Goal: Information Seeking & Learning: Learn about a topic

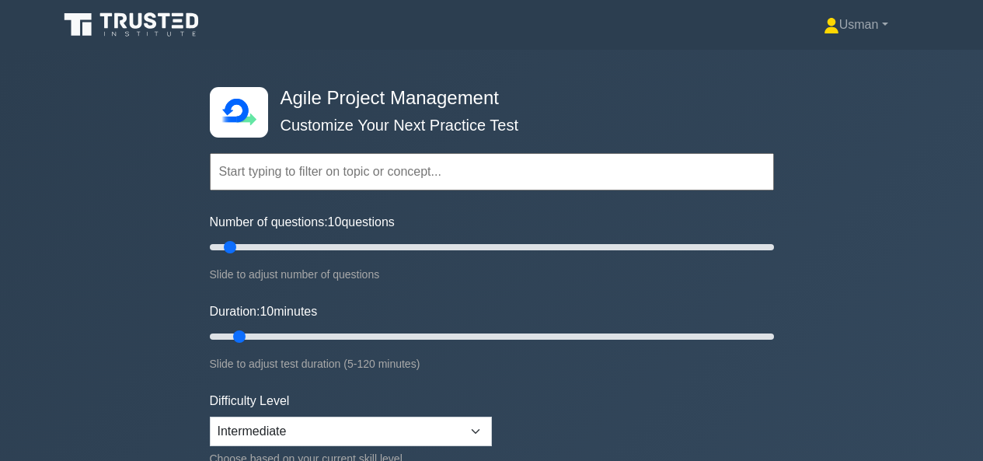
select select "intermediate"
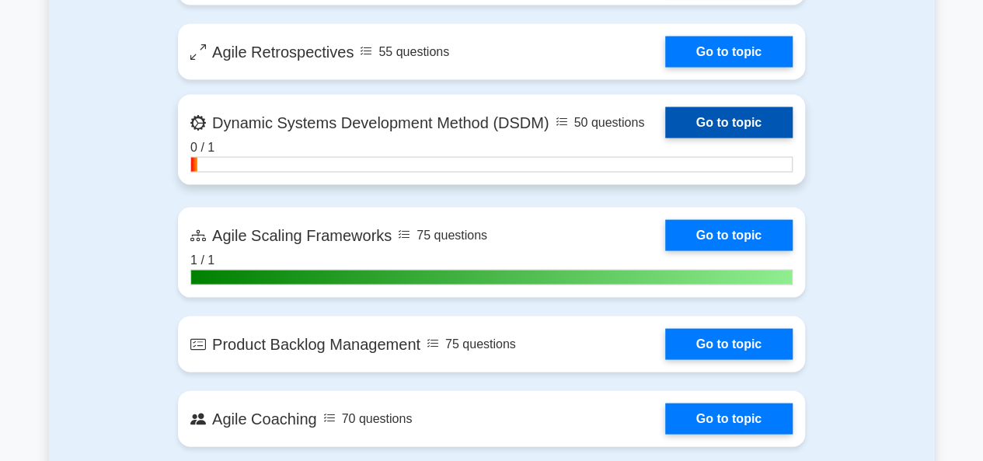
click at [665, 124] on link "Go to topic" at bounding box center [728, 122] width 127 height 31
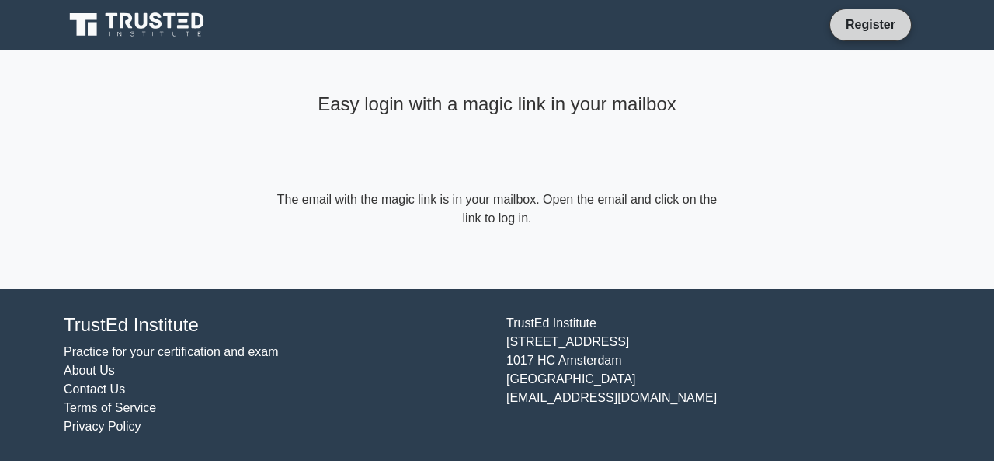
click at [862, 26] on link "Register" at bounding box center [871, 24] width 68 height 19
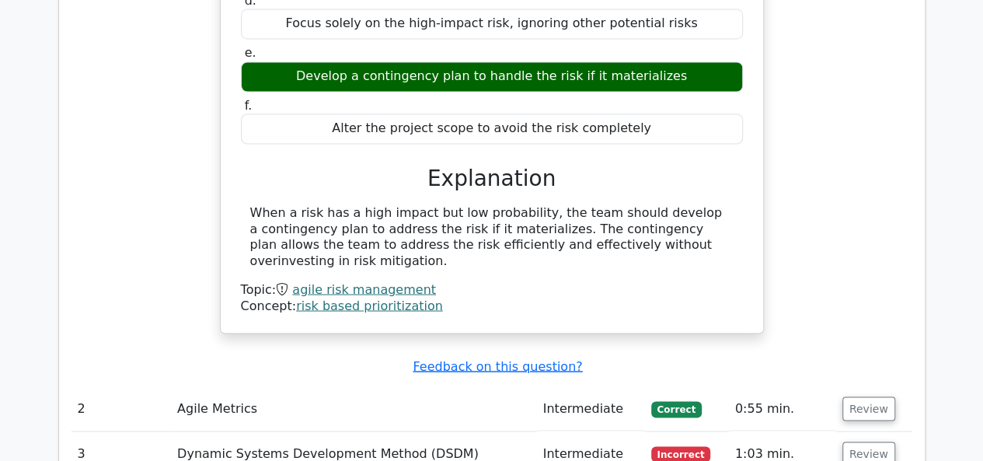
scroll to position [1285, 0]
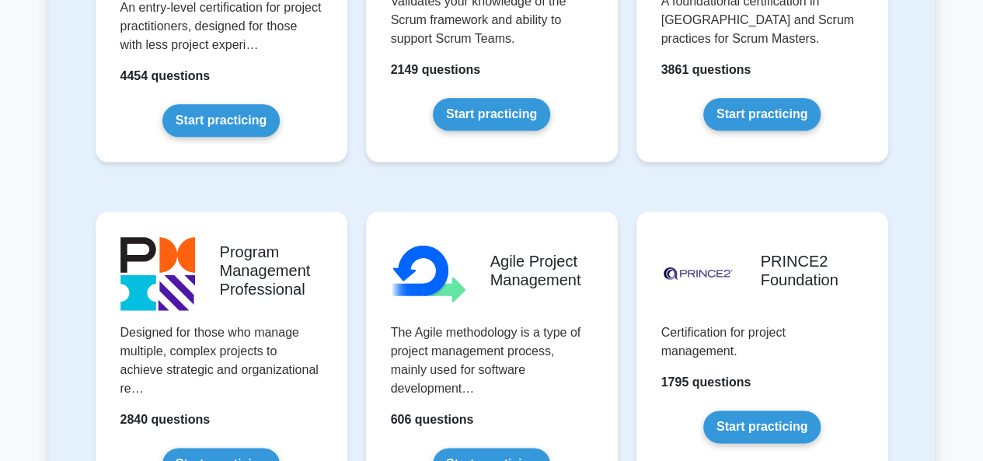
scroll to position [895, 0]
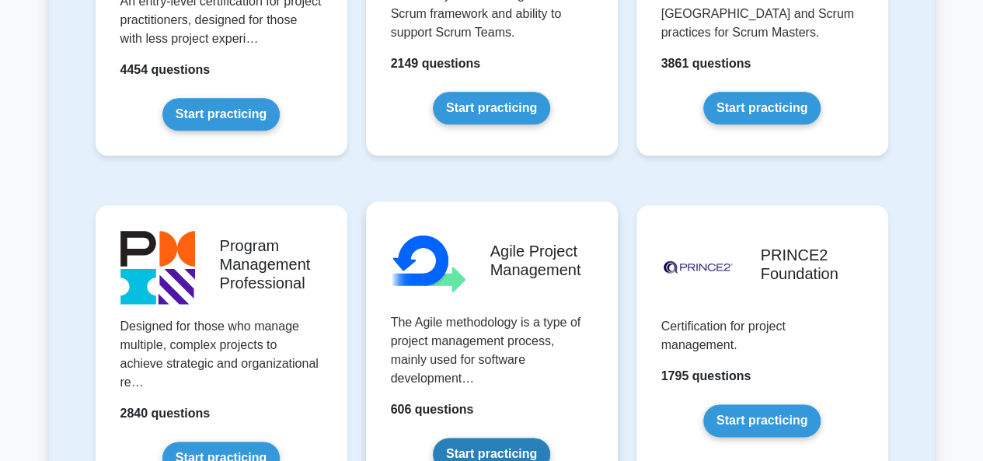
click at [550, 437] on link "Start practicing" at bounding box center [491, 453] width 117 height 33
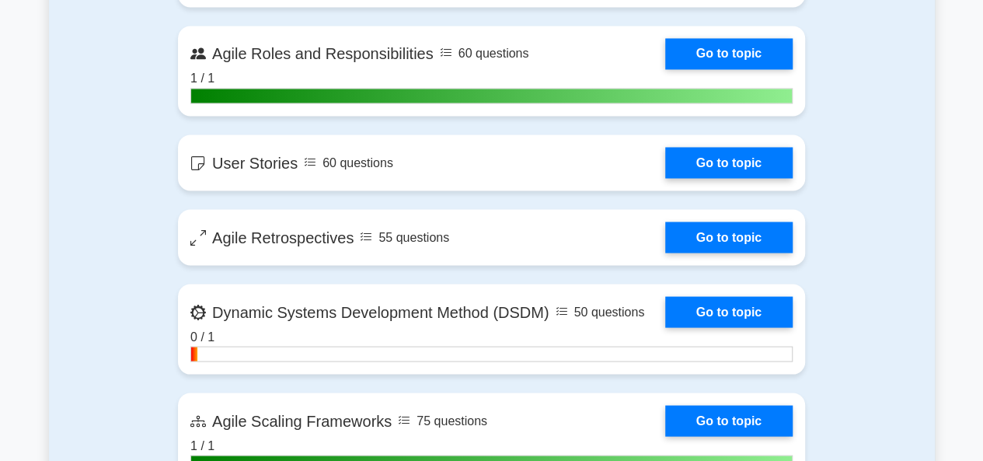
scroll to position [1327, 0]
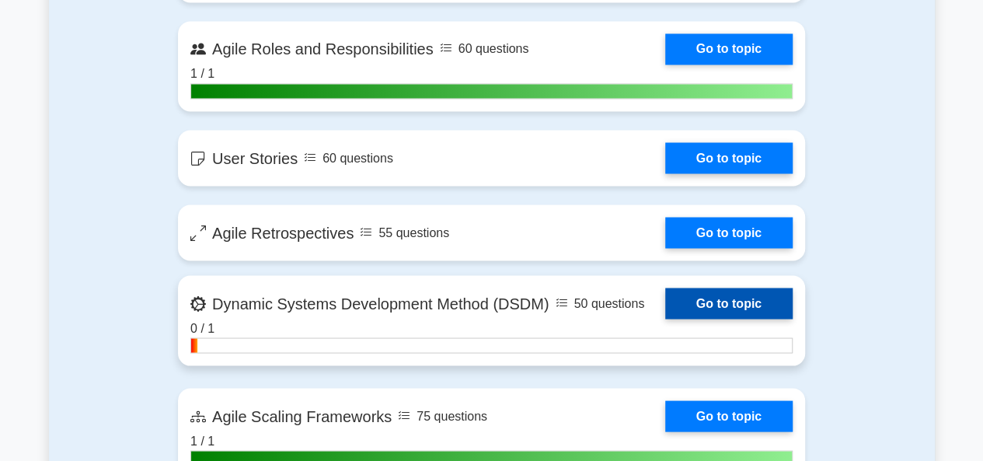
click at [665, 313] on link "Go to topic" at bounding box center [728, 302] width 127 height 31
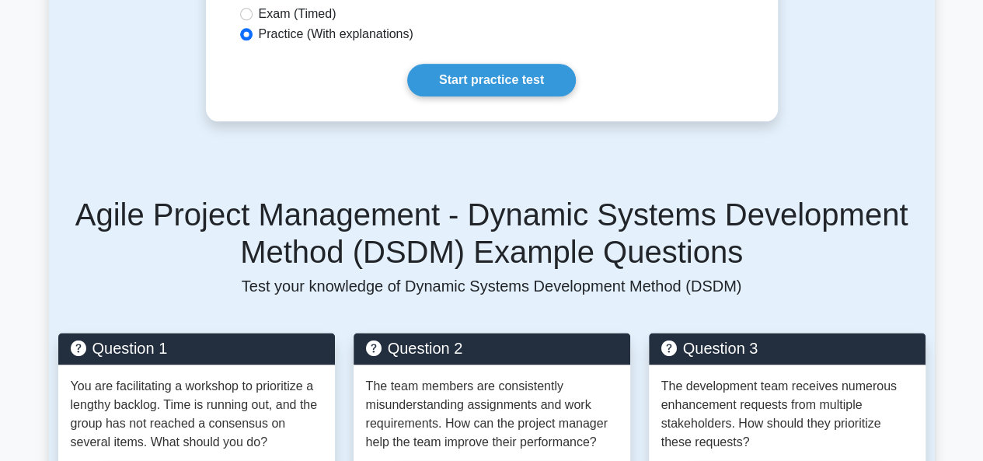
scroll to position [976, 0]
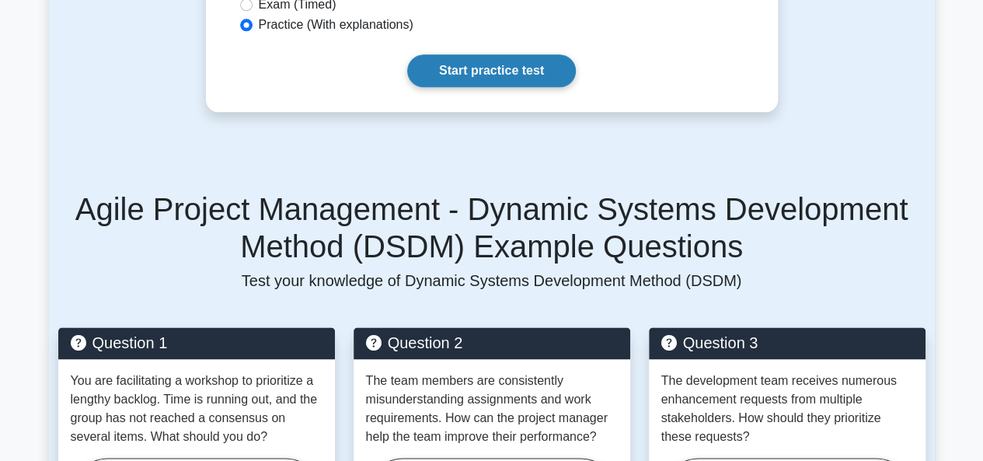
click at [478, 54] on link "Start practice test" at bounding box center [491, 70] width 169 height 33
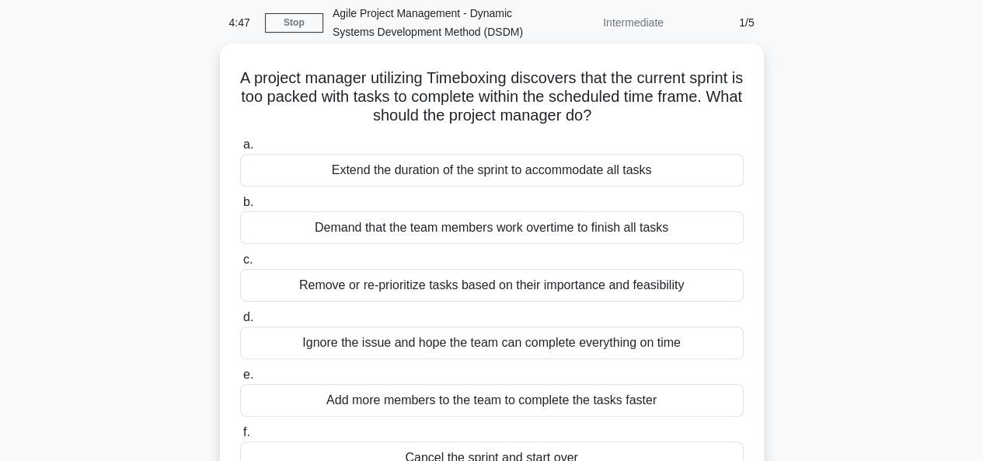
scroll to position [93, 0]
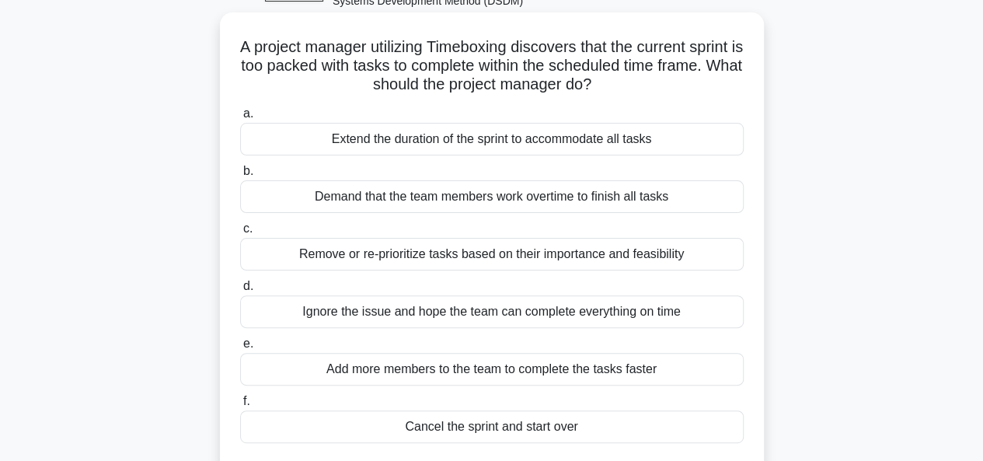
click at [589, 263] on div "Remove or re-prioritize tasks based on their importance and feasibility" at bounding box center [491, 254] width 503 height 33
click at [240, 234] on input "c. Remove or re-prioritize tasks based on their importance and feasibility" at bounding box center [240, 229] width 0 height 10
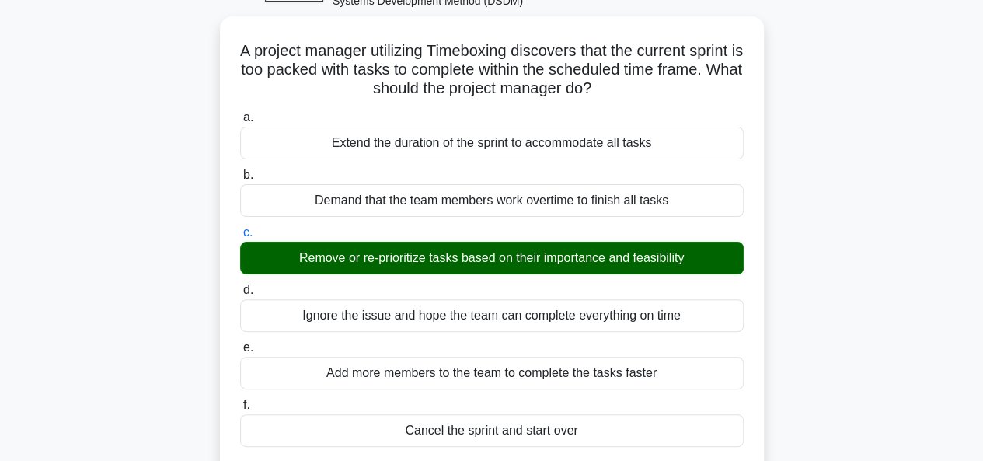
drag, startPoint x: 981, startPoint y: 205, endPoint x: 983, endPoint y: 260, distance: 55.2
click at [982, 262] on html "Usman Profile Settings" at bounding box center [491, 326] width 983 height 839
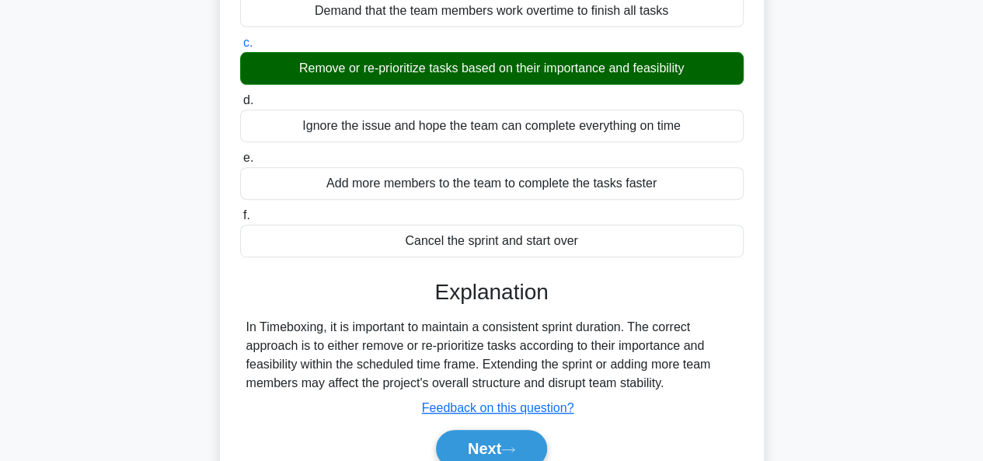
scroll to position [318, 0]
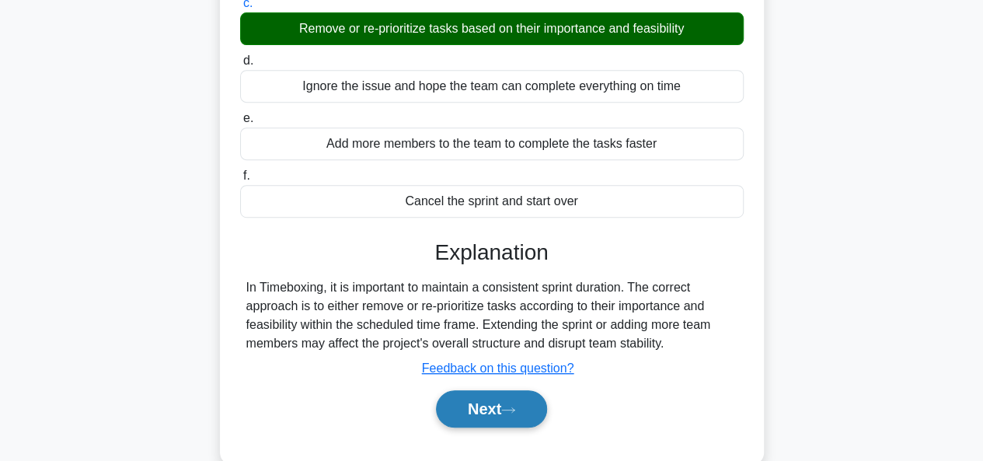
click at [509, 394] on button "Next" at bounding box center [491, 408] width 111 height 37
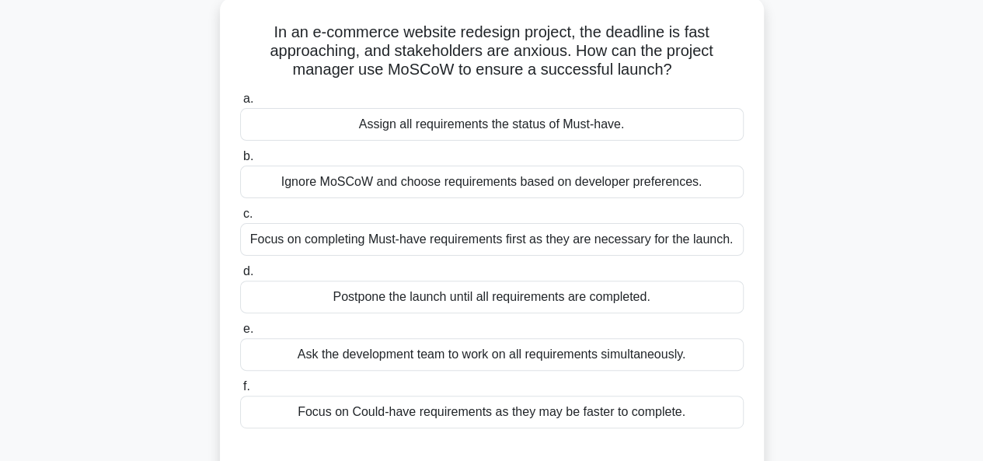
scroll to position [107, 0]
click at [468, 242] on div "Focus on completing Must-have requirements first as they are necessary for the …" at bounding box center [491, 240] width 503 height 33
click at [240, 220] on input "c. Focus on completing Must-have requirements first as they are necessary for t…" at bounding box center [240, 215] width 0 height 10
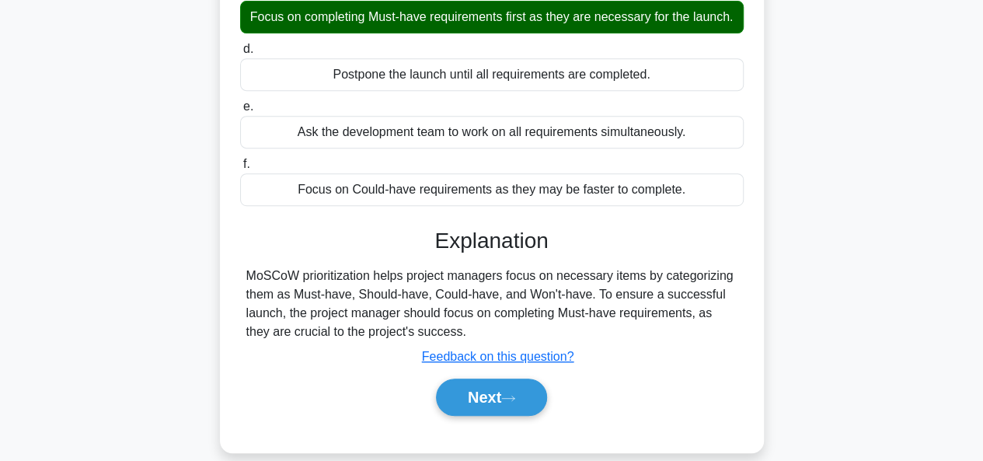
scroll to position [357, 0]
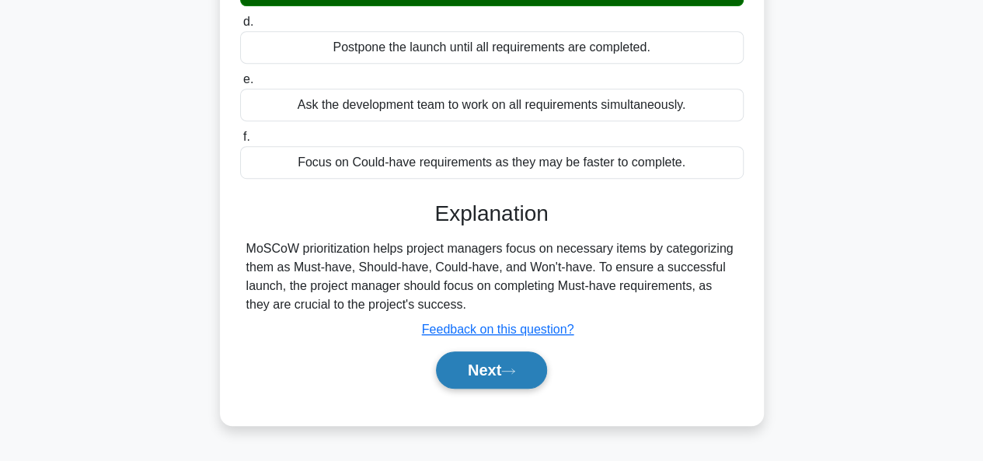
click at [523, 385] on button "Next" at bounding box center [491, 369] width 111 height 37
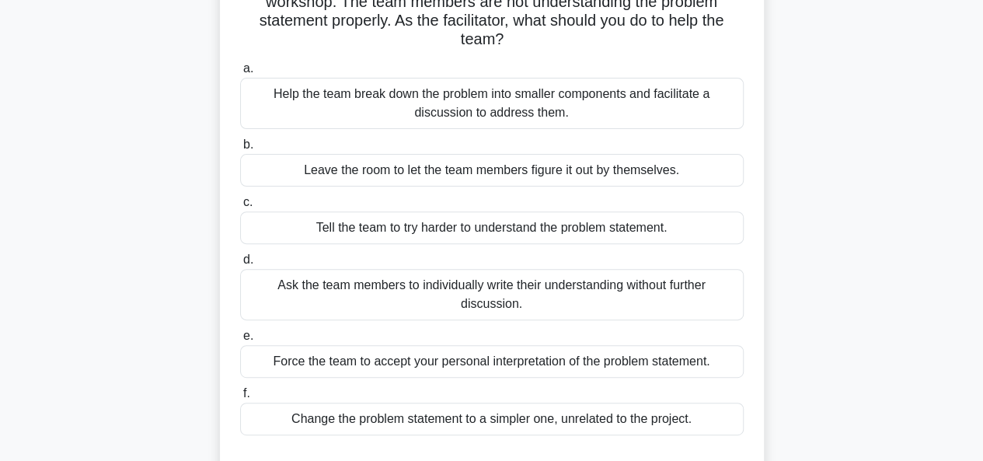
scroll to position [158, 0]
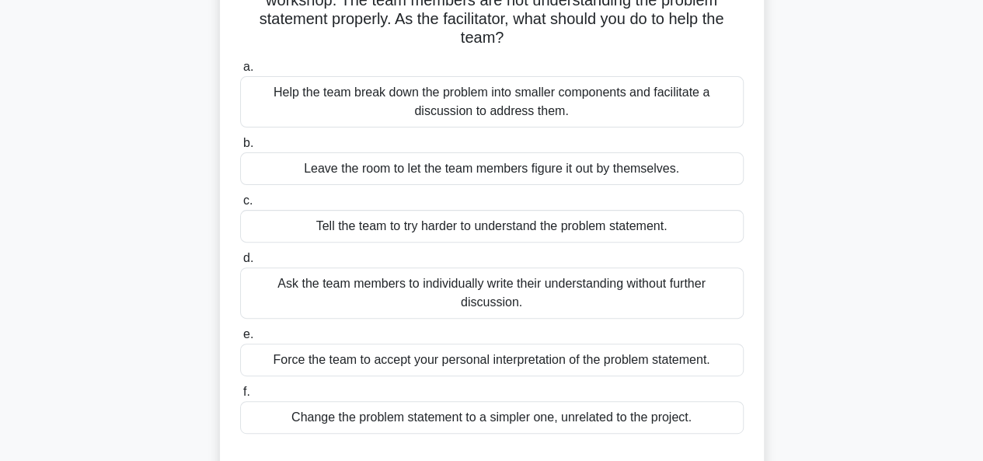
click at [444, 116] on div "Help the team break down the problem into smaller components and facilitate a d…" at bounding box center [491, 101] width 503 height 51
click at [240, 72] on input "a. Help the team break down the problem into smaller components and facilitate …" at bounding box center [240, 67] width 0 height 10
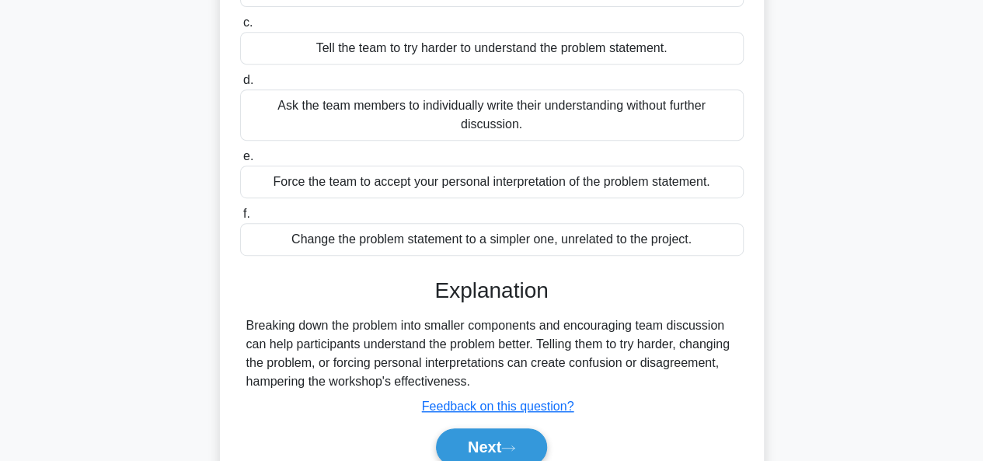
scroll to position [404, 0]
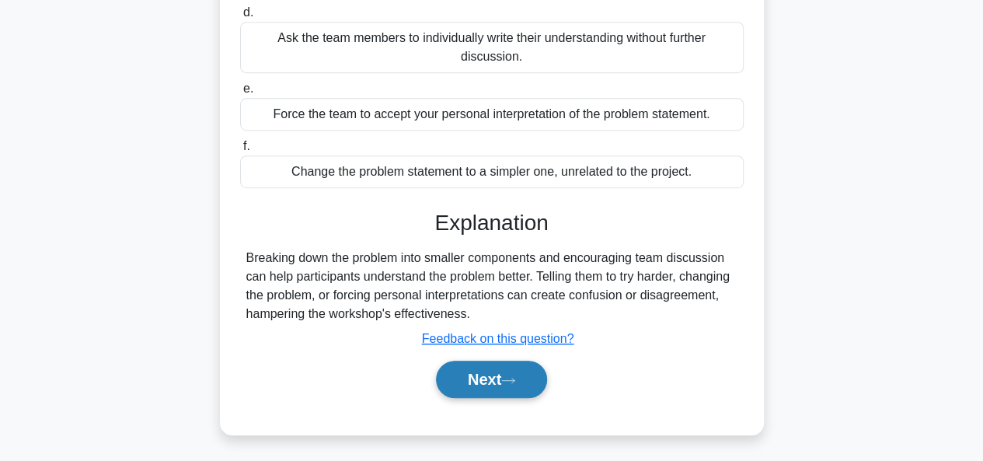
click at [482, 377] on button "Next" at bounding box center [491, 378] width 111 height 37
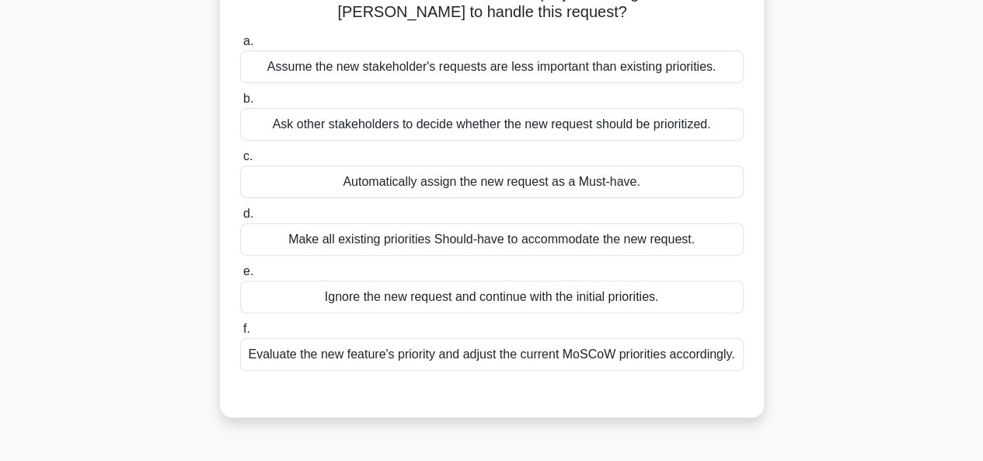
scroll to position [172, 0]
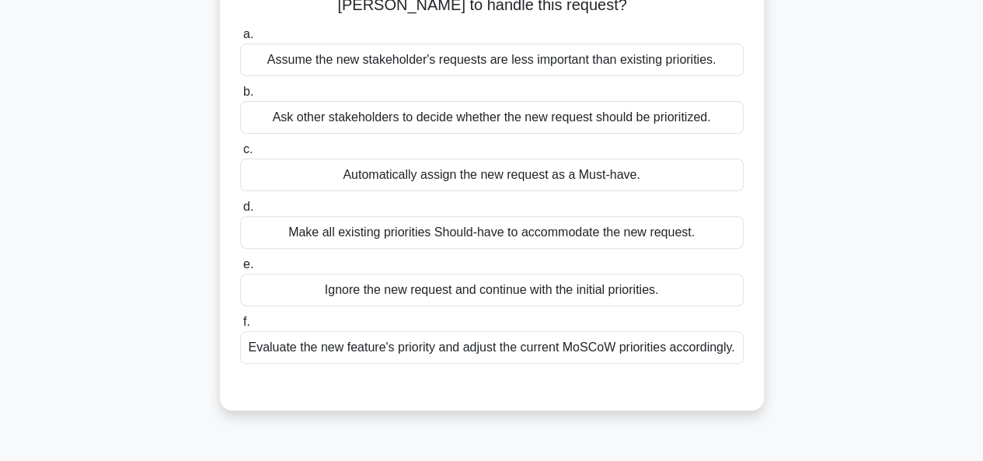
click at [642, 357] on div "Evaluate the new feature's priority and adjust the current MoSCoW priorities ac…" at bounding box center [491, 347] width 503 height 33
click at [240, 327] on input "f. Evaluate the new feature's priority and adjust the current MoSCoW priorities…" at bounding box center [240, 322] width 0 height 10
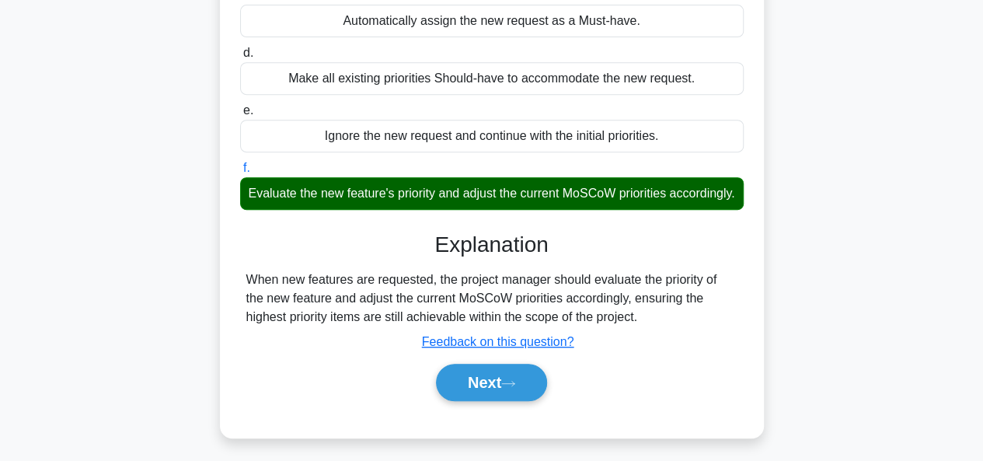
scroll to position [378, 0]
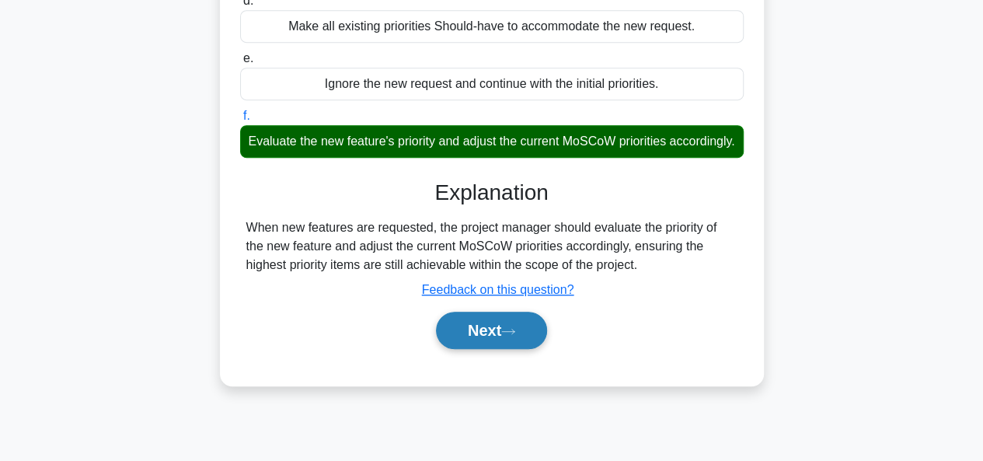
click at [503, 347] on button "Next" at bounding box center [491, 330] width 111 height 37
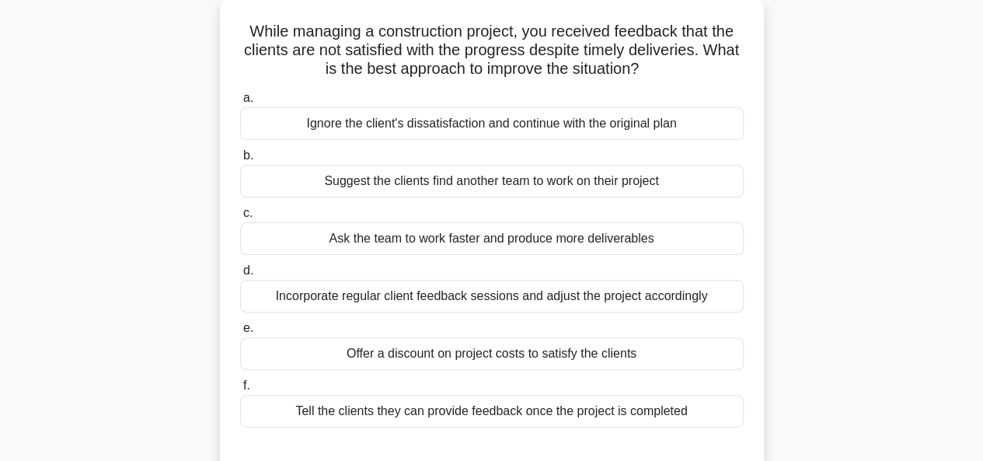
scroll to position [109, 0]
click at [463, 291] on div "Incorporate regular client feedback sessions and adjust the project accordingly" at bounding box center [491, 296] width 503 height 33
click at [240, 276] on input "d. Incorporate regular client feedback sessions and adjust the project accordin…" at bounding box center [240, 271] width 0 height 10
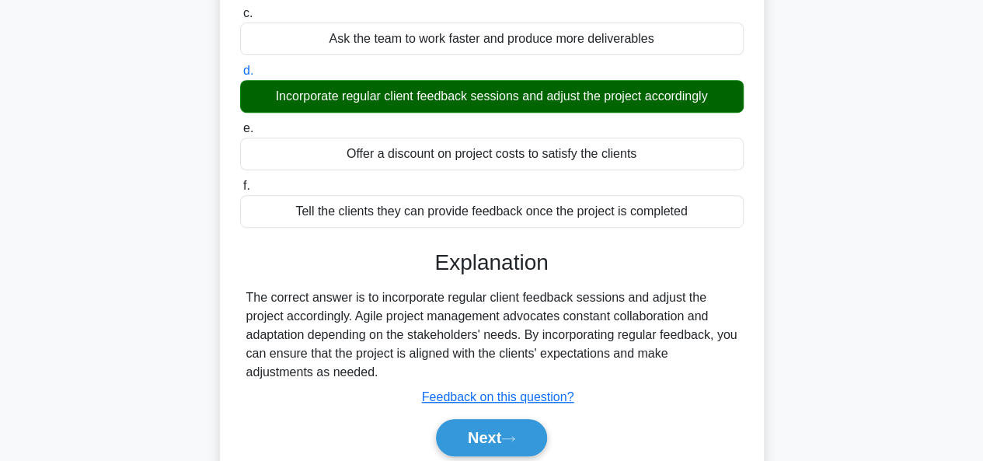
scroll to position [315, 0]
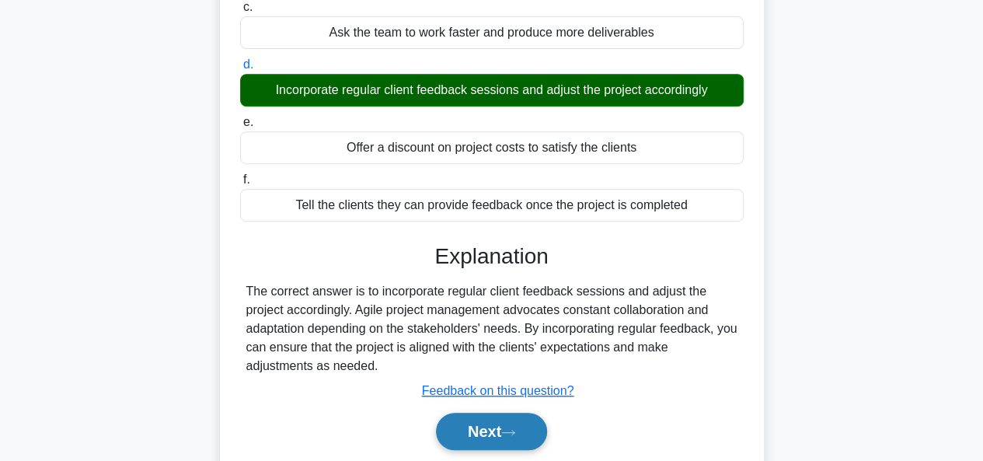
click at [499, 421] on button "Next" at bounding box center [491, 430] width 111 height 37
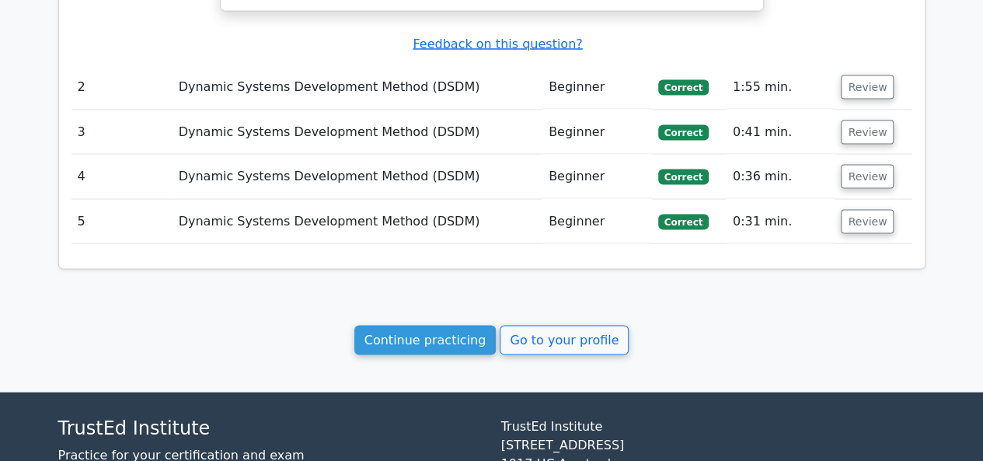
scroll to position [1538, 0]
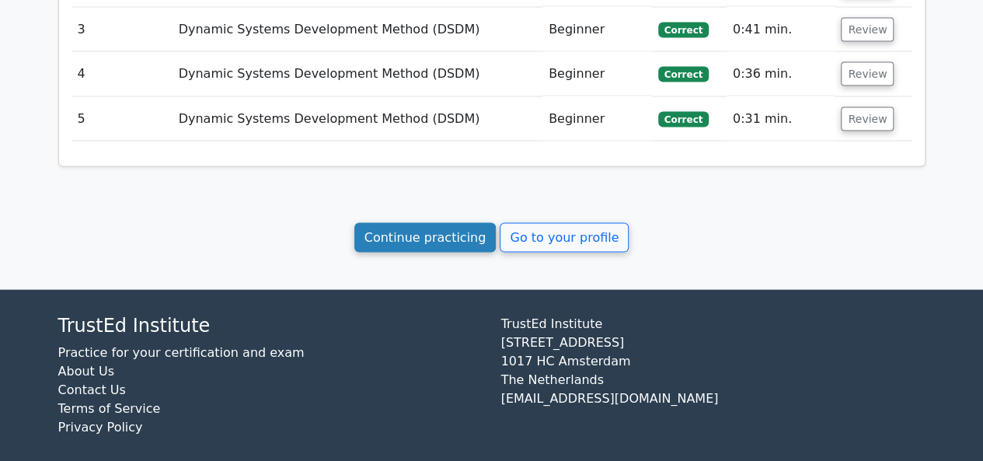
click at [440, 224] on link "Continue practicing" at bounding box center [425, 238] width 142 height 30
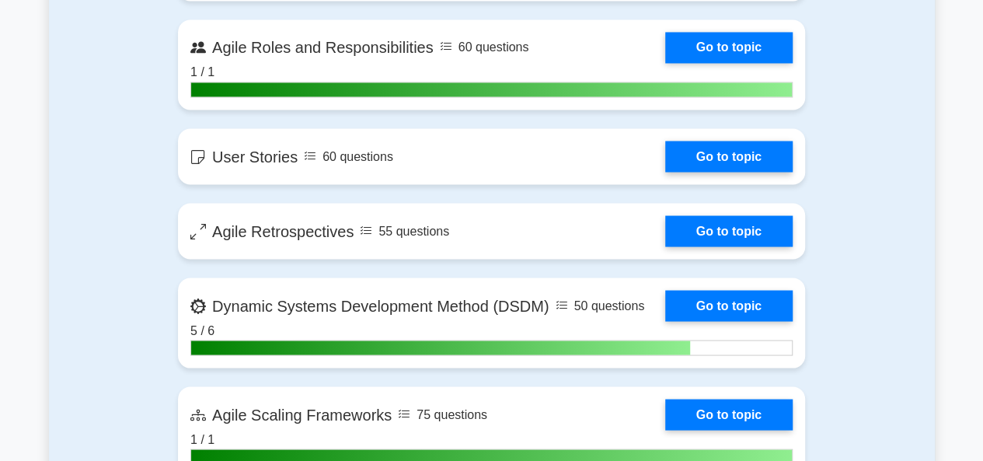
scroll to position [1356, 0]
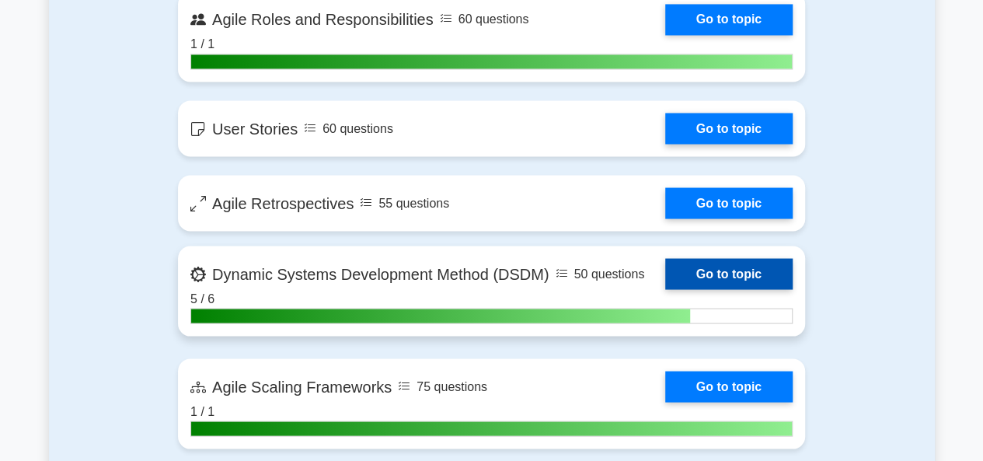
click at [665, 267] on link "Go to topic" at bounding box center [728, 273] width 127 height 31
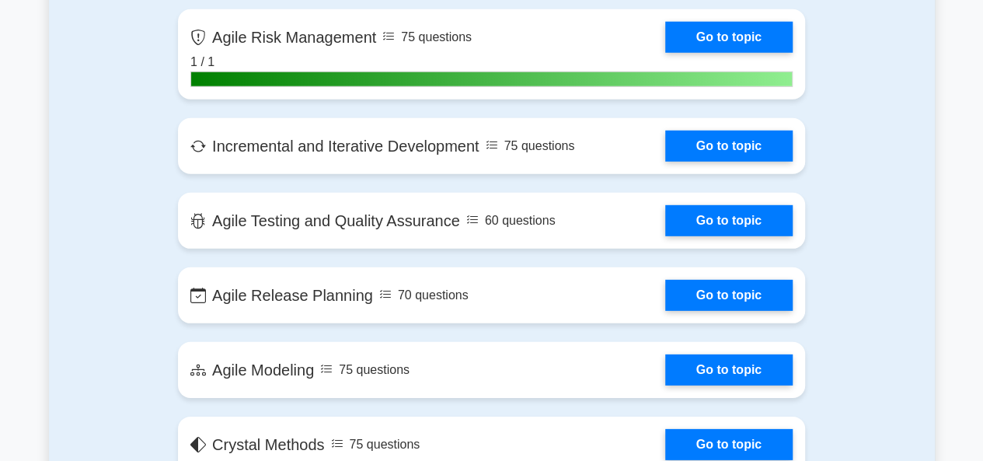
scroll to position [2203, 0]
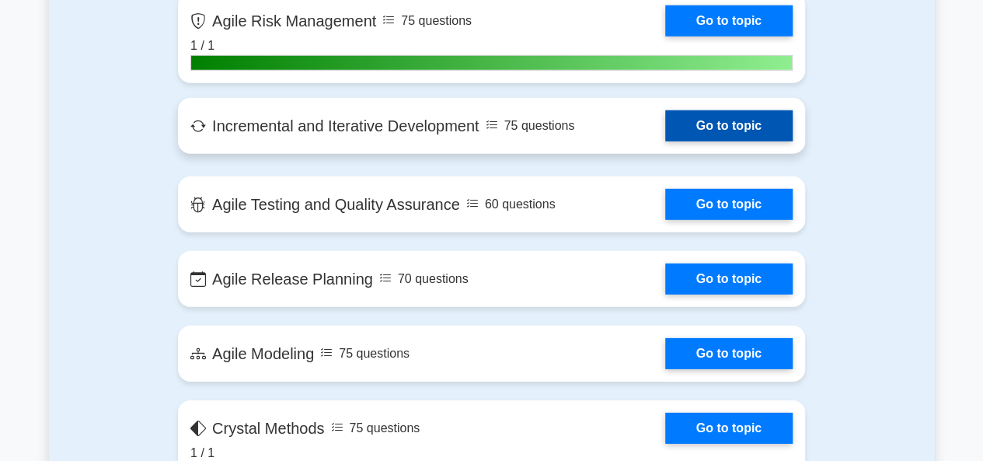
click at [665, 121] on link "Go to topic" at bounding box center [728, 125] width 127 height 31
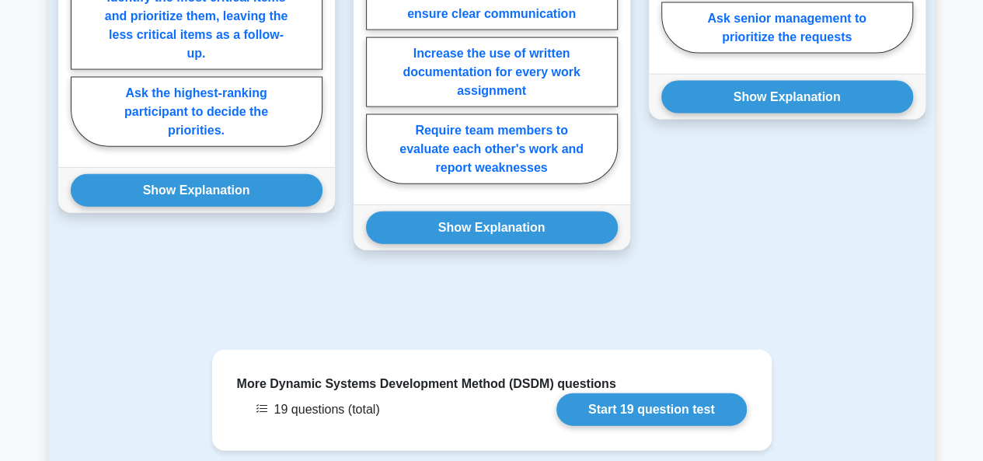
scroll to position [1721, 0]
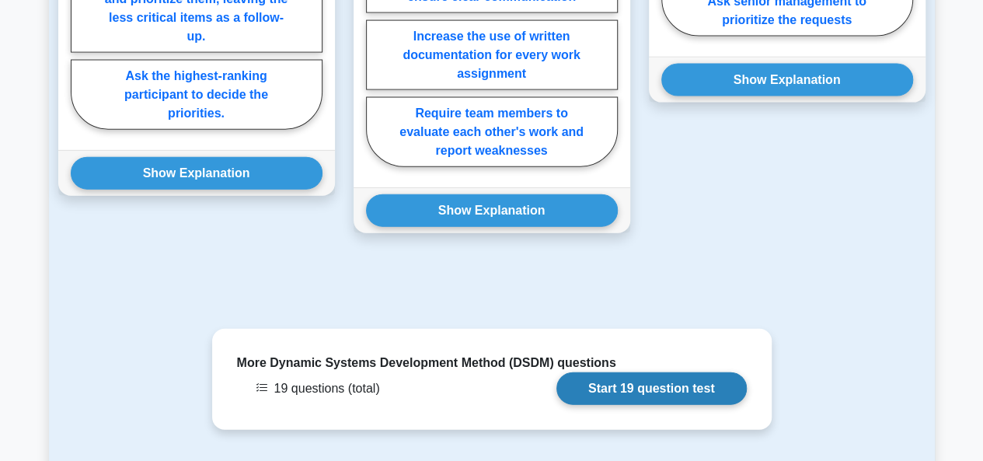
click at [673, 372] on link "Start 19 question test" at bounding box center [651, 388] width 190 height 33
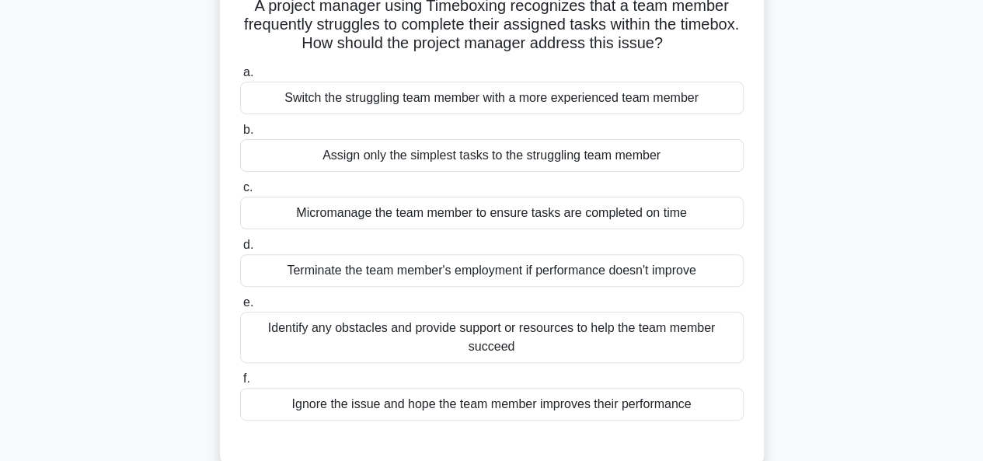
scroll to position [139, 0]
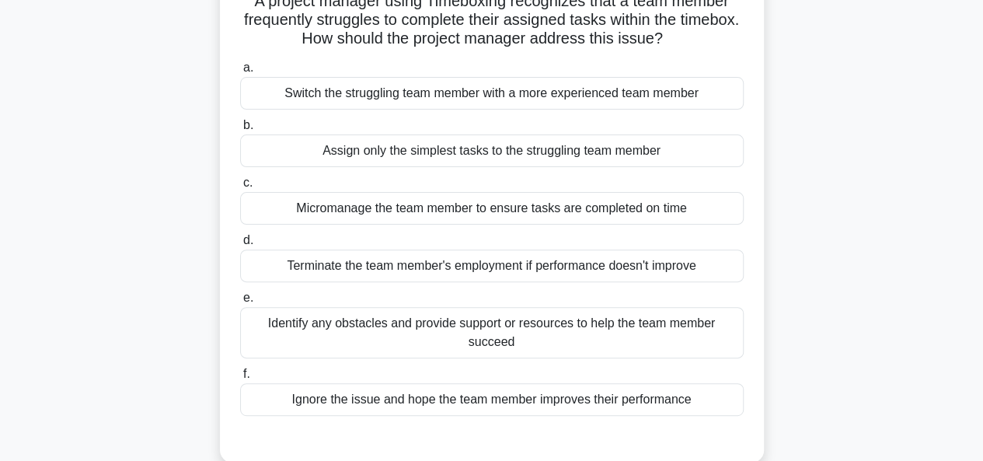
click at [517, 329] on div "Identify any obstacles and provide support or resources to help the team member…" at bounding box center [491, 332] width 503 height 51
click at [240, 303] on input "e. Identify any obstacles and provide support or resources to help the team mem…" at bounding box center [240, 298] width 0 height 10
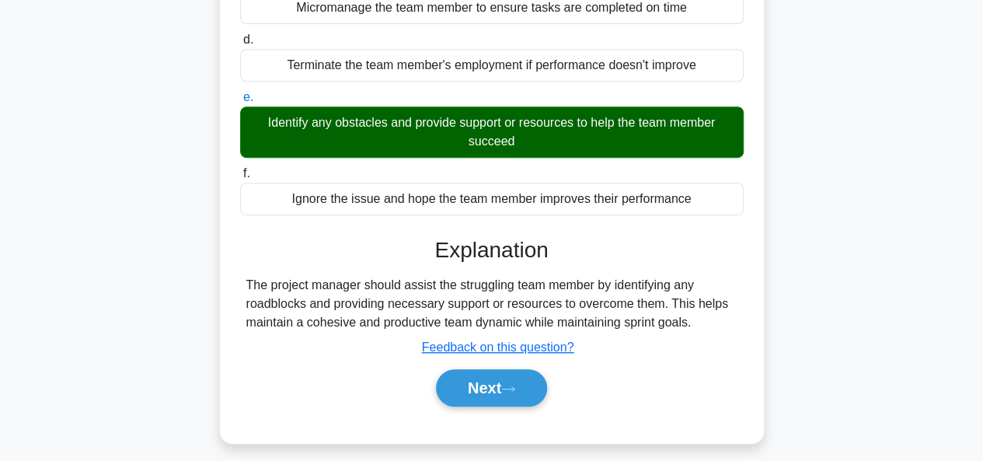
scroll to position [346, 0]
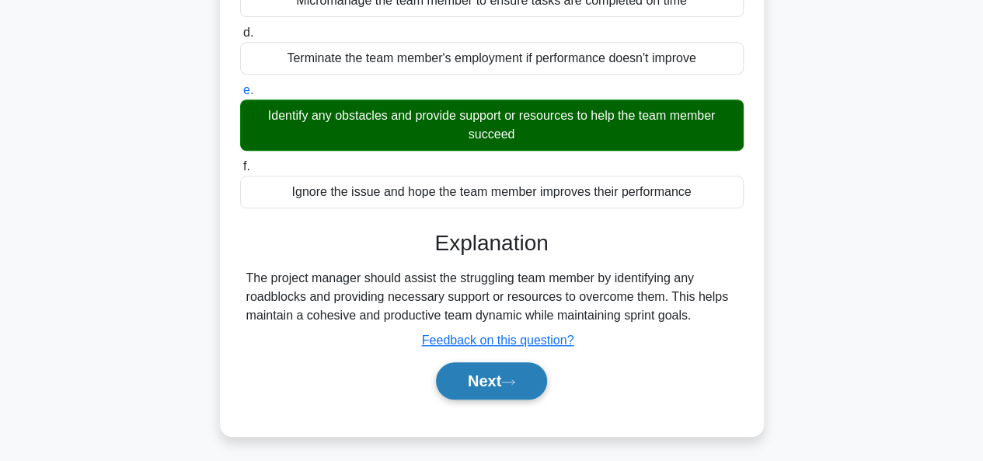
click at [528, 384] on button "Next" at bounding box center [491, 380] width 111 height 37
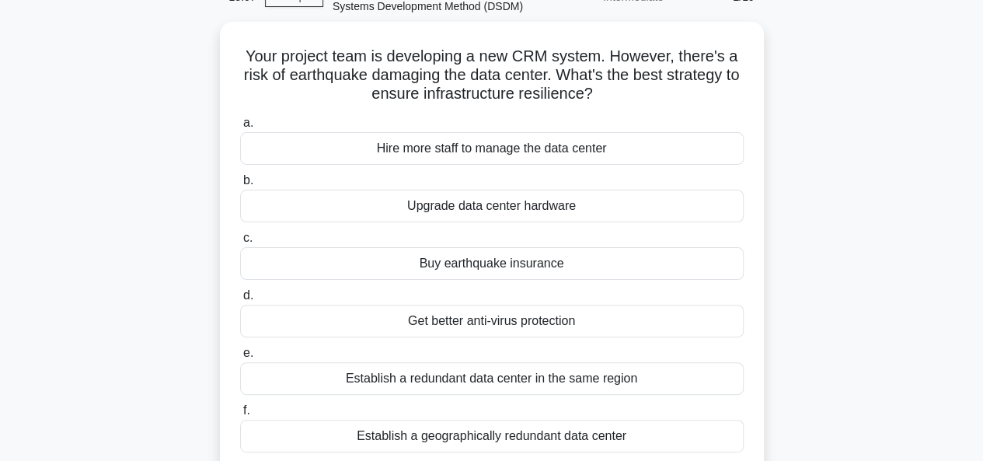
scroll to position [87, 0]
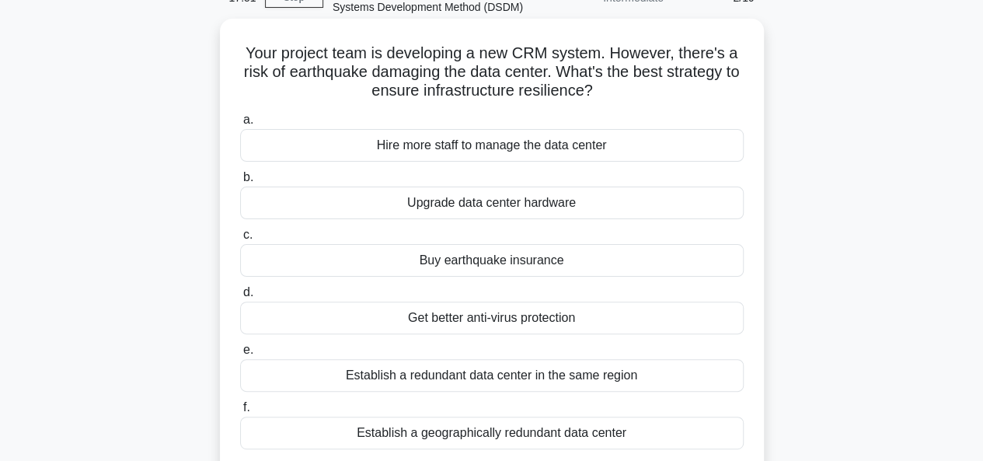
click at [545, 380] on div "Establish a redundant data center in the same region" at bounding box center [491, 375] width 503 height 33
click at [240, 355] on input "e. Establish a redundant data center in the same region" at bounding box center [240, 350] width 0 height 10
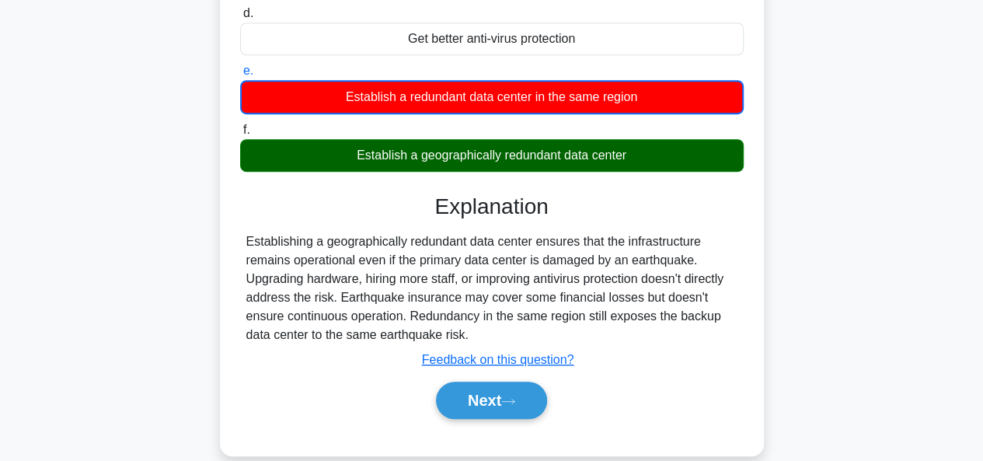
scroll to position [387, 0]
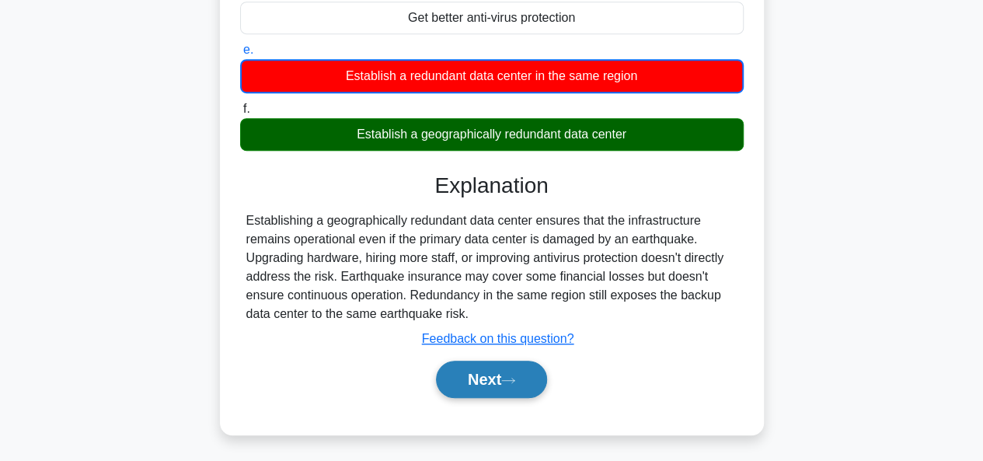
click at [470, 372] on button "Next" at bounding box center [491, 378] width 111 height 37
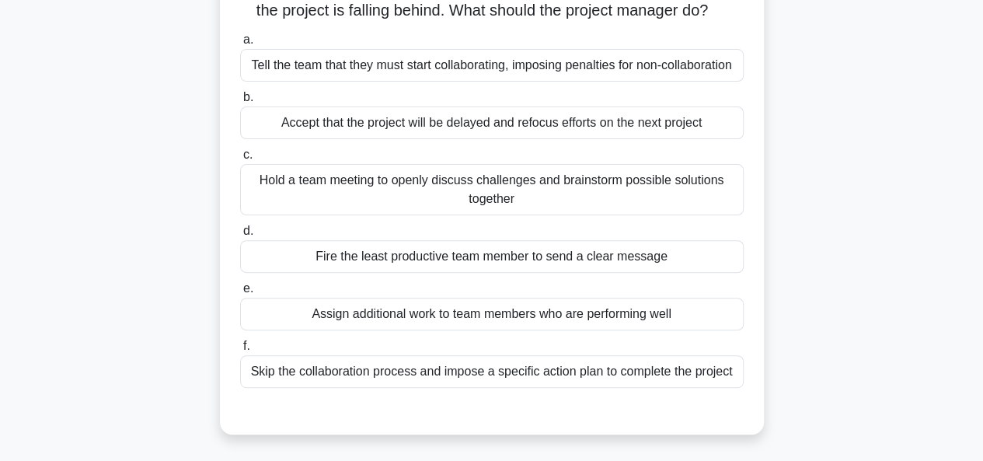
scroll to position [155, 0]
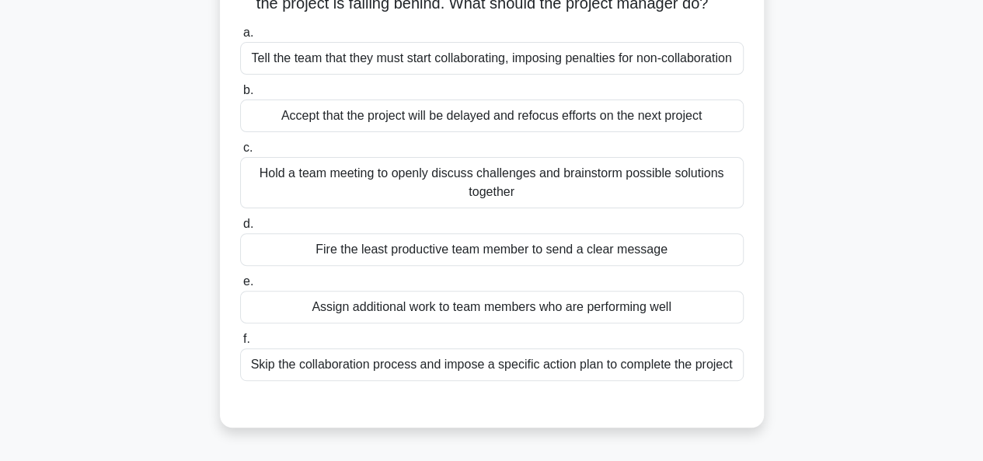
click at [574, 197] on div "Hold a team meeting to openly discuss challenges and brainstorm possible soluti…" at bounding box center [491, 182] width 503 height 51
click at [240, 153] on input "c. Hold a team meeting to openly discuss challenges and brainstorm possible sol…" at bounding box center [240, 148] width 0 height 10
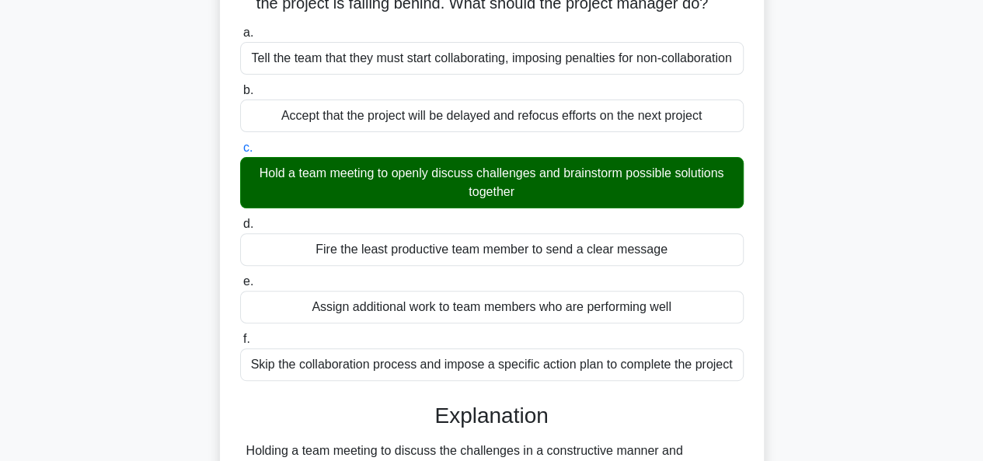
click at [240, 219] on input "d. Fire the least productive team member to send a clear message" at bounding box center [240, 224] width 0 height 10
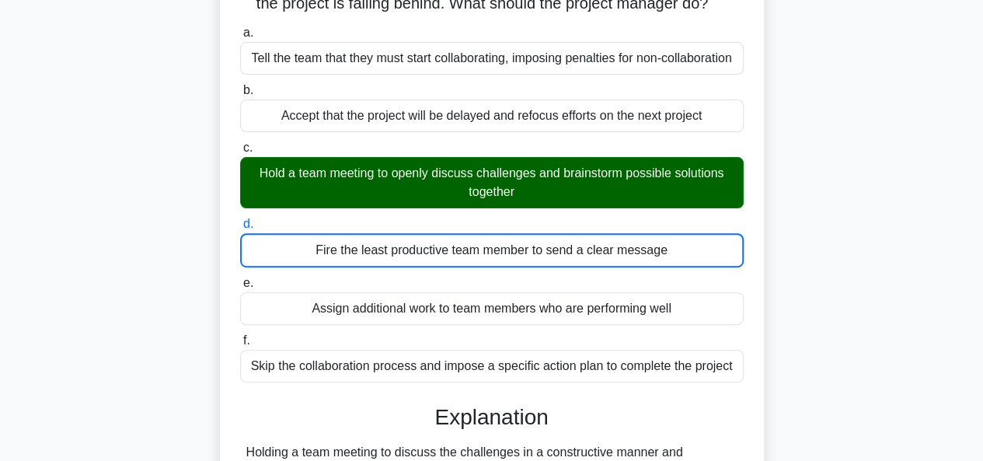
click at [240, 278] on input "e. Assign additional work to team members who are performing well" at bounding box center [240, 283] width 0 height 10
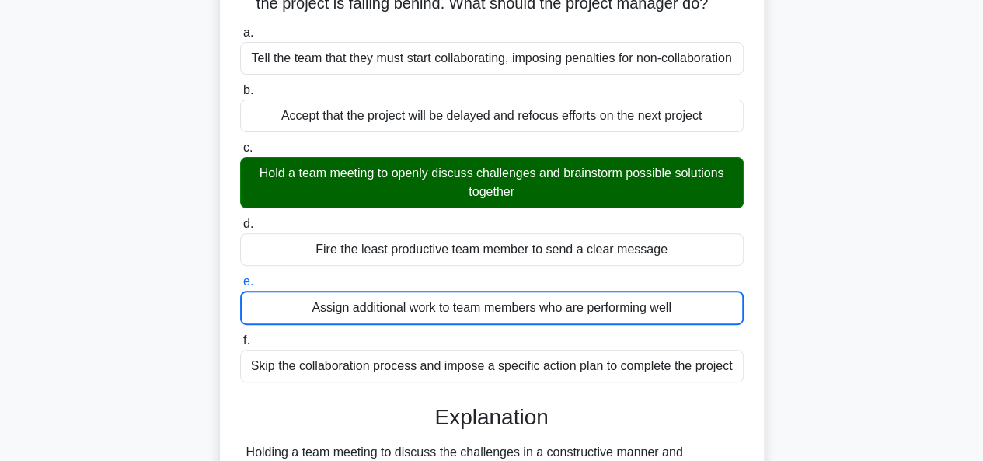
click at [240, 336] on input "f. Skip the collaboration process and impose a specific action plan to complete…" at bounding box center [240, 341] width 0 height 10
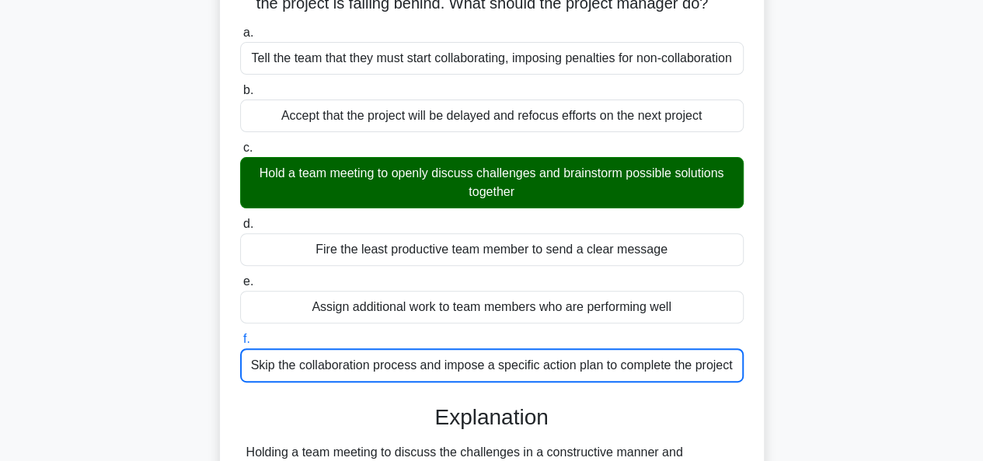
click at [240, 28] on input "a. Tell the team that they must start collaborating, imposing penalties for non…" at bounding box center [240, 33] width 0 height 10
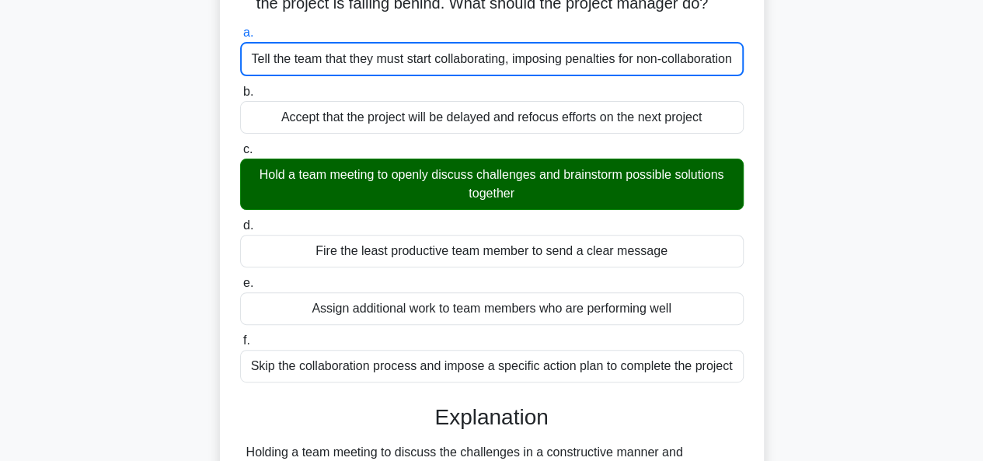
click at [240, 87] on input "b. Accept that the project will be delayed and refocus efforts on the next proj…" at bounding box center [240, 92] width 0 height 10
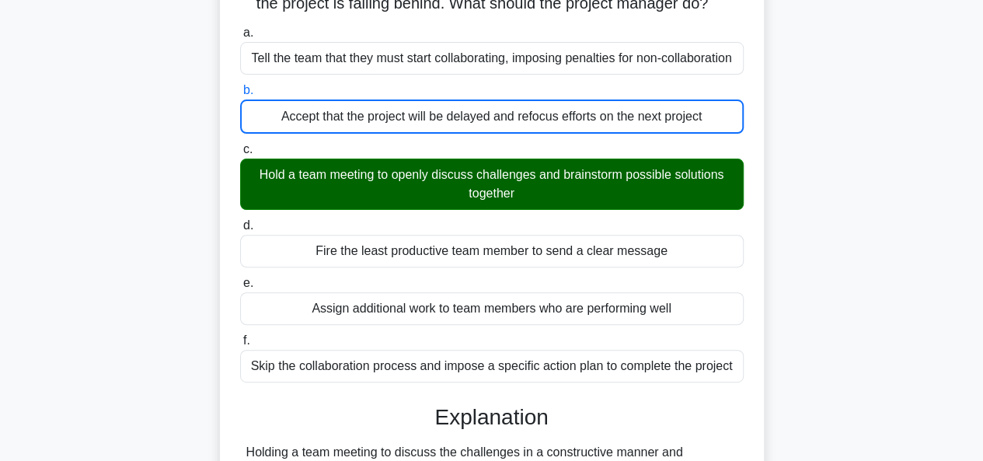
click at [240, 144] on input "c. Hold a team meeting to openly discuss challenges and brainstorm possible sol…" at bounding box center [240, 149] width 0 height 10
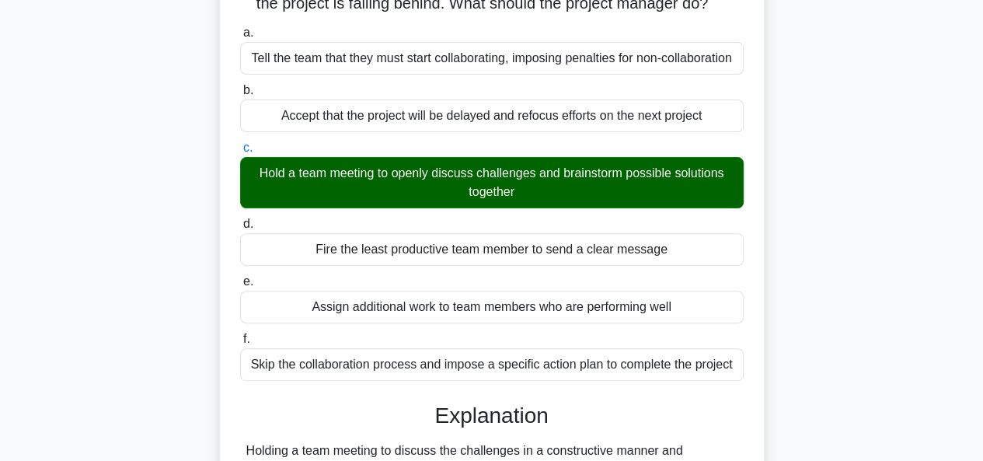
click at [240, 219] on input "d. Fire the least productive team member to send a clear message" at bounding box center [240, 224] width 0 height 10
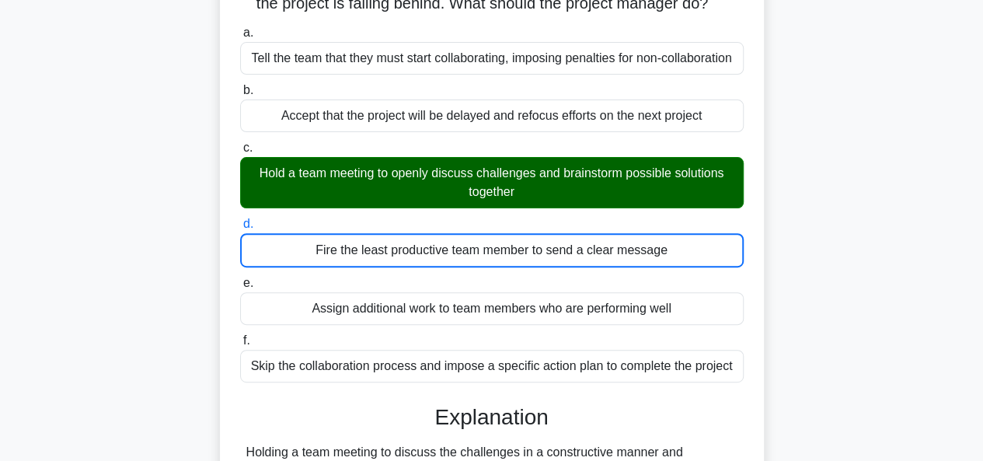
click at [240, 278] on input "e. Assign additional work to team members who are performing well" at bounding box center [240, 283] width 0 height 10
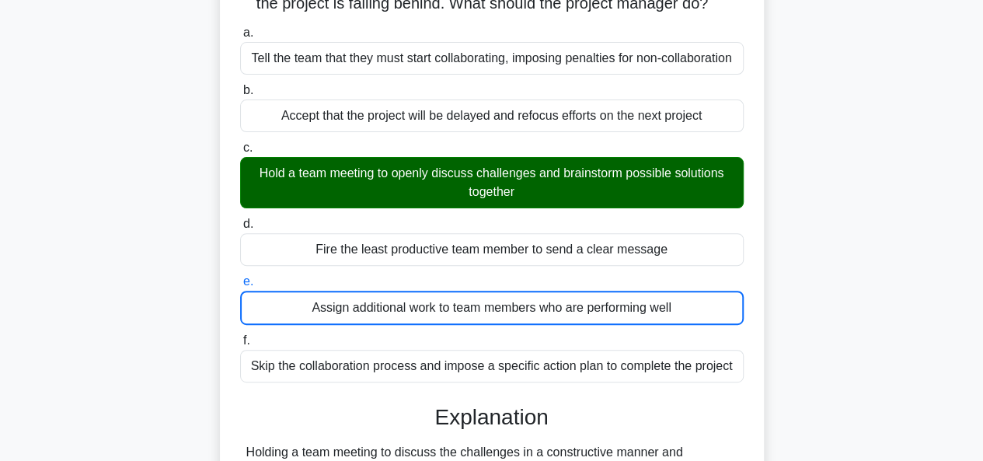
click at [240, 336] on input "f. Skip the collaboration process and impose a specific action plan to complete…" at bounding box center [240, 341] width 0 height 10
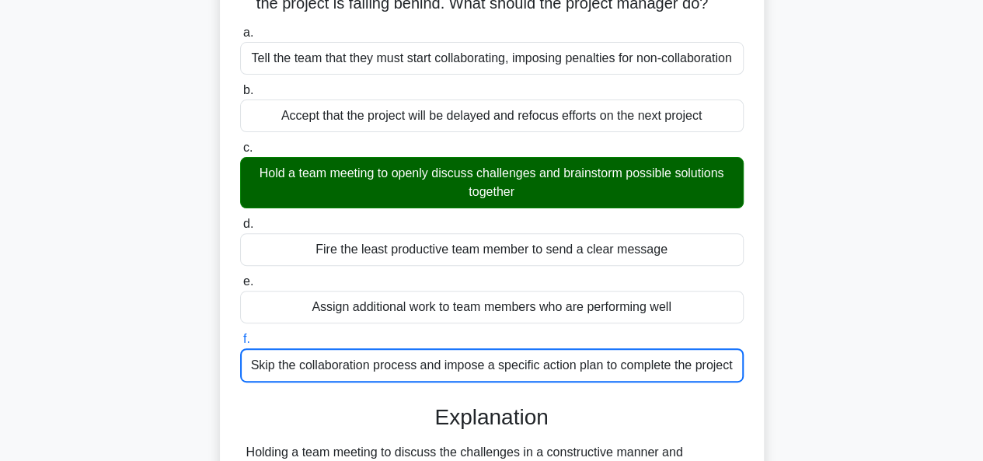
click at [240, 28] on input "a. Tell the team that they must start collaborating, imposing penalties for non…" at bounding box center [240, 33] width 0 height 10
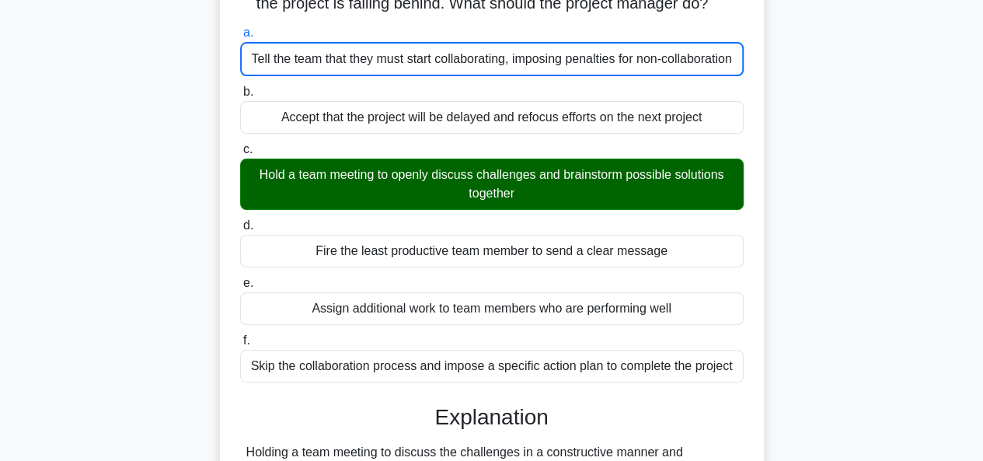
click at [240, 87] on input "b. Accept that the project will be delayed and refocus efforts on the next proj…" at bounding box center [240, 92] width 0 height 10
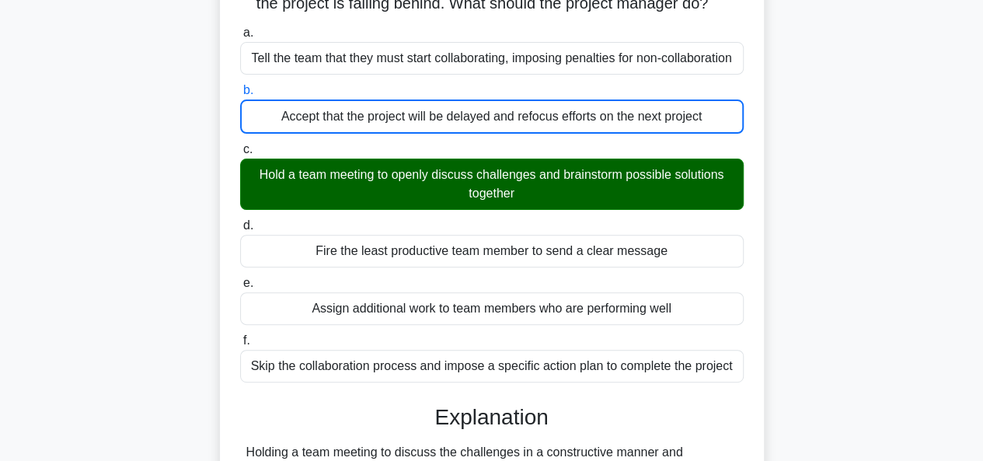
click at [240, 144] on input "c. Hold a team meeting to openly discuss challenges and brainstorm possible sol…" at bounding box center [240, 149] width 0 height 10
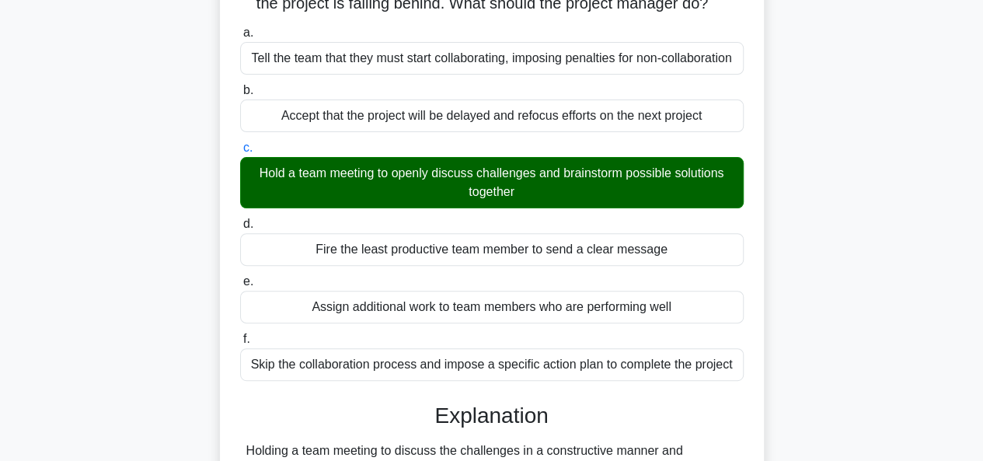
click at [240, 219] on input "d. Fire the least productive team member to send a clear message" at bounding box center [240, 224] width 0 height 10
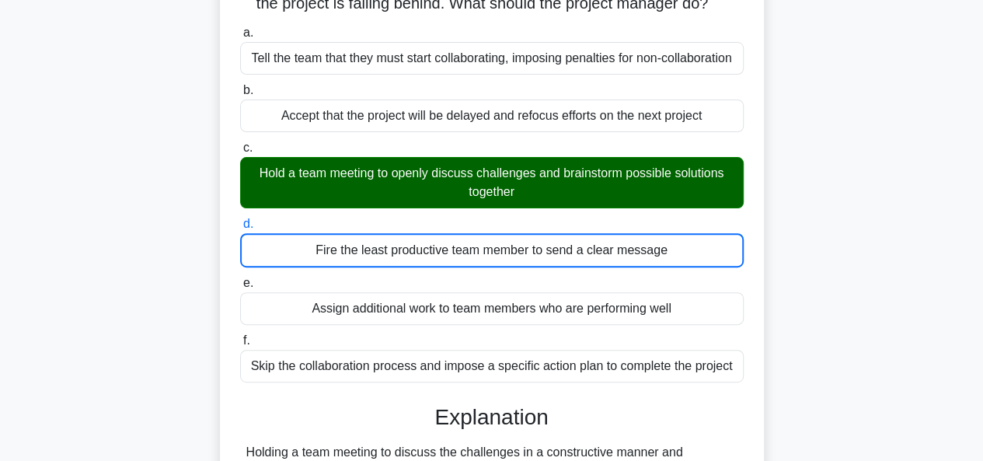
click at [240, 278] on input "e. Assign additional work to team members who are performing well" at bounding box center [240, 283] width 0 height 10
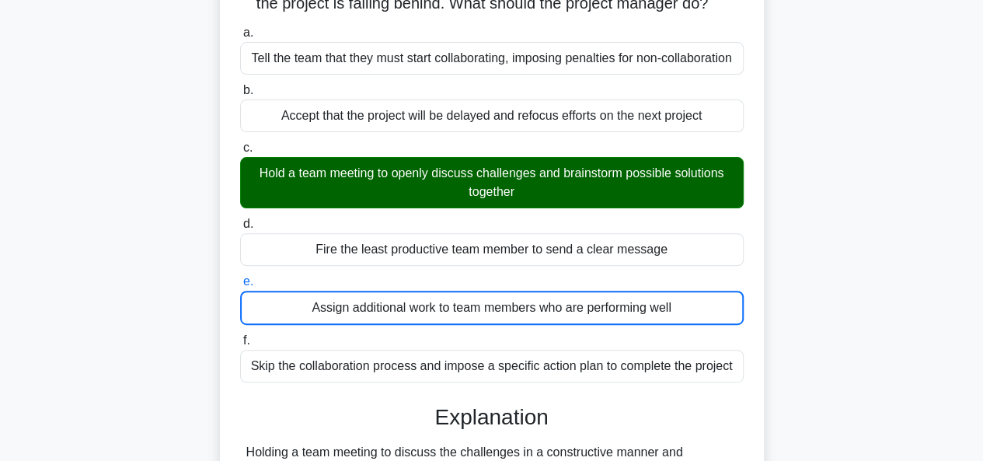
click at [240, 336] on input "f. Skip the collaboration process and impose a specific action plan to complete…" at bounding box center [240, 341] width 0 height 10
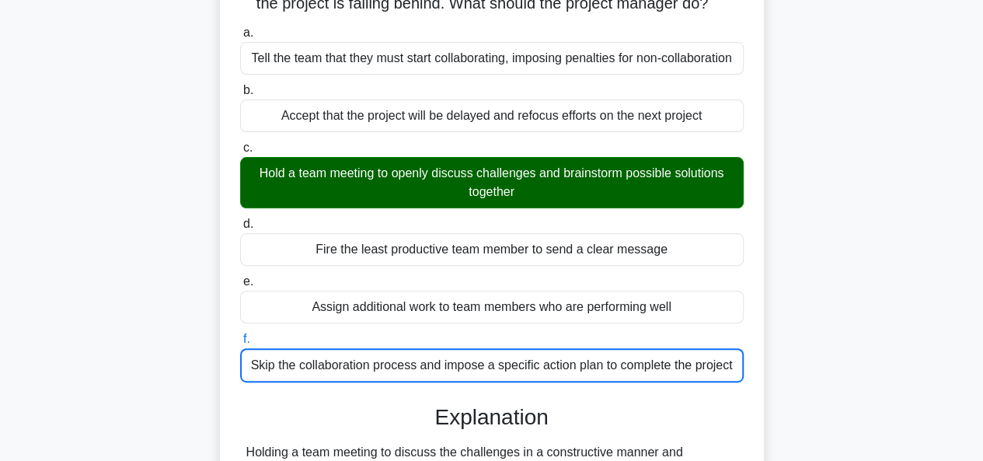
click at [240, 28] on input "a. Tell the team that they must start collaborating, imposing penalties for non…" at bounding box center [240, 33] width 0 height 10
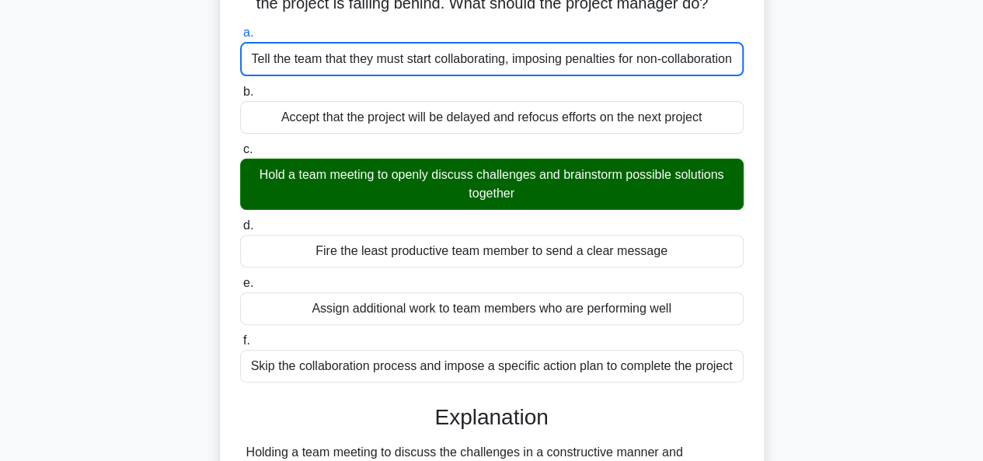
click at [240, 87] on input "b. Accept that the project will be delayed and refocus efforts on the next proj…" at bounding box center [240, 92] width 0 height 10
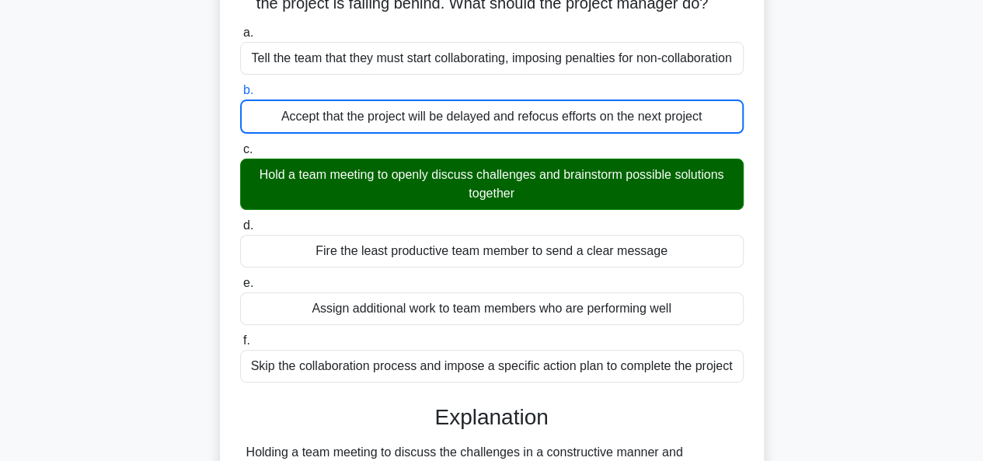
click at [240, 144] on input "c. Hold a team meeting to openly discuss challenges and brainstorm possible sol…" at bounding box center [240, 149] width 0 height 10
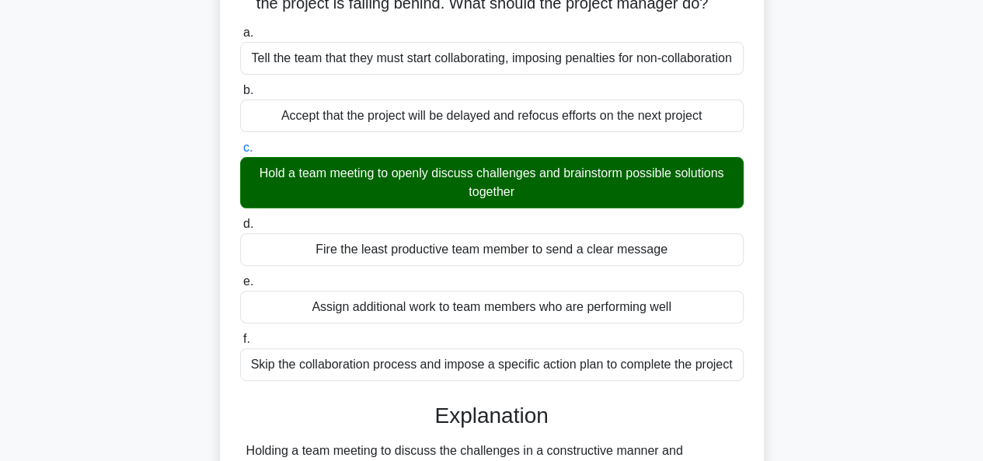
click at [240, 219] on input "d. Fire the least productive team member to send a clear message" at bounding box center [240, 224] width 0 height 10
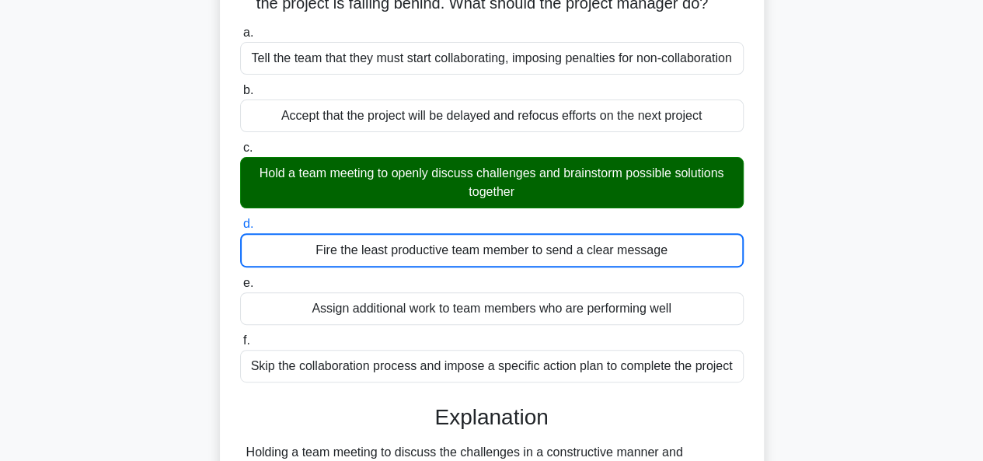
click at [240, 278] on input "e. Assign additional work to team members who are performing well" at bounding box center [240, 283] width 0 height 10
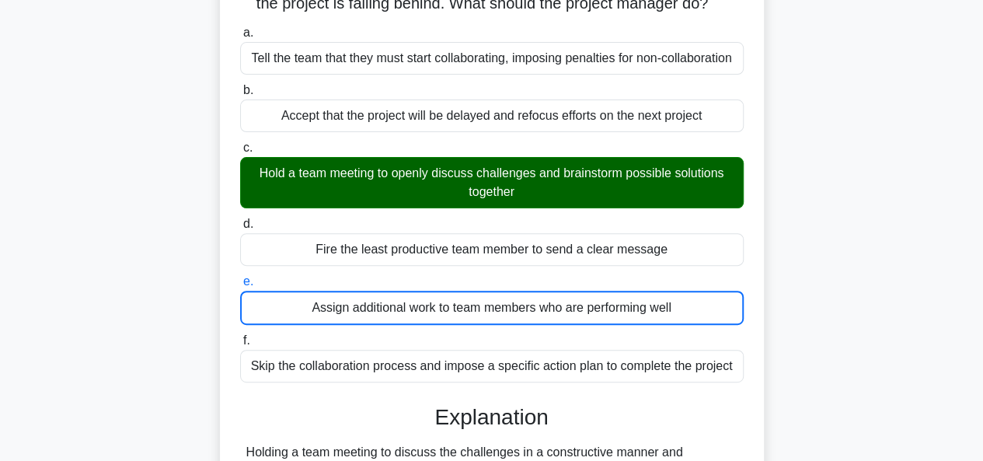
click at [240, 336] on input "f. Skip the collaboration process and impose a specific action plan to complete…" at bounding box center [240, 341] width 0 height 10
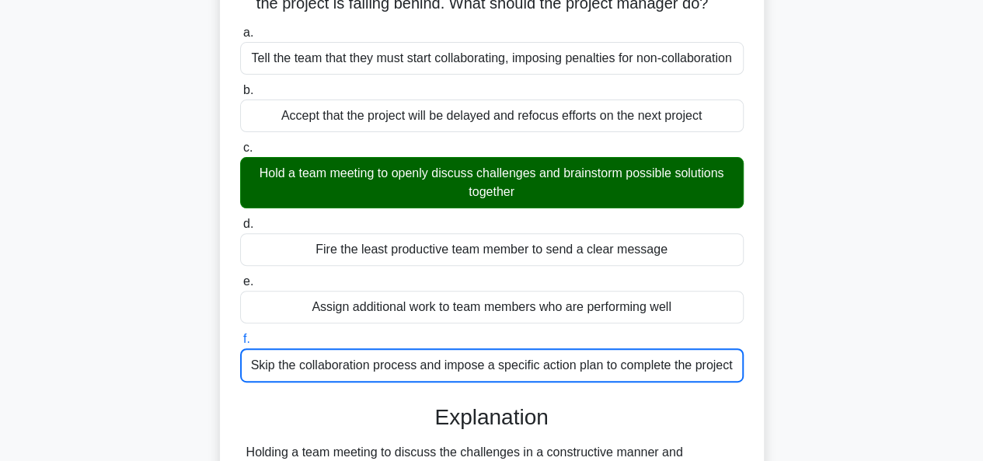
click at [240, 28] on input "a. Tell the team that they must start collaborating, imposing penalties for non…" at bounding box center [240, 33] width 0 height 10
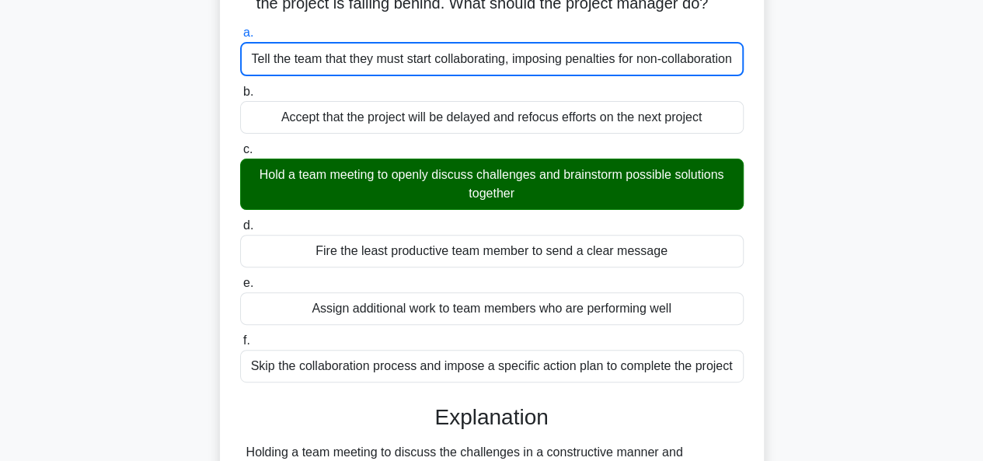
click at [240, 87] on input "b. Accept that the project will be delayed and refocus efforts on the next proj…" at bounding box center [240, 92] width 0 height 10
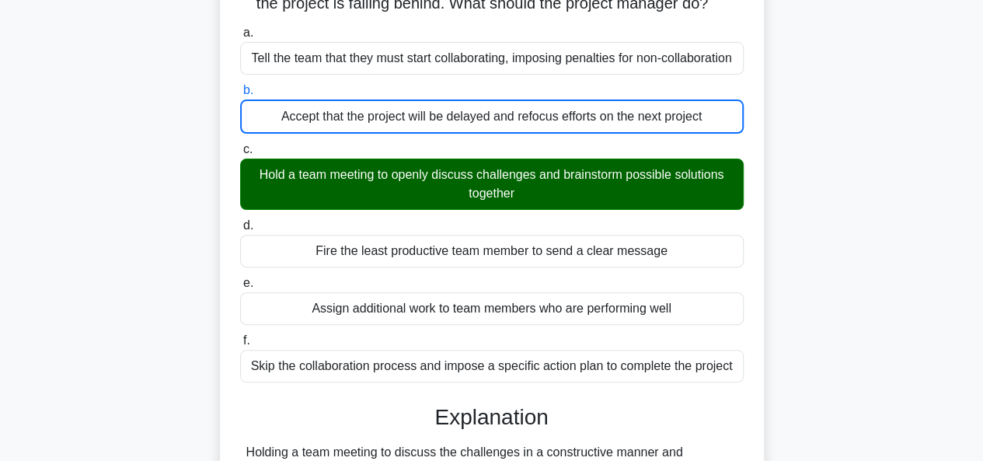
click at [240, 144] on input "c. Hold a team meeting to openly discuss challenges and brainstorm possible sol…" at bounding box center [240, 149] width 0 height 10
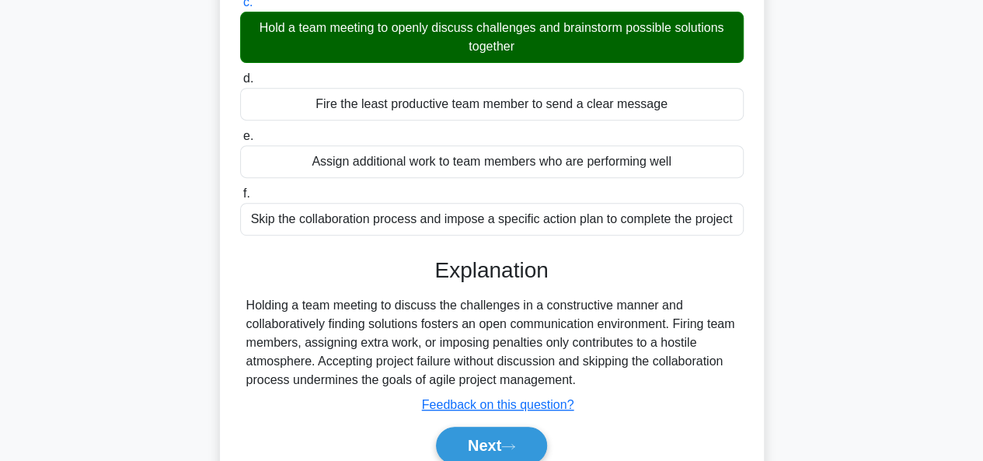
scroll to position [378, 0]
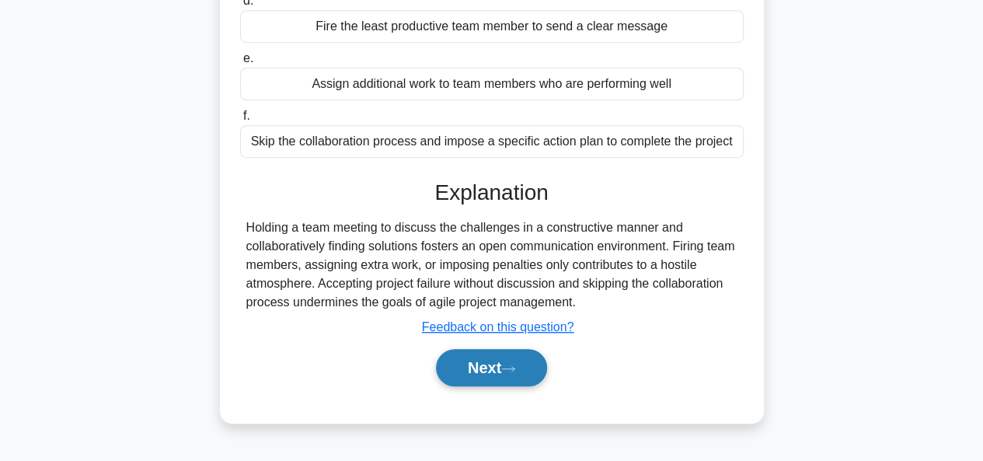
click at [517, 372] on button "Next" at bounding box center [491, 367] width 111 height 37
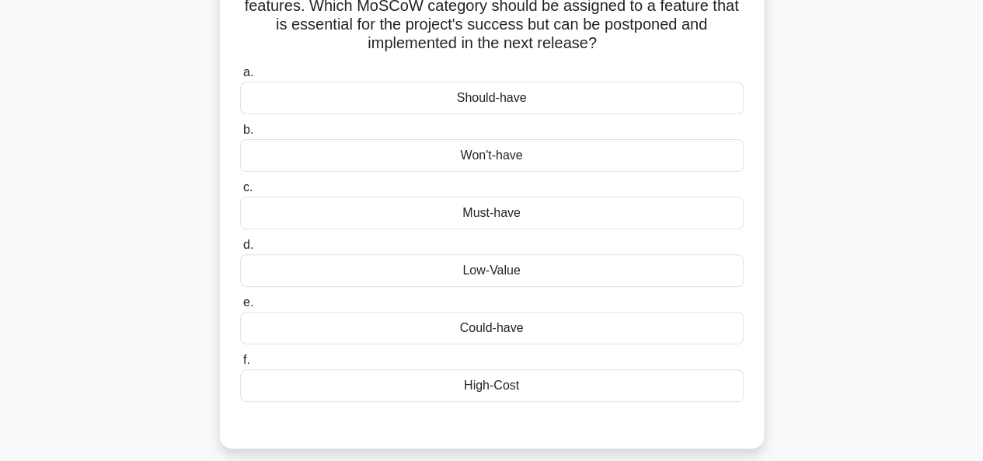
scroll to position [161, 0]
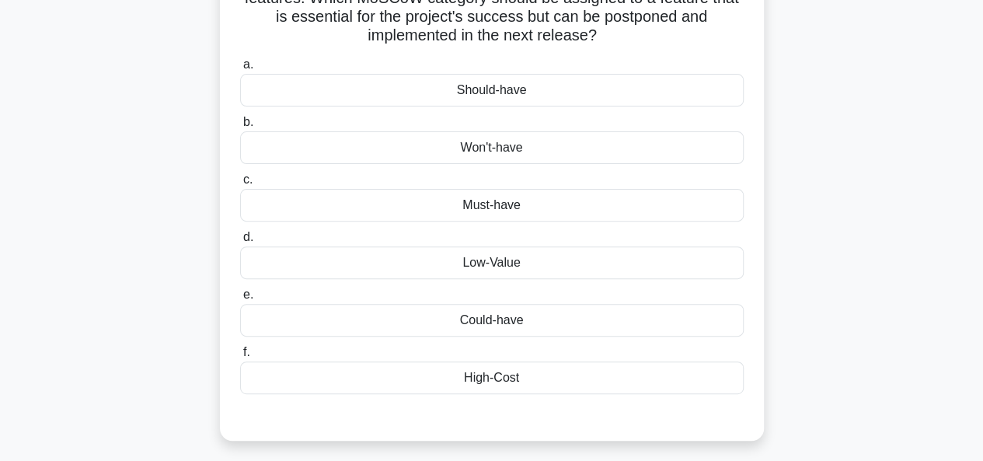
click at [514, 315] on div "Could-have" at bounding box center [491, 320] width 503 height 33
click at [240, 300] on input "e. Could-have" at bounding box center [240, 295] width 0 height 10
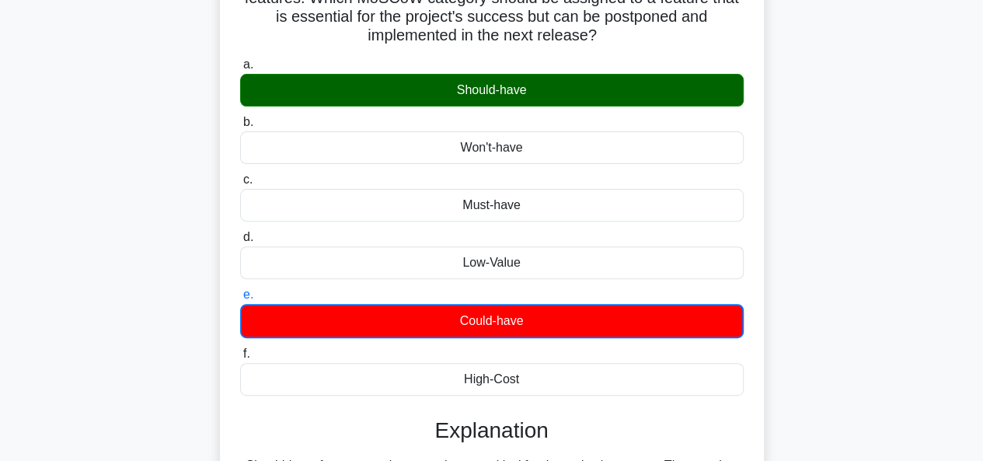
click at [240, 232] on input "d. Low-Value" at bounding box center [240, 237] width 0 height 10
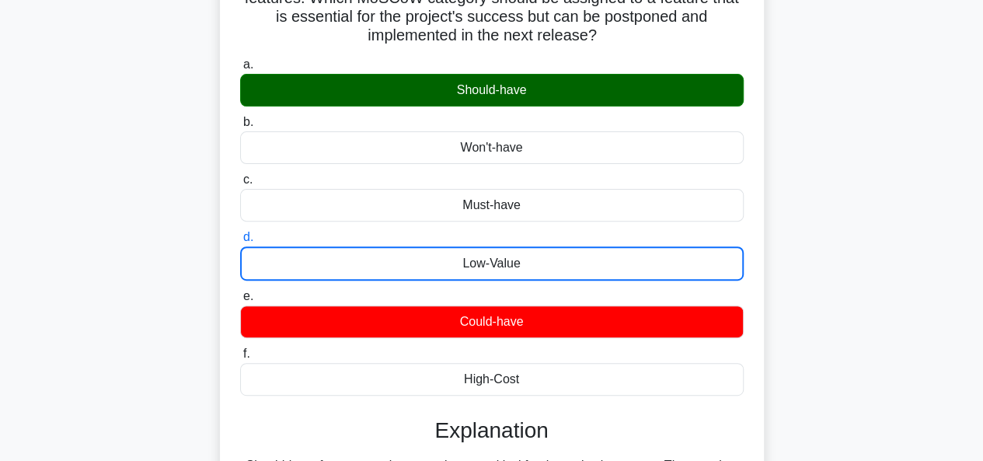
click at [240, 175] on input "c. Must-have" at bounding box center [240, 180] width 0 height 10
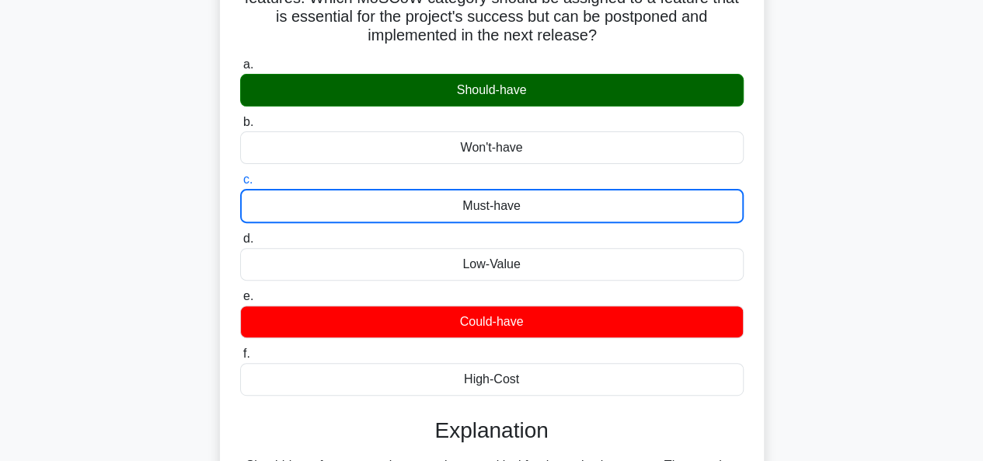
click at [240, 117] on input "b. Won't-have" at bounding box center [240, 122] width 0 height 10
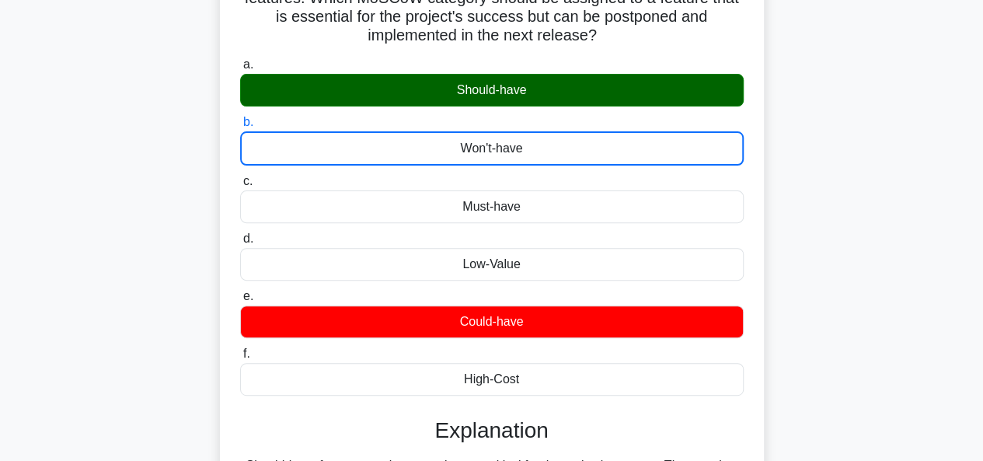
click at [240, 60] on input "a. Should-have" at bounding box center [240, 65] width 0 height 10
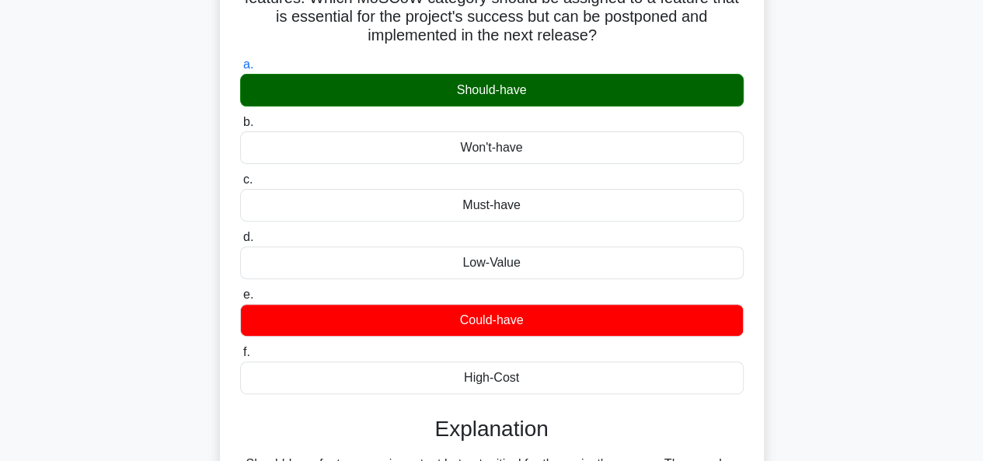
click at [240, 347] on input "f. High-Cost" at bounding box center [240, 352] width 0 height 10
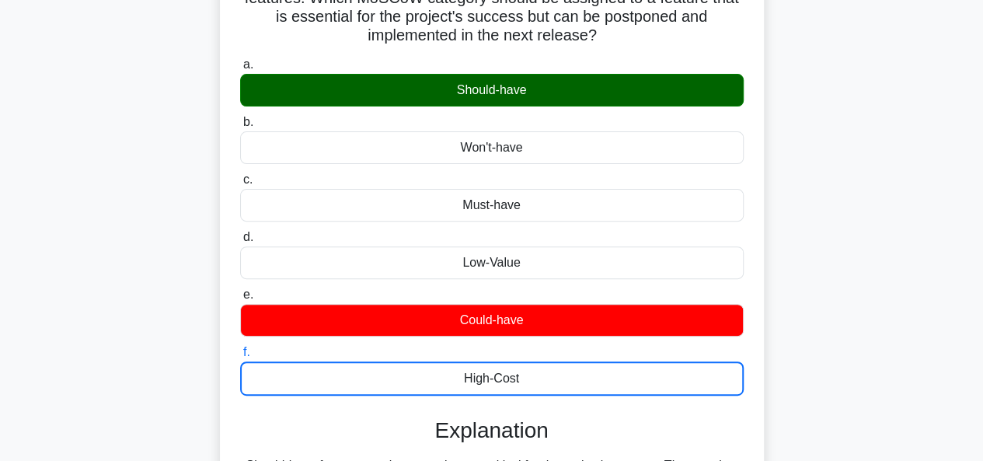
click at [240, 290] on input "e. Could-have" at bounding box center [240, 295] width 0 height 10
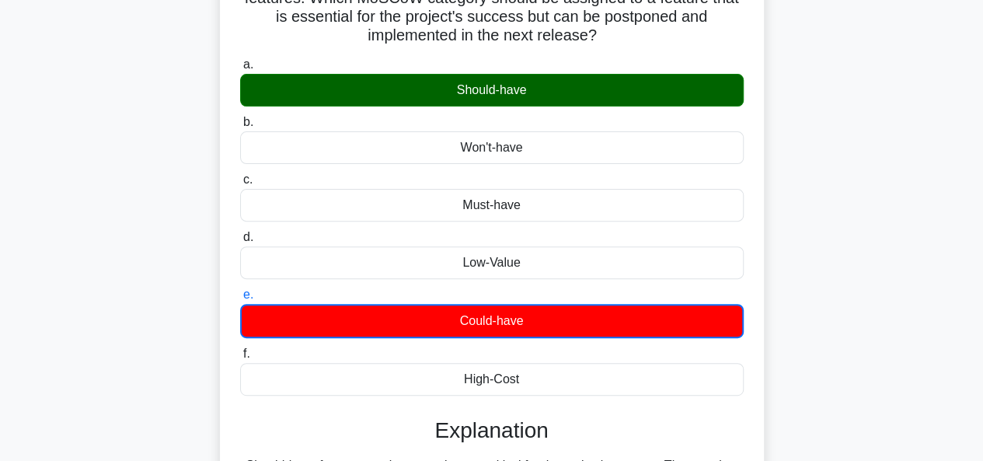
click at [240, 232] on input "d. Low-Value" at bounding box center [240, 237] width 0 height 10
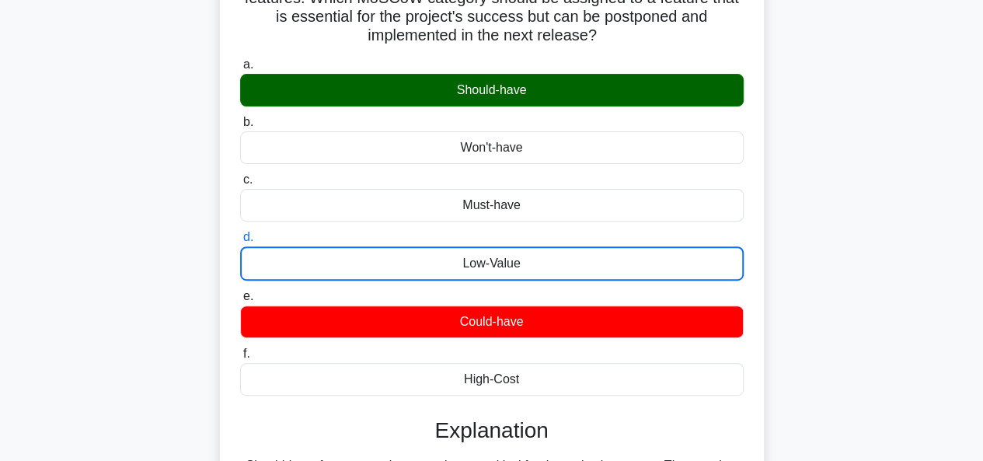
click at [240, 175] on input "c. Must-have" at bounding box center [240, 180] width 0 height 10
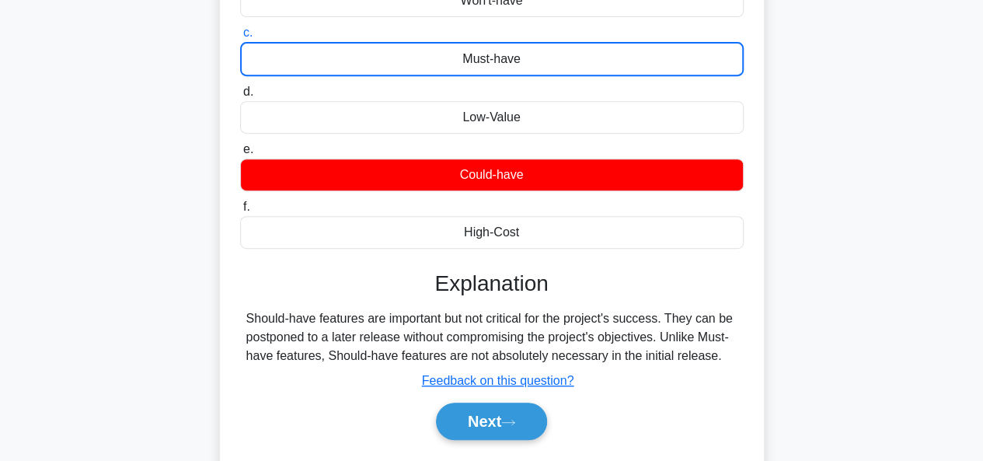
scroll to position [378, 0]
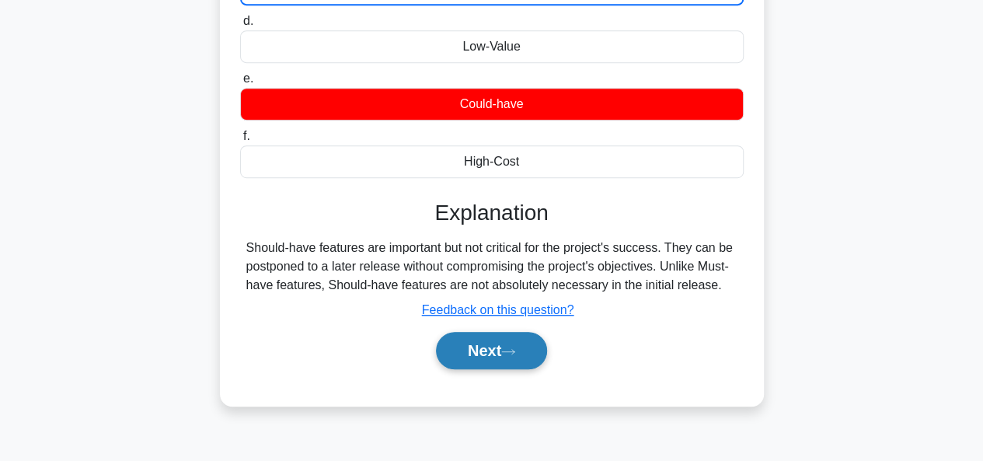
click at [495, 363] on button "Next" at bounding box center [491, 350] width 111 height 37
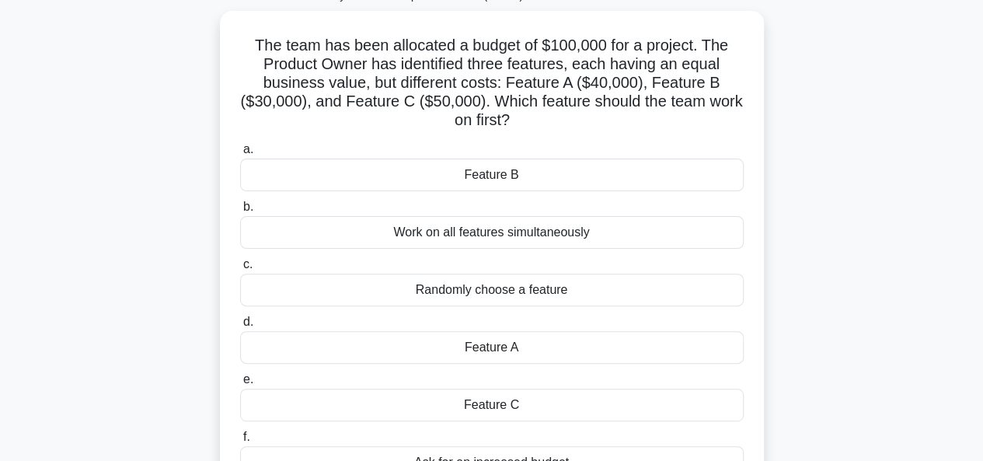
scroll to position [68, 0]
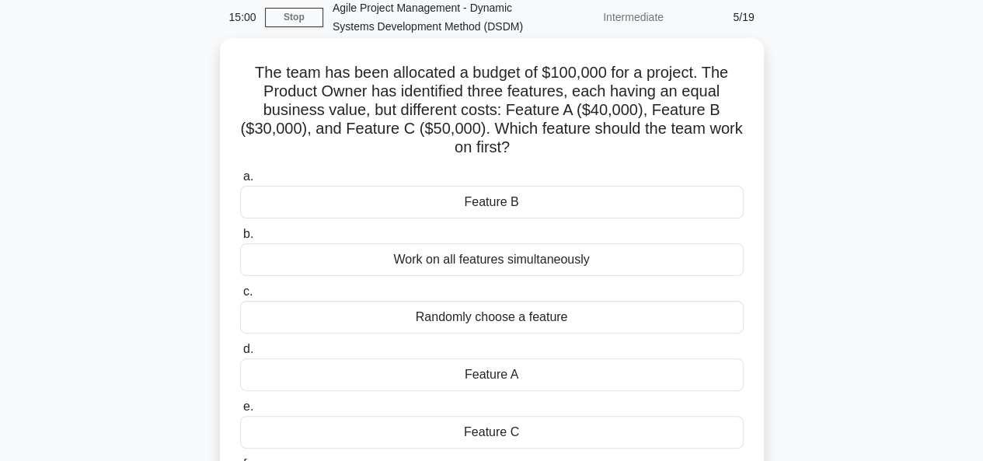
click at [504, 217] on div "Feature B" at bounding box center [491, 202] width 503 height 33
click at [240, 182] on input "a. Feature B" at bounding box center [240, 177] width 0 height 10
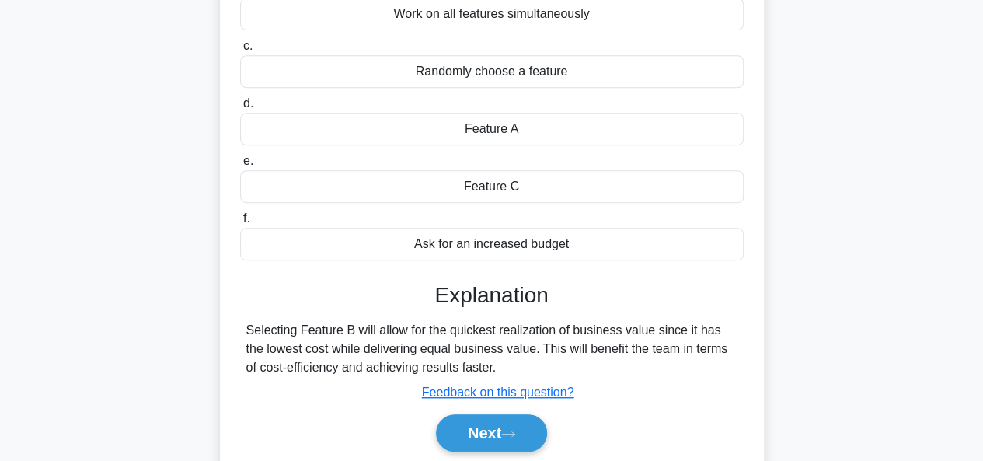
scroll to position [320, 0]
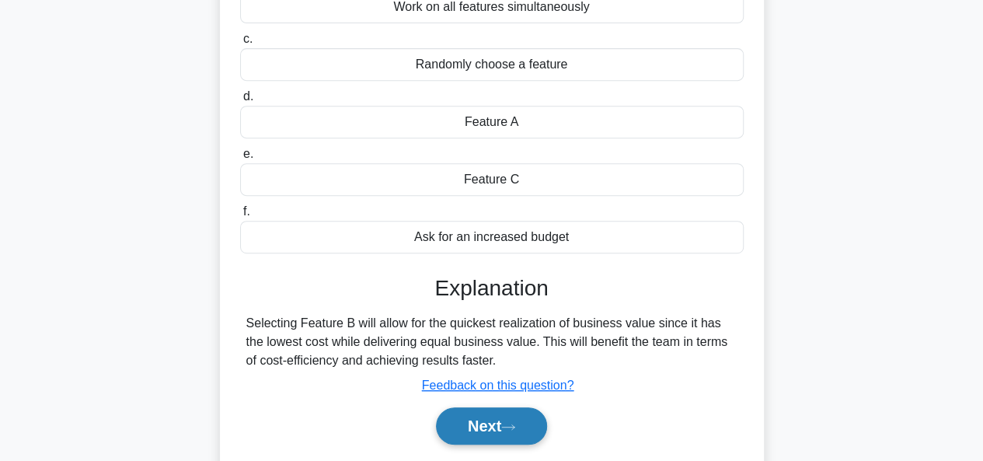
click at [502, 416] on button "Next" at bounding box center [491, 425] width 111 height 37
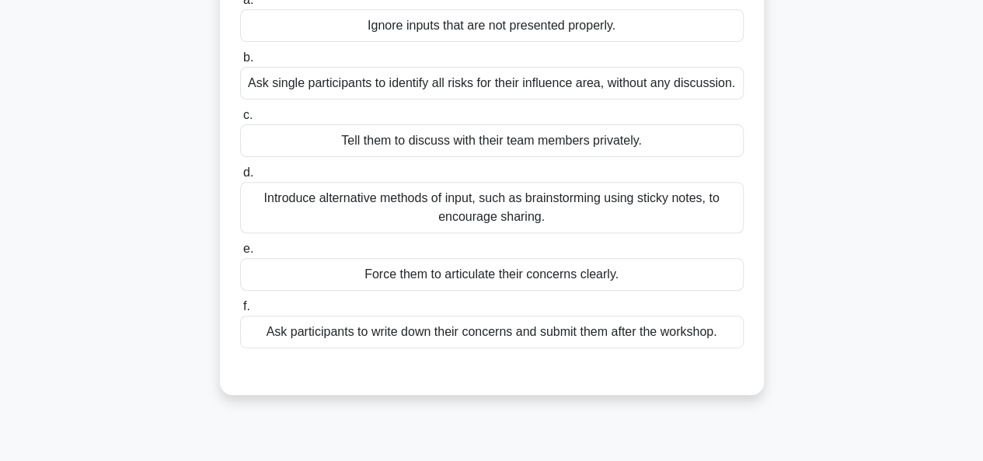
scroll to position [215, 0]
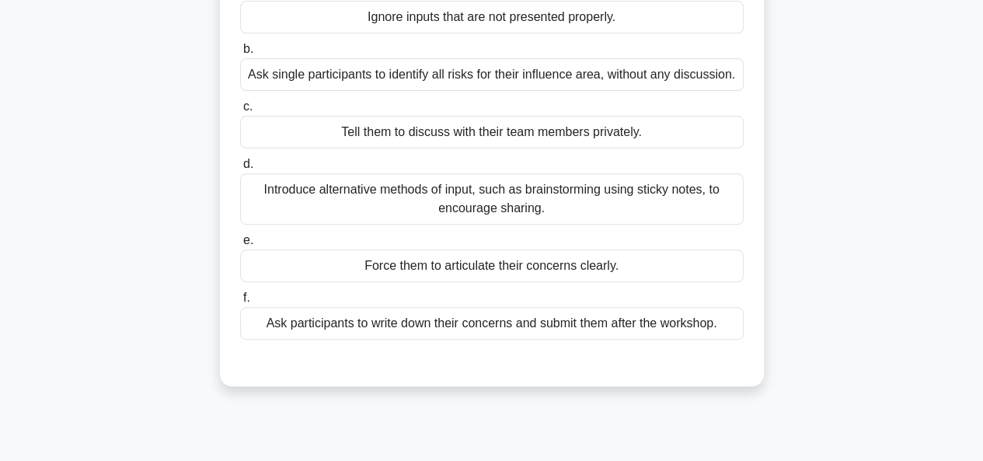
click at [624, 204] on div "Introduce alternative methods of input, such as brainstorming using sticky note…" at bounding box center [491, 198] width 503 height 51
click at [240, 169] on input "d. Introduce alternative methods of input, such as brainstorming using sticky n…" at bounding box center [240, 164] width 0 height 10
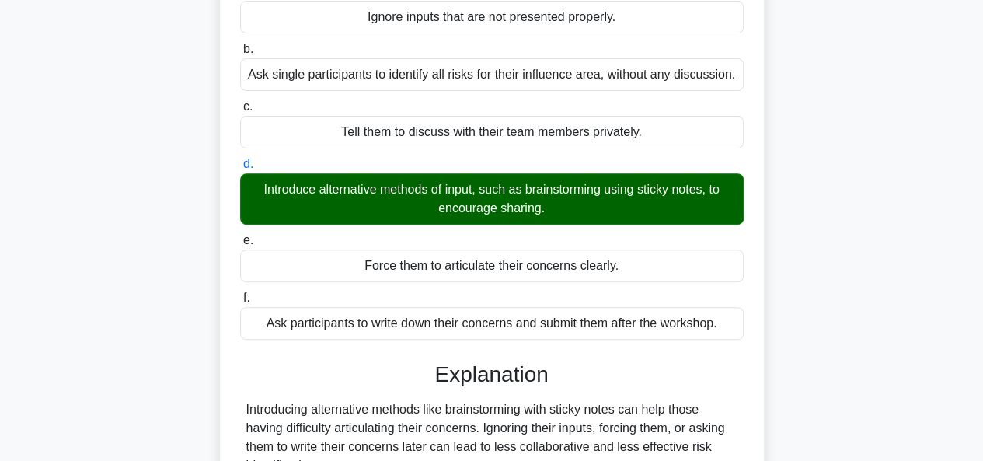
click at [240, 235] on input "e. Force them to articulate their concerns clearly." at bounding box center [240, 240] width 0 height 10
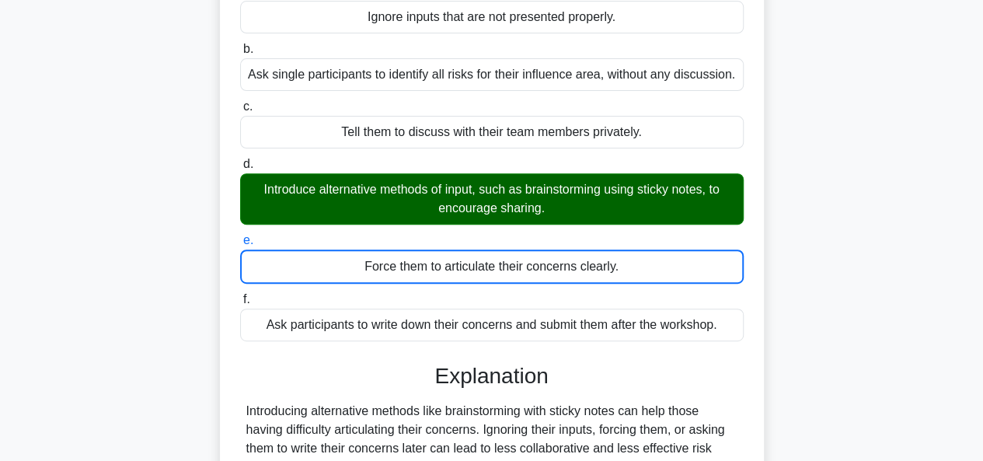
click at [240, 294] on input "f. Ask participants to write down their concerns and submit them after the work…" at bounding box center [240, 299] width 0 height 10
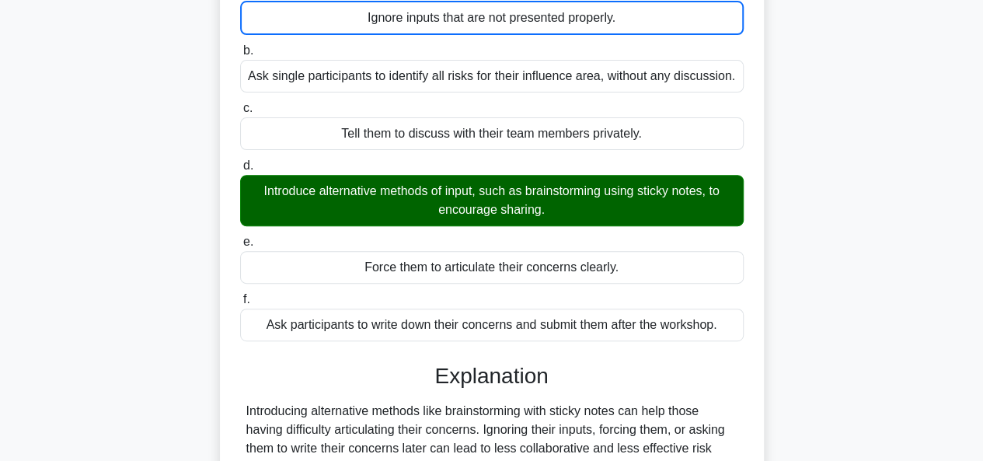
click at [240, 46] on input "b. Ask single participants to identify all risks for their influence area, with…" at bounding box center [240, 51] width 0 height 10
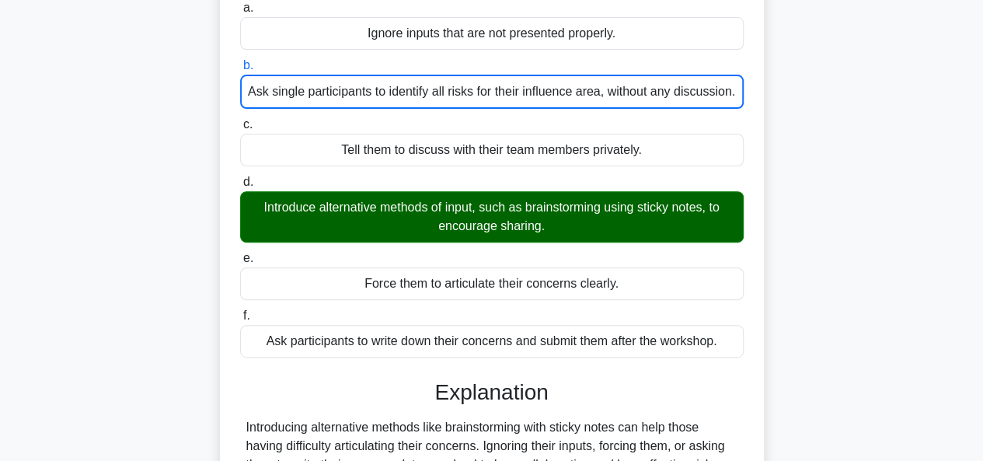
click at [240, 120] on input "c. Tell them to discuss with their team members privately." at bounding box center [240, 125] width 0 height 10
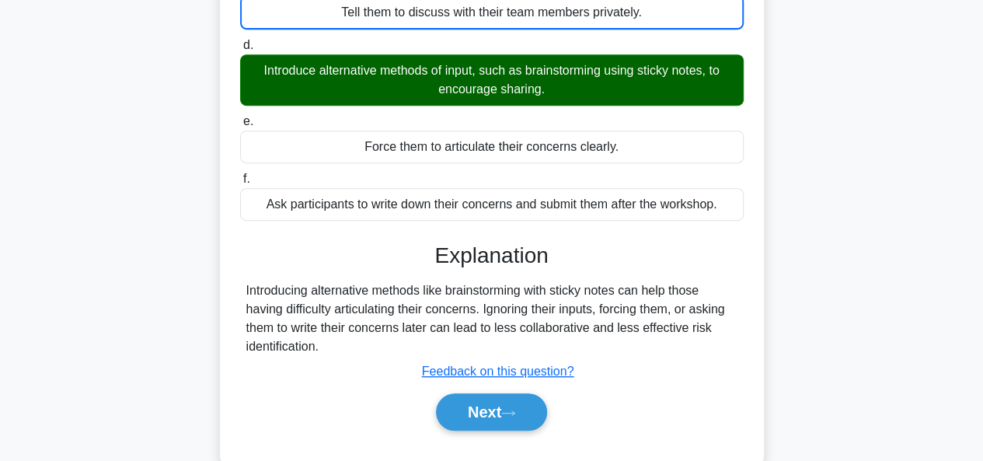
scroll to position [378, 0]
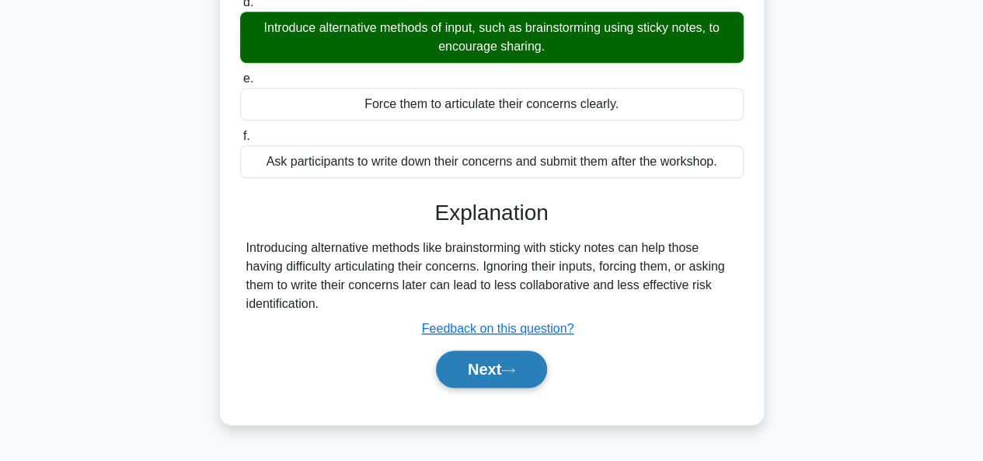
click at [480, 378] on button "Next" at bounding box center [491, 368] width 111 height 37
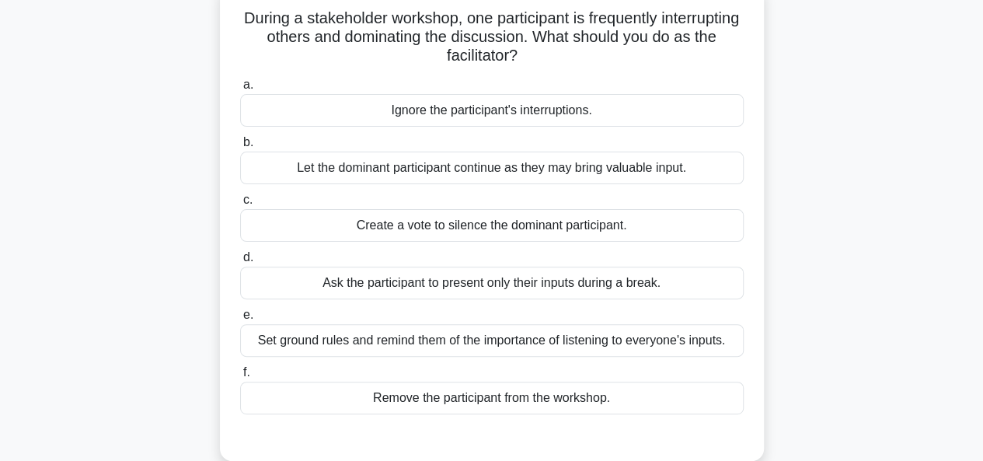
scroll to position [130, 0]
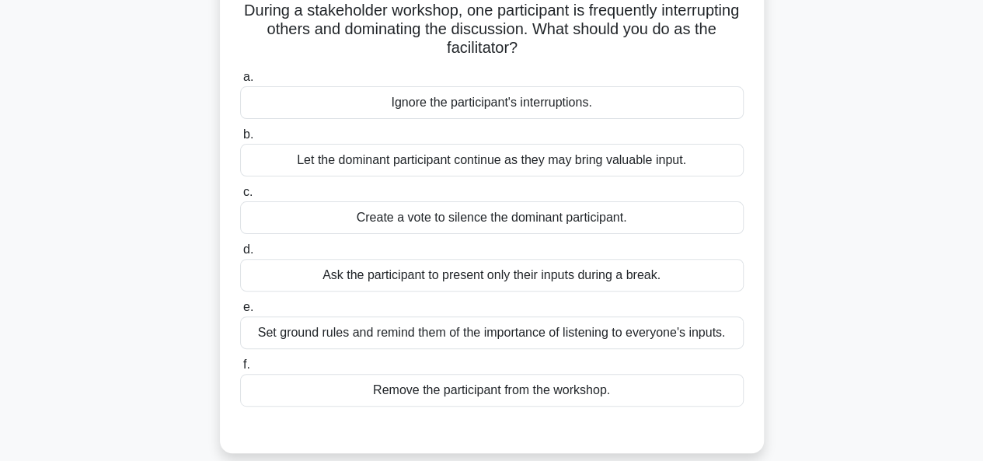
click at [518, 332] on div "Set ground rules and remind them of the importance of listening to everyone's i…" at bounding box center [491, 332] width 503 height 33
click at [240, 312] on input "e. Set ground rules and remind them of the importance of listening to everyone'…" at bounding box center [240, 307] width 0 height 10
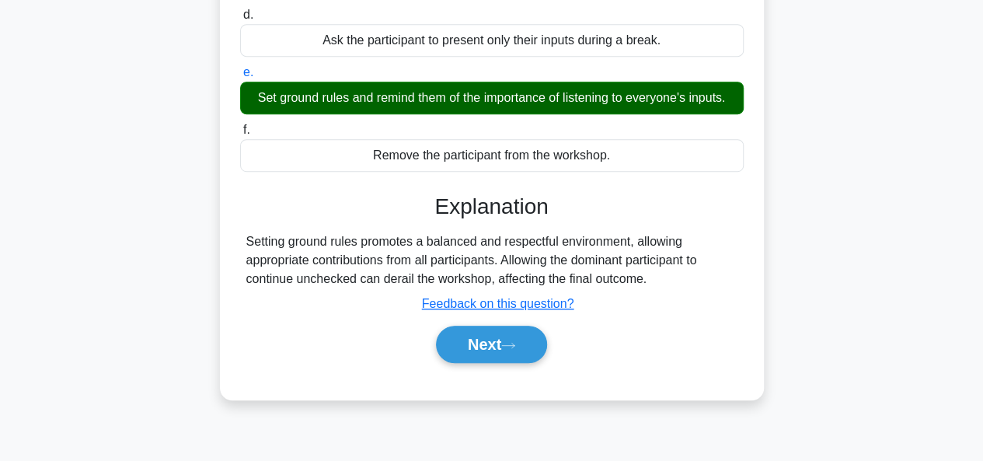
scroll to position [378, 0]
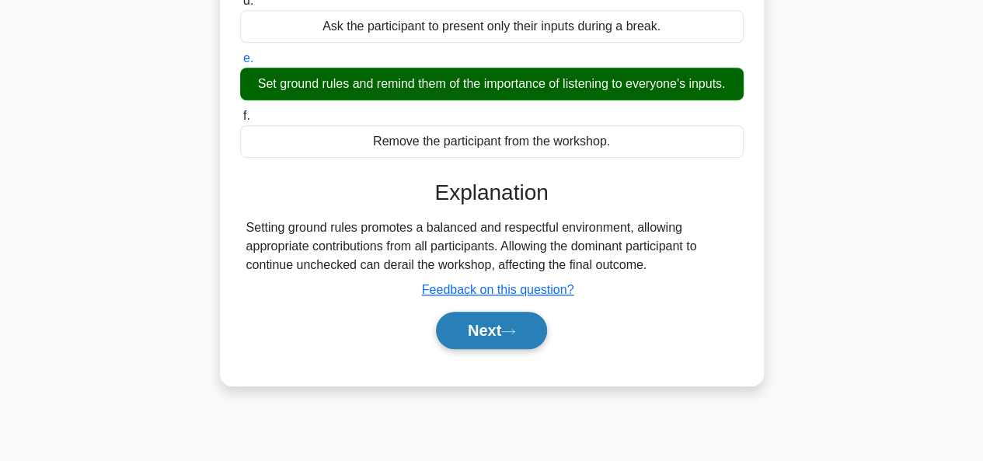
click at [496, 336] on button "Next" at bounding box center [491, 330] width 111 height 37
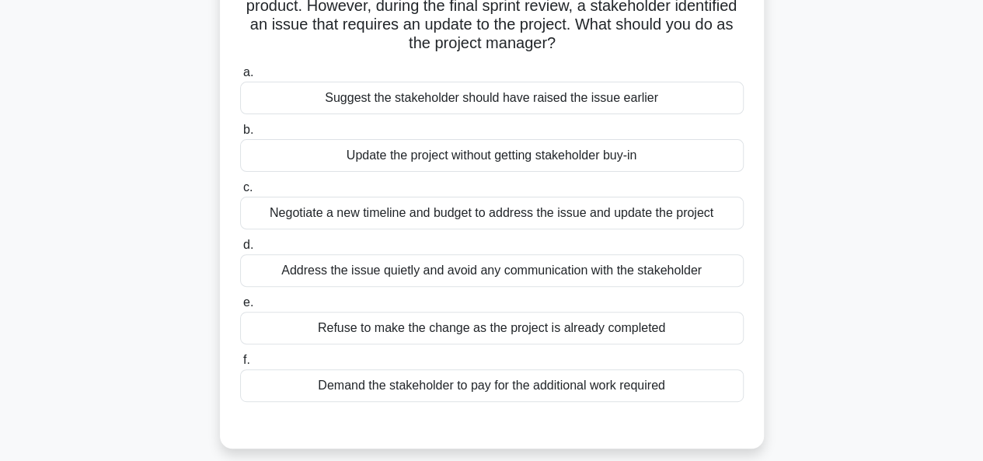
scroll to position [188, 0]
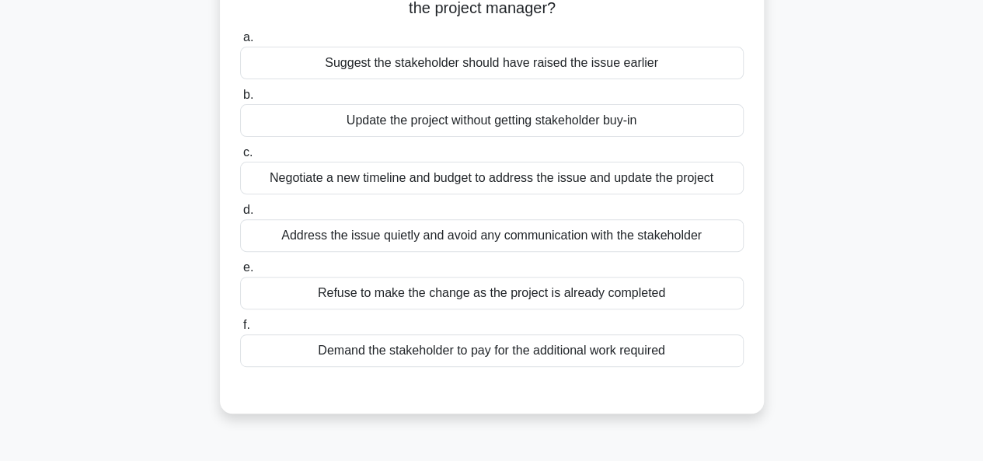
click at [600, 181] on div "Negotiate a new timeline and budget to address the issue and update the project" at bounding box center [491, 178] width 503 height 33
click at [240, 158] on input "c. Negotiate a new timeline and budget to address the issue and update the proj…" at bounding box center [240, 153] width 0 height 10
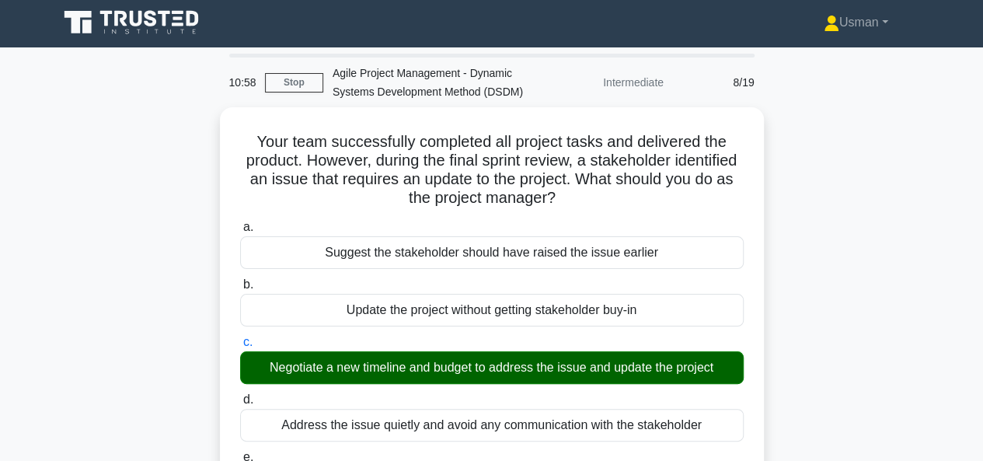
scroll to position [0, 0]
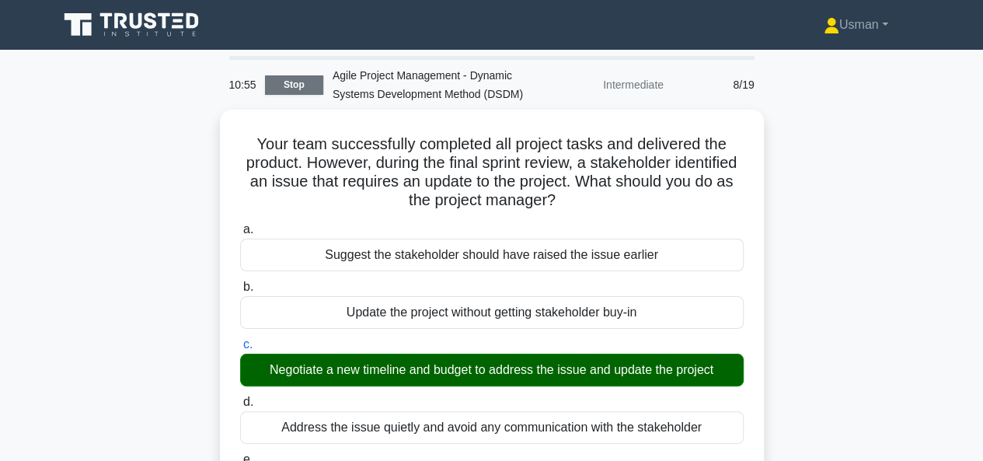
click at [291, 82] on link "Stop" at bounding box center [294, 84] width 58 height 19
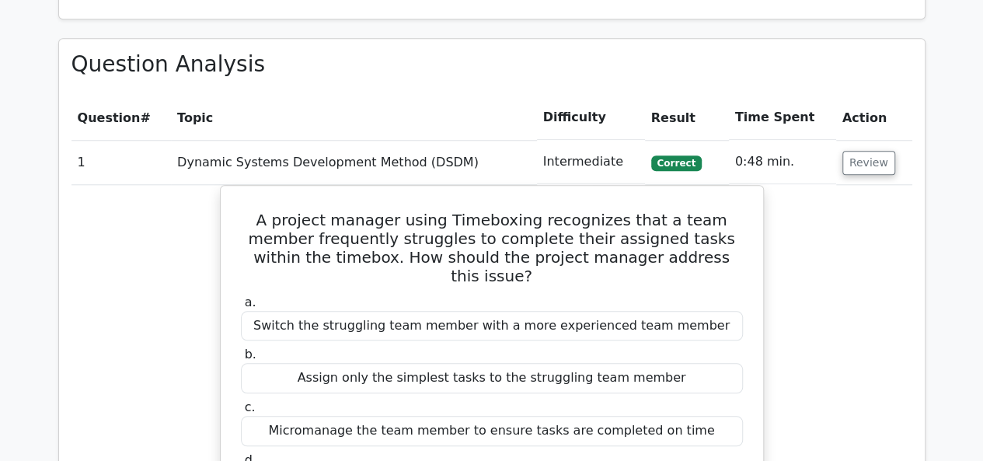
scroll to position [561, 0]
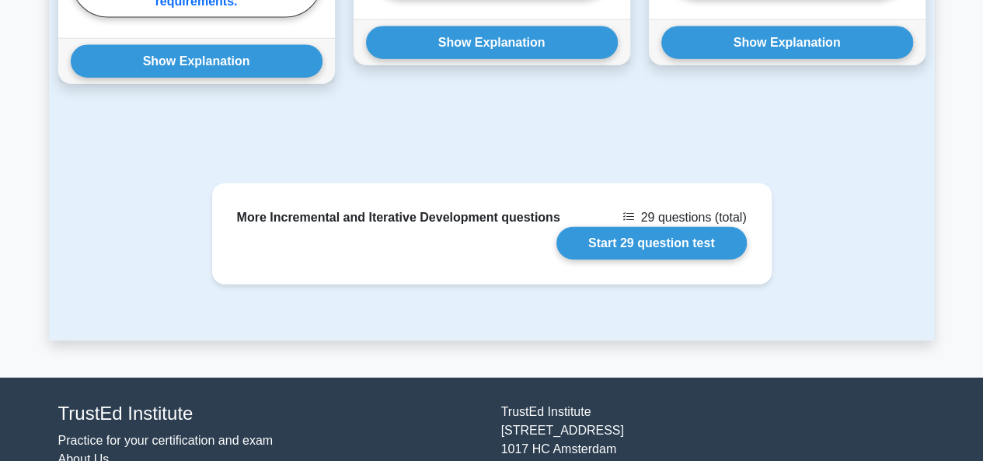
scroll to position [1861, 0]
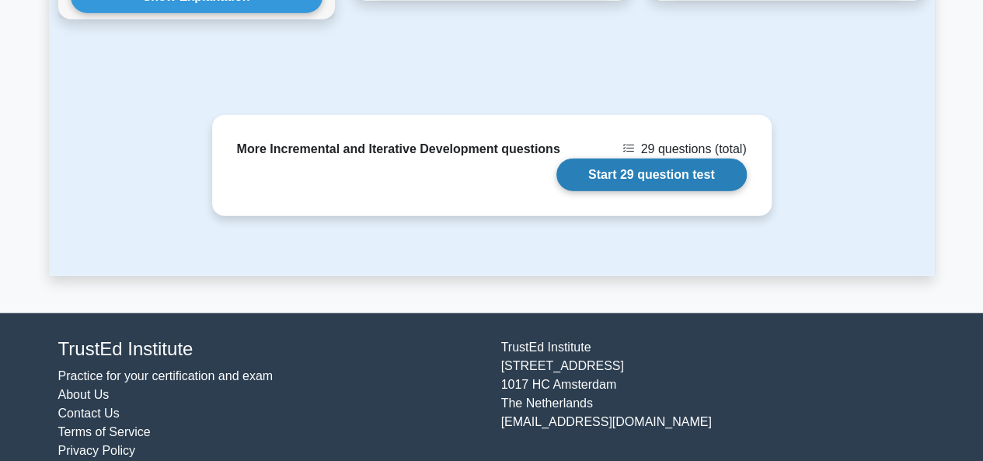
click at [632, 158] on link "Start 29 question test" at bounding box center [651, 174] width 190 height 33
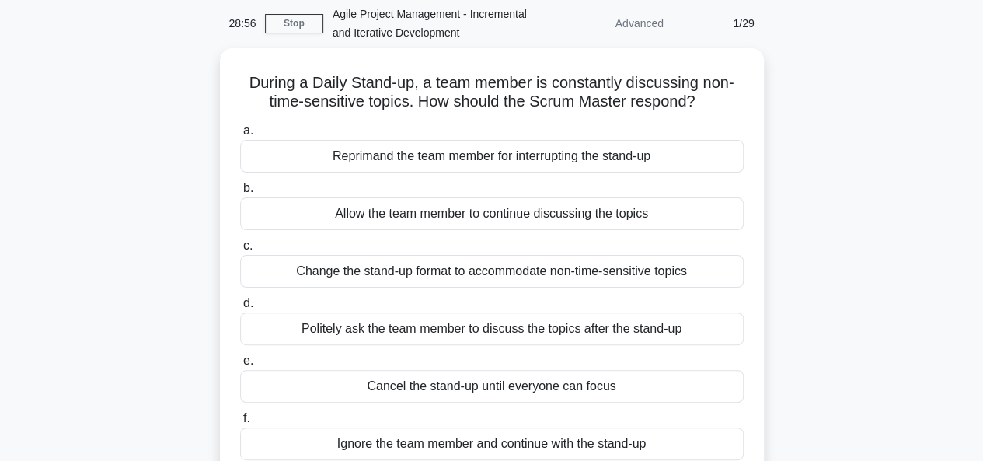
scroll to position [58, 0]
click at [575, 268] on div "Change the stand-up format to accommodate non-time-sensitive topics" at bounding box center [491, 270] width 503 height 33
click at [240, 250] on input "c. Change the stand-up format to accommodate non-time-sensitive topics" at bounding box center [240, 245] width 0 height 10
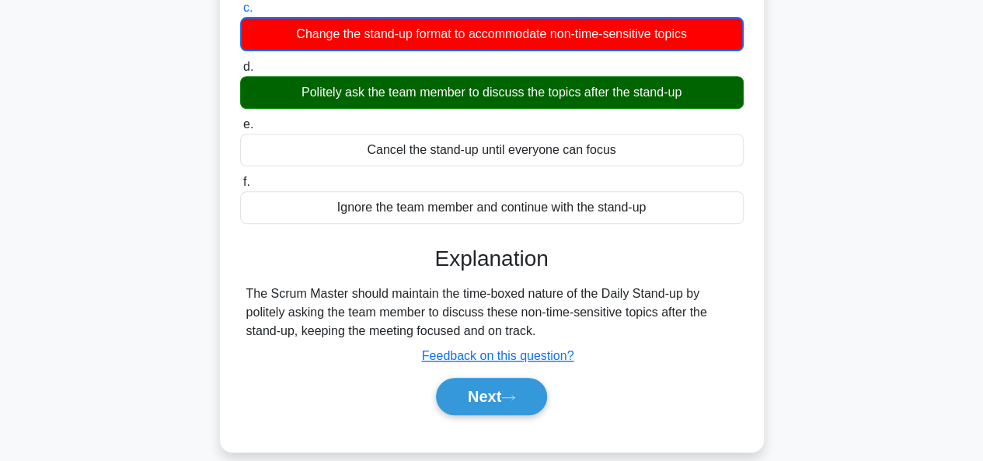
scroll to position [300, 0]
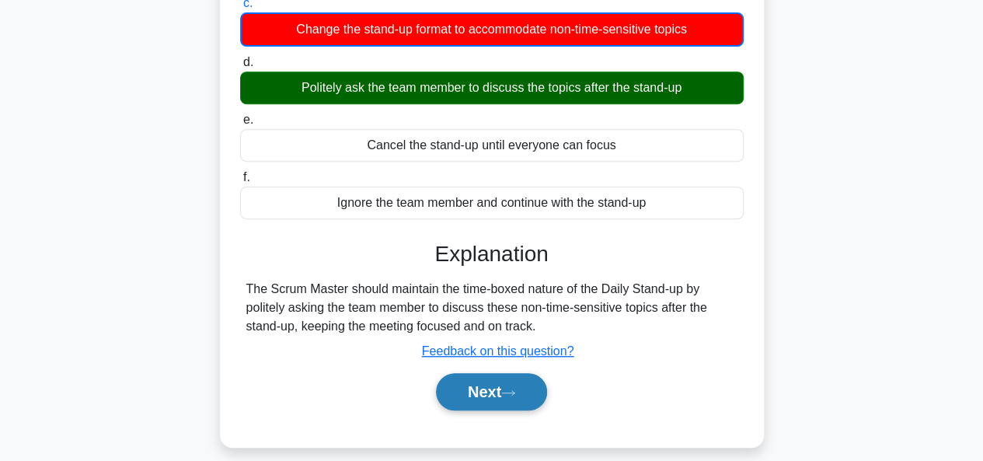
click at [489, 396] on button "Next" at bounding box center [491, 391] width 111 height 37
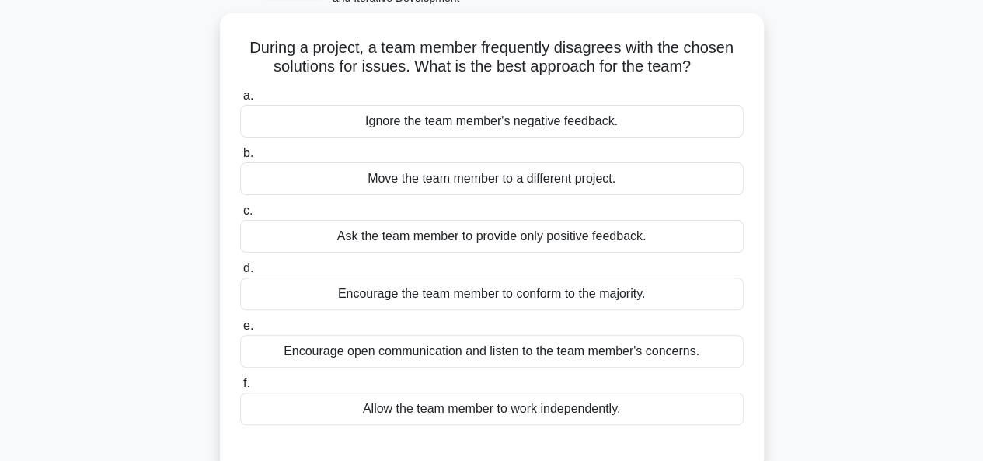
scroll to position [96, 0]
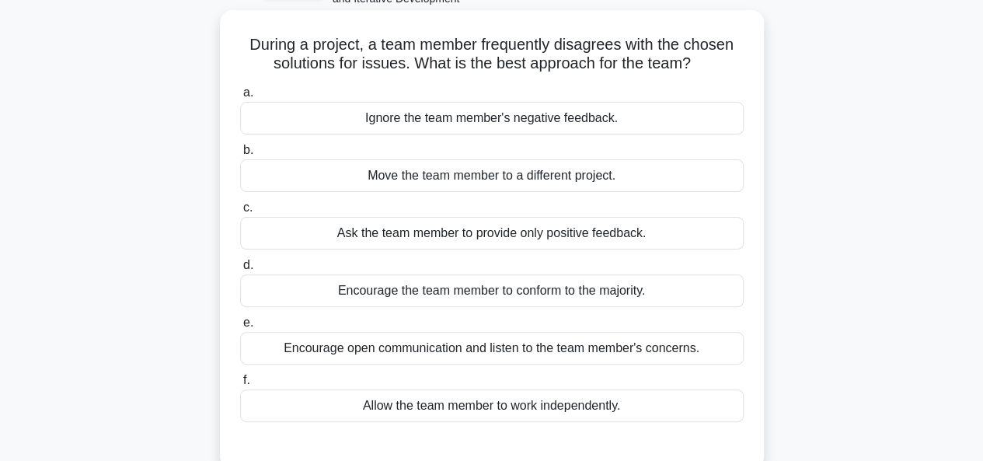
click at [475, 343] on div "Encourage open communication and listen to the team member's concerns." at bounding box center [491, 348] width 503 height 33
click at [240, 328] on input "e. Encourage open communication and listen to the team member's concerns." at bounding box center [240, 323] width 0 height 10
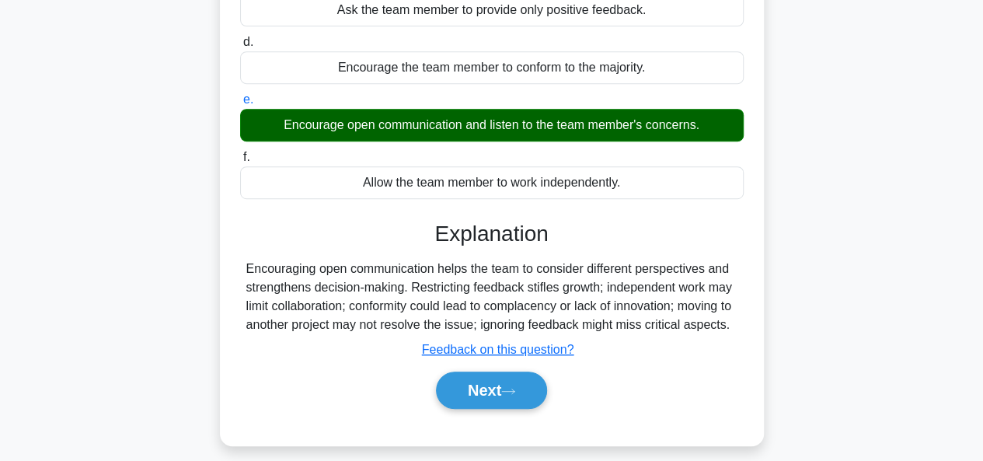
scroll to position [352, 0]
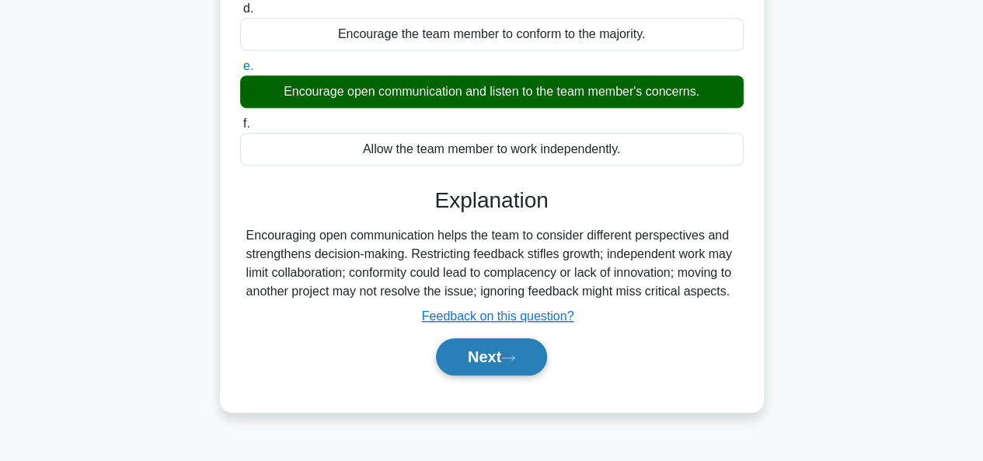
click at [487, 375] on button "Next" at bounding box center [491, 356] width 111 height 37
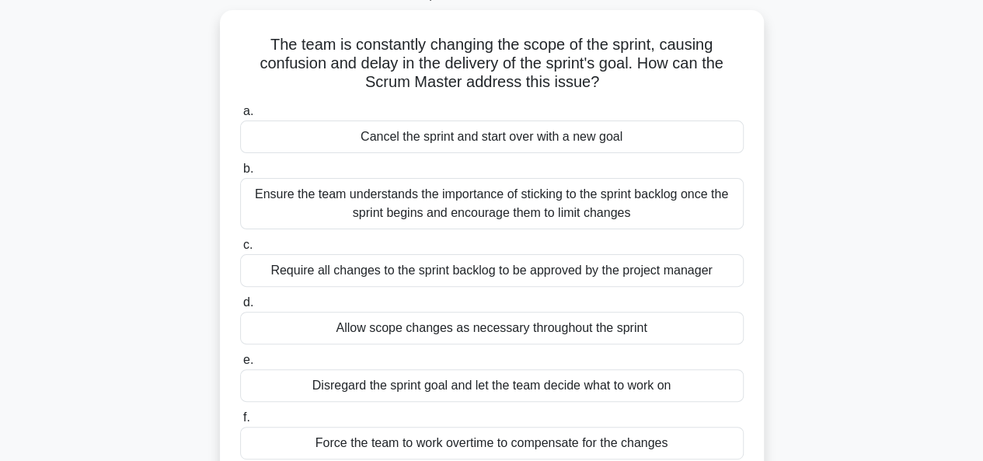
scroll to position [92, 0]
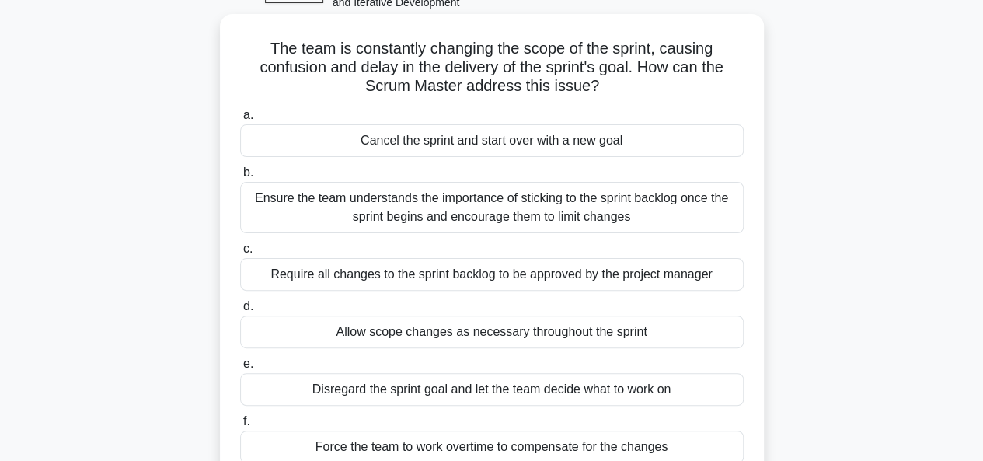
click at [524, 207] on div "Ensure the team understands the importance of sticking to the sprint backlog on…" at bounding box center [491, 207] width 503 height 51
click at [240, 178] on input "b. Ensure the team understands the importance of sticking to the sprint backlog…" at bounding box center [240, 173] width 0 height 10
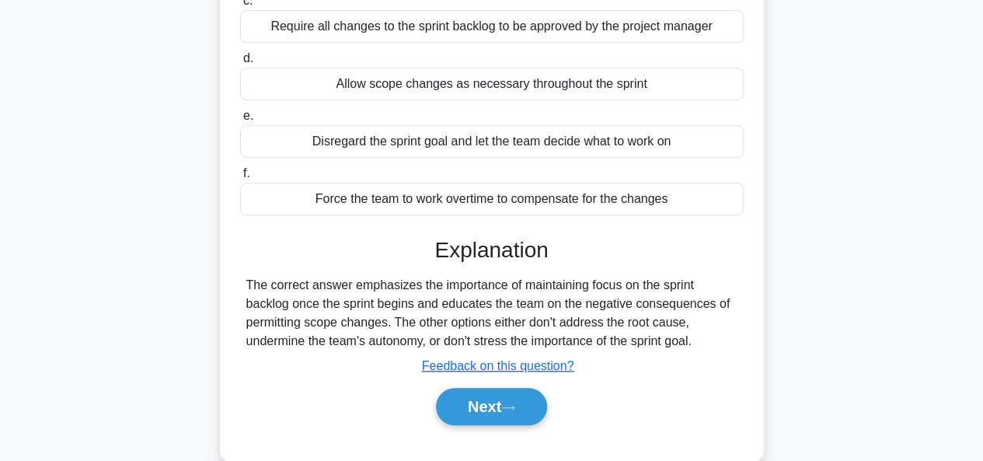
scroll to position [347, 0]
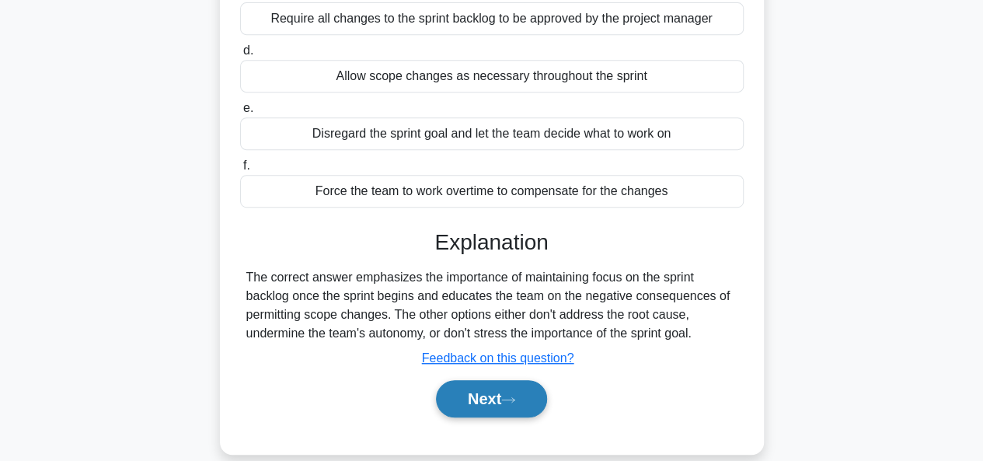
click at [506, 404] on button "Next" at bounding box center [491, 398] width 111 height 37
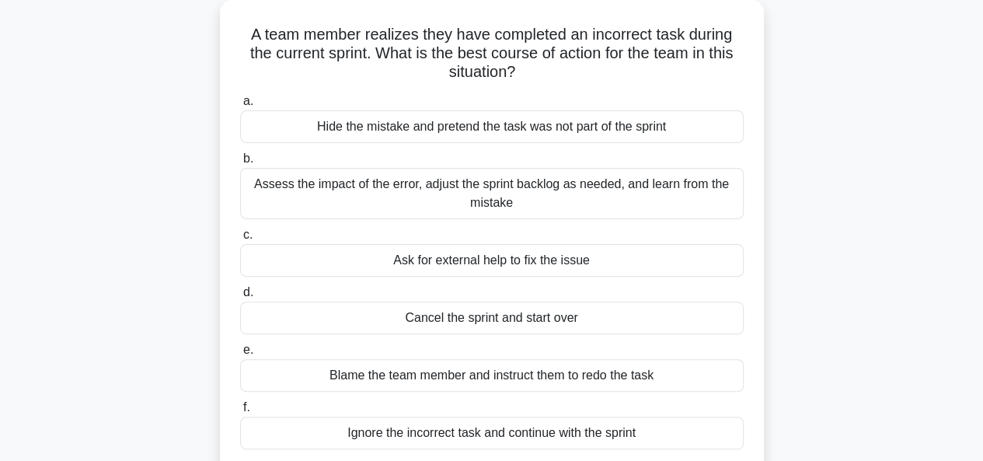
scroll to position [107, 0]
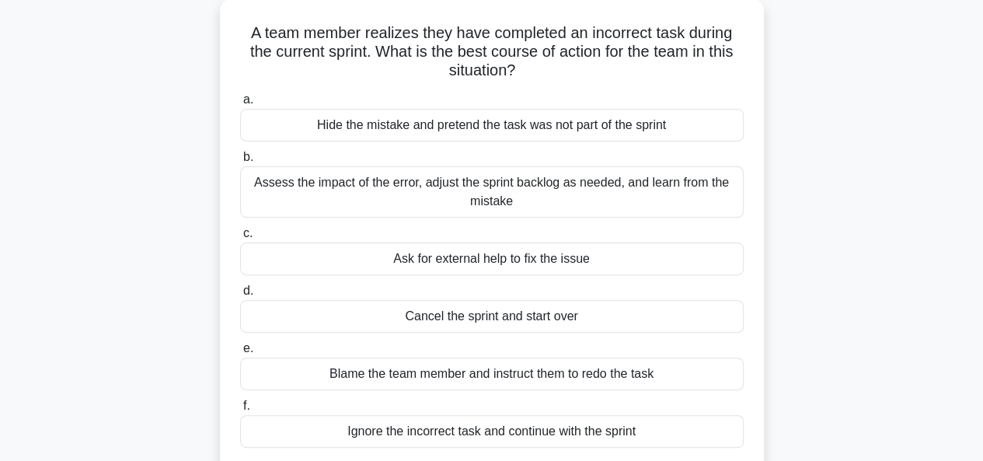
click at [534, 196] on div "Assess the impact of the error, adjust the sprint backlog as needed, and learn …" at bounding box center [491, 191] width 503 height 51
click at [240, 162] on input "b. Assess the impact of the error, adjust the sprint backlog as needed, and lea…" at bounding box center [240, 157] width 0 height 10
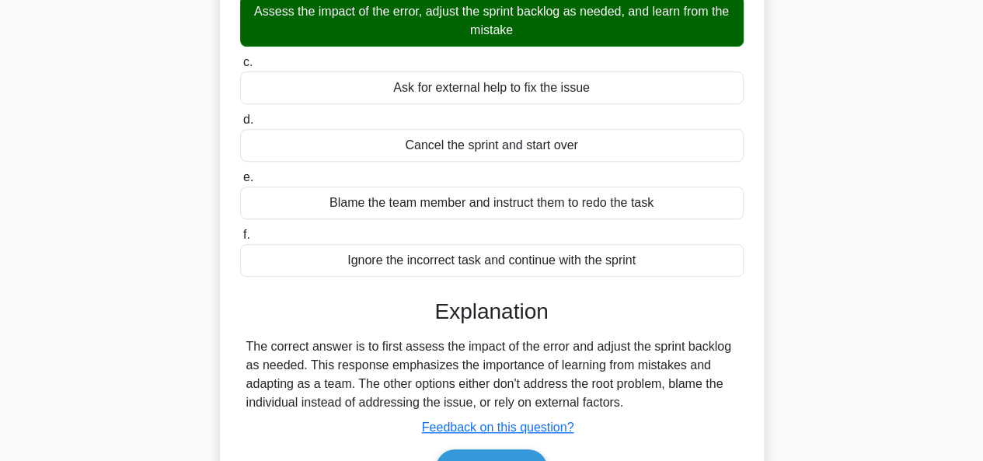
scroll to position [286, 0]
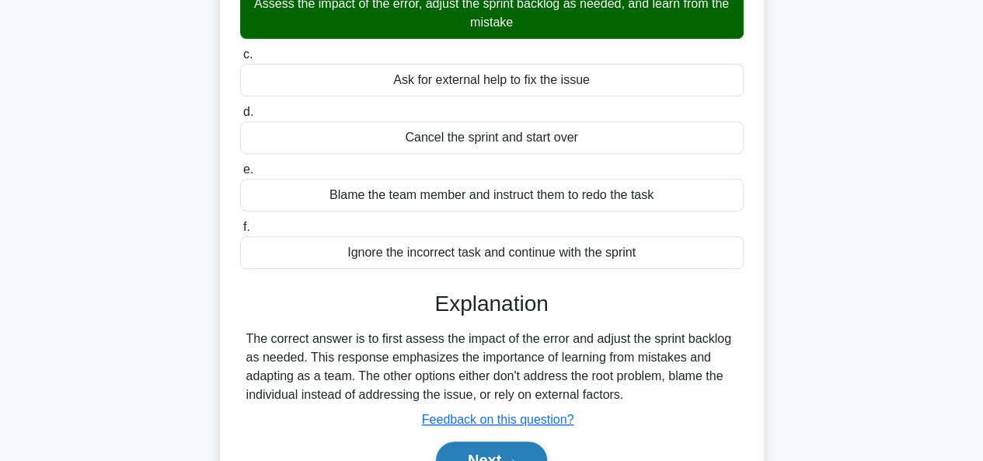
click at [506, 451] on button "Next" at bounding box center [491, 459] width 111 height 37
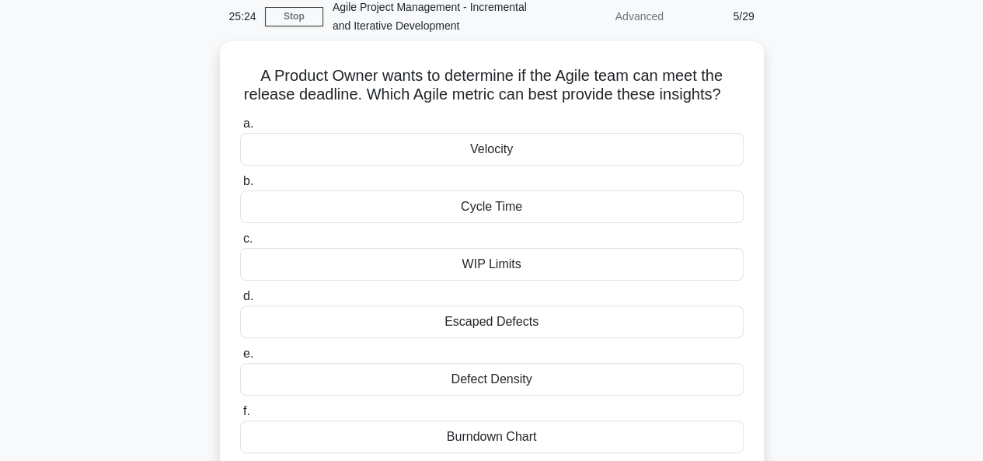
scroll to position [99, 0]
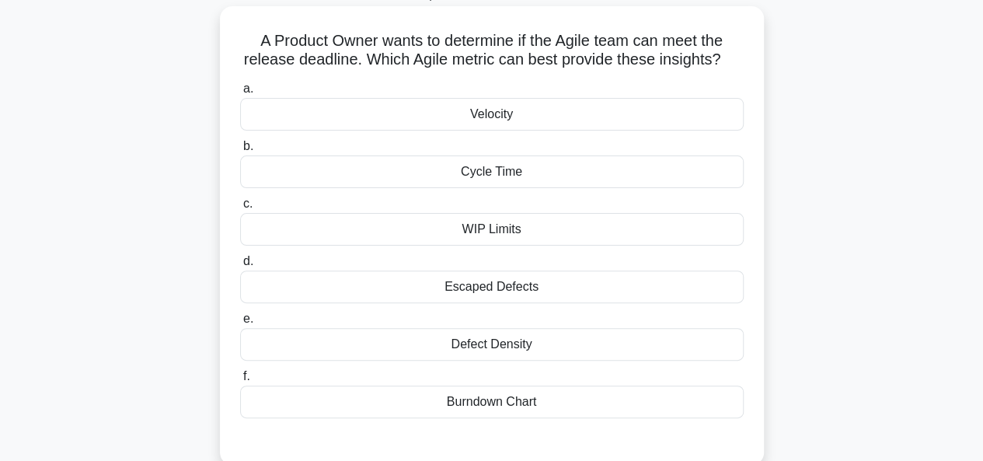
click at [491, 131] on div "Velocity" at bounding box center [491, 114] width 503 height 33
click at [240, 94] on input "a. Velocity" at bounding box center [240, 89] width 0 height 10
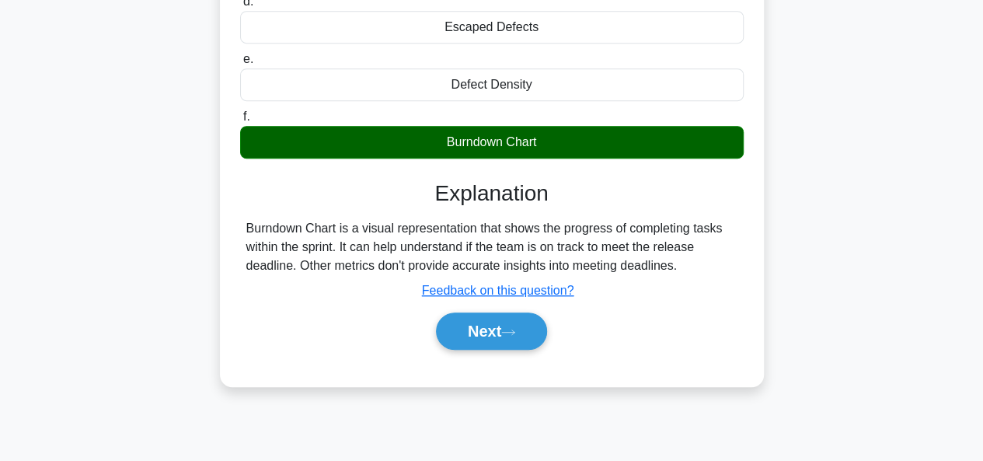
scroll to position [374, 0]
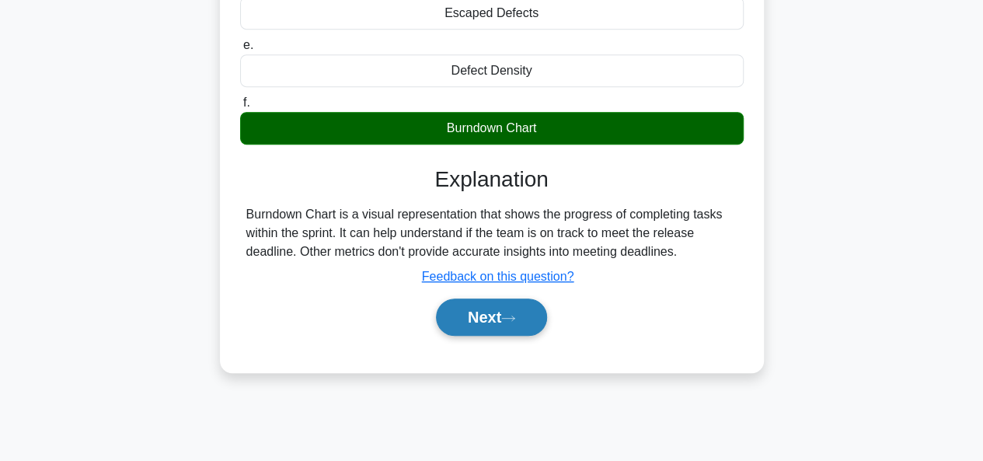
click at [468, 336] on button "Next" at bounding box center [491, 316] width 111 height 37
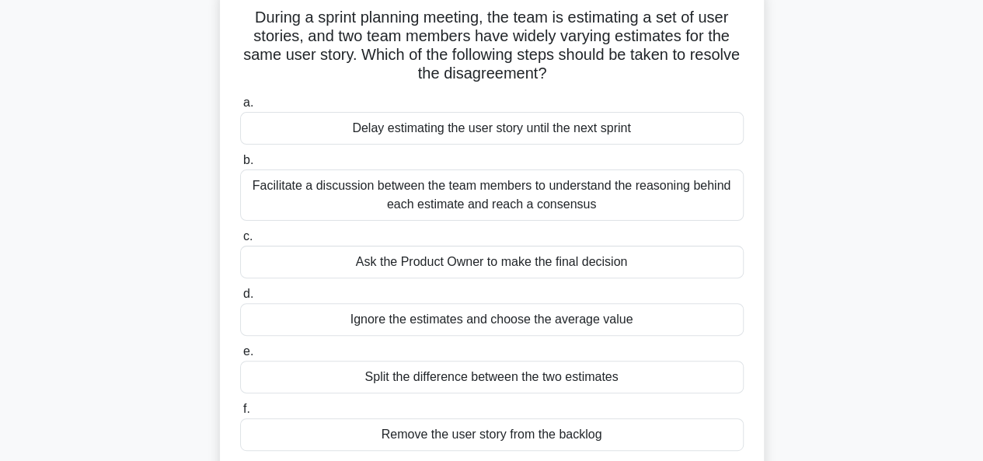
scroll to position [126, 0]
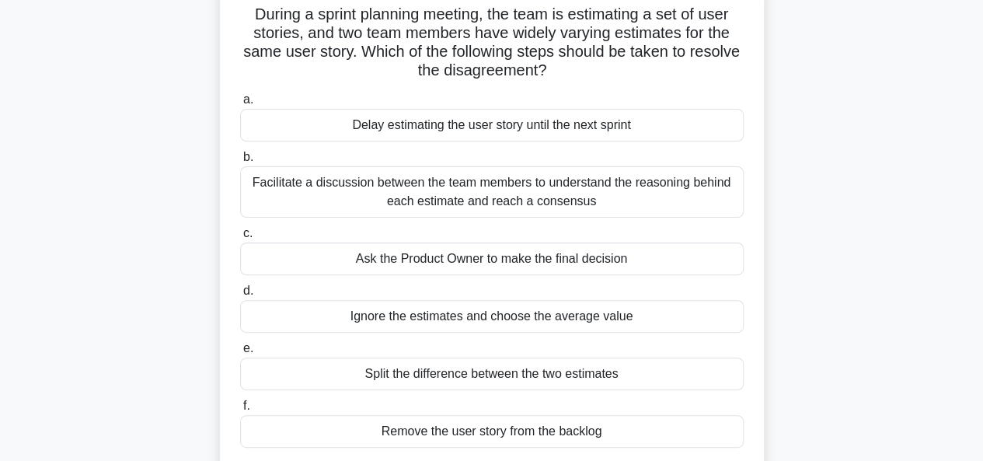
click at [653, 202] on div "Facilitate a discussion between the team members to understand the reasoning be…" at bounding box center [491, 191] width 503 height 51
click at [240, 162] on input "b. Facilitate a discussion between the team members to understand the reasoning…" at bounding box center [240, 157] width 0 height 10
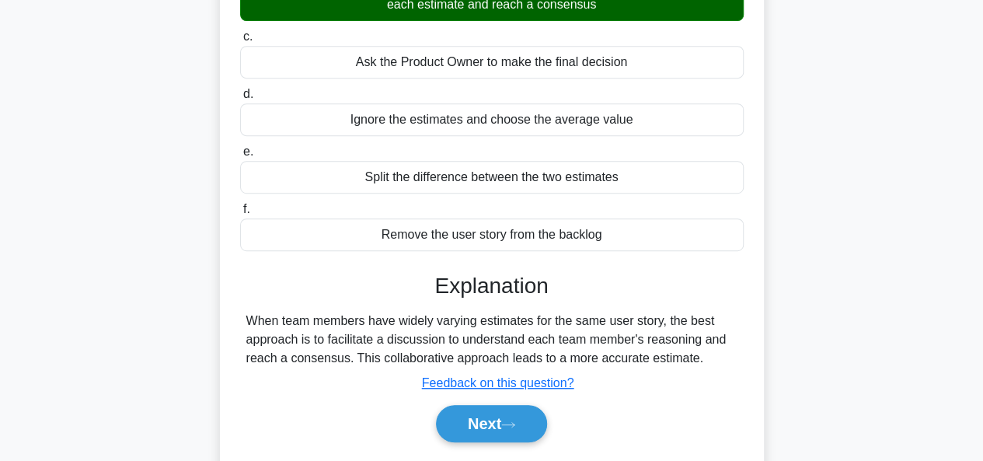
scroll to position [342, 0]
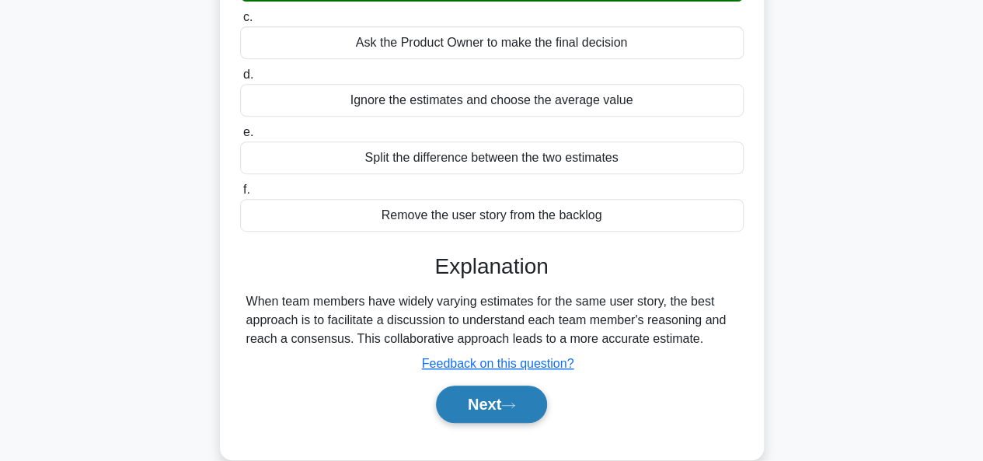
click at [454, 395] on button "Next" at bounding box center [491, 403] width 111 height 37
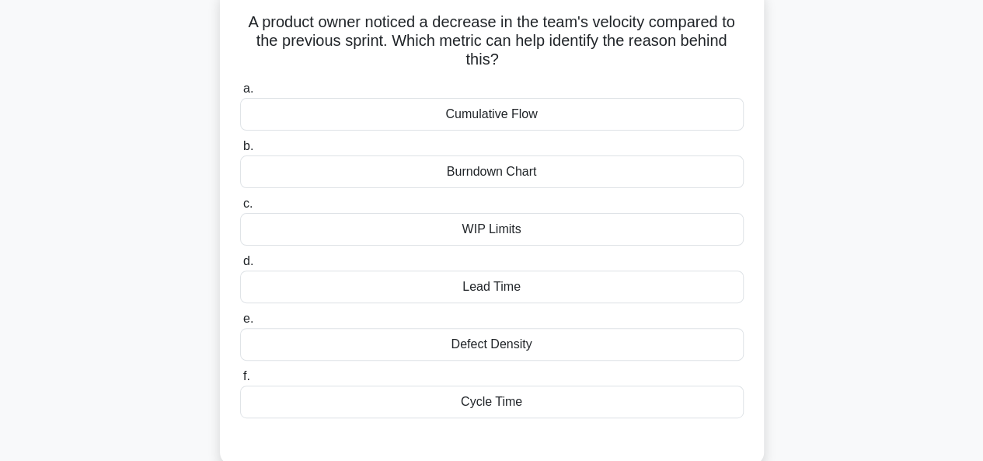
scroll to position [124, 0]
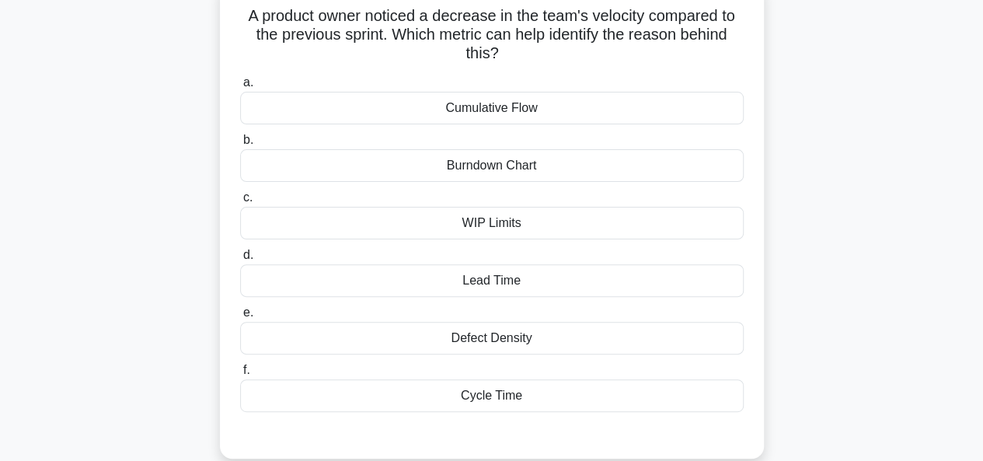
click at [475, 399] on div "Cycle Time" at bounding box center [491, 395] width 503 height 33
click at [240, 375] on input "f. Cycle Time" at bounding box center [240, 370] width 0 height 10
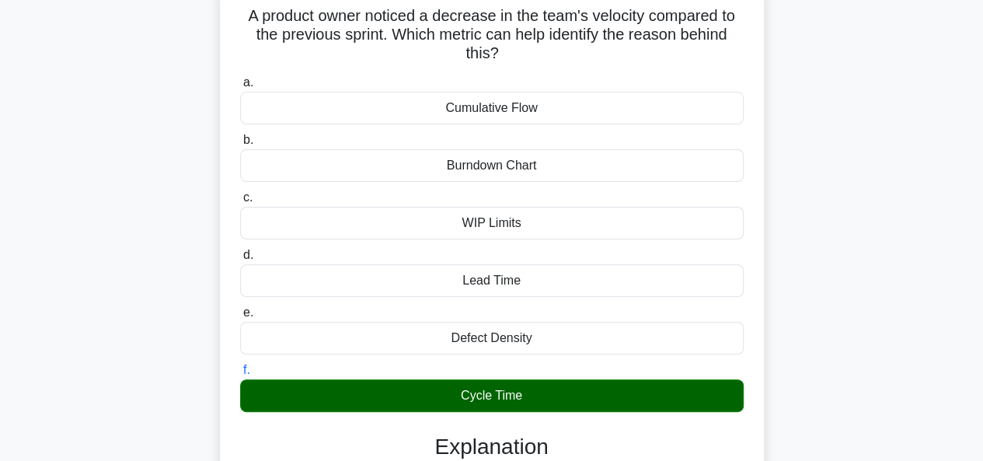
click at [240, 78] on input "a. Cumulative Flow" at bounding box center [240, 83] width 0 height 10
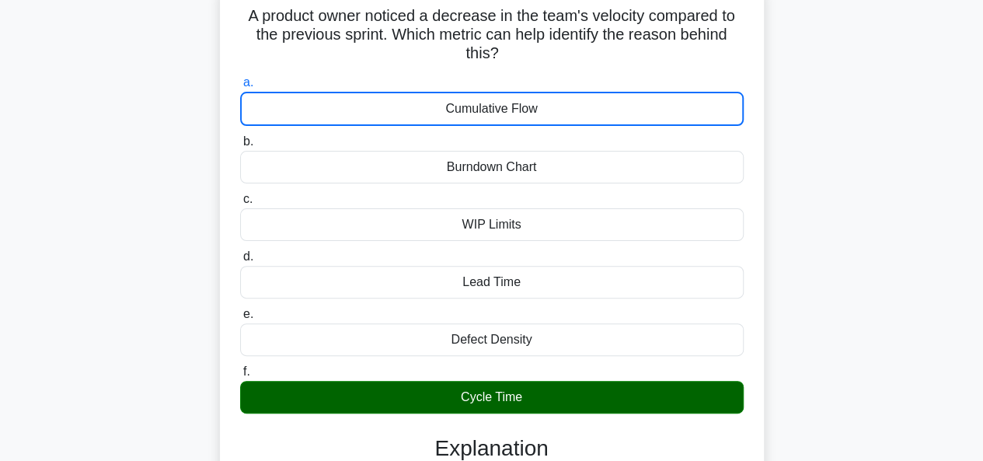
click at [240, 137] on input "b. Burndown Chart" at bounding box center [240, 142] width 0 height 10
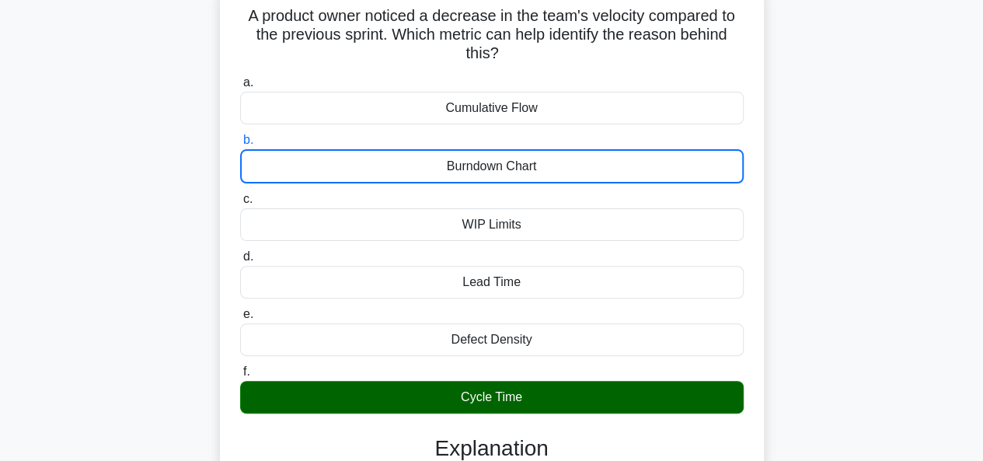
click at [240, 194] on input "c. WIP Limits" at bounding box center [240, 199] width 0 height 10
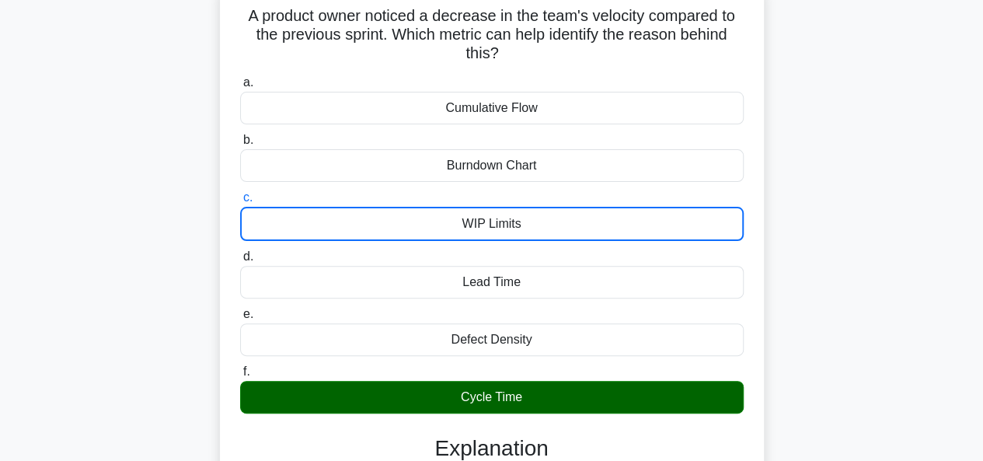
click at [240, 252] on input "d. Lead Time" at bounding box center [240, 257] width 0 height 10
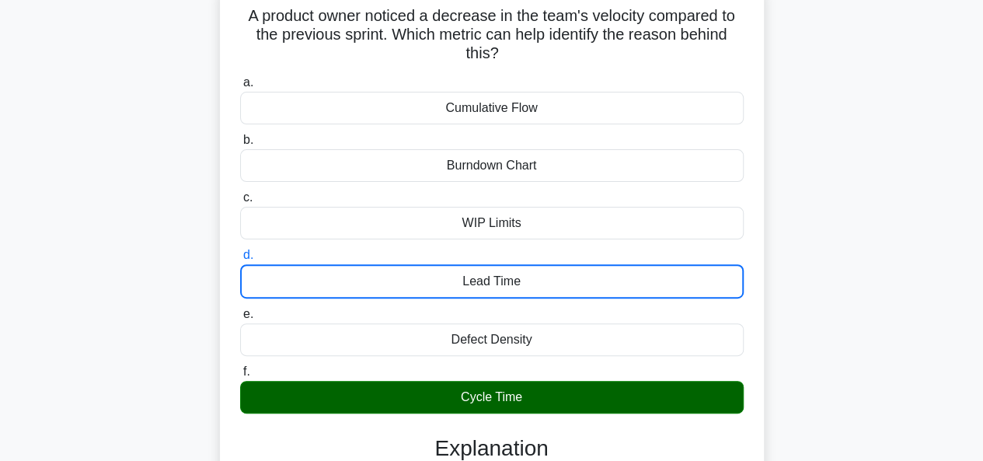
click at [240, 309] on input "e. Defect Density" at bounding box center [240, 314] width 0 height 10
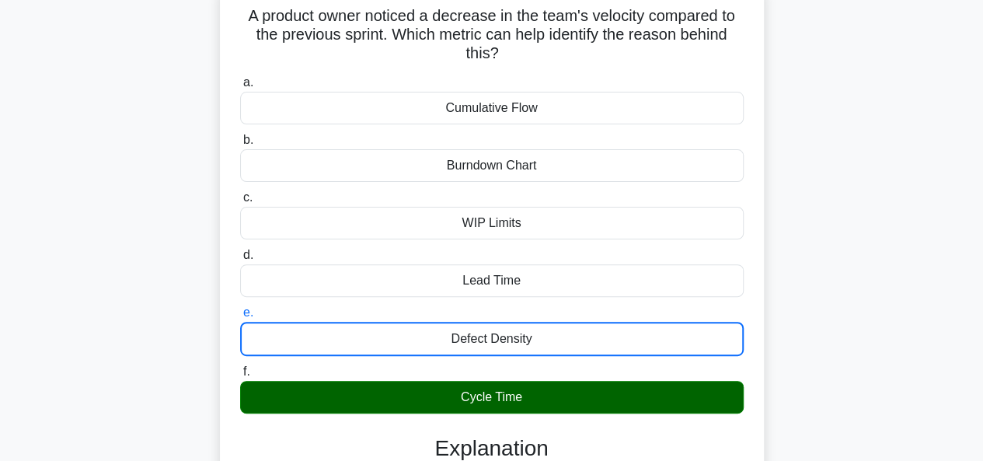
click at [240, 367] on input "f. Cycle Time" at bounding box center [240, 372] width 0 height 10
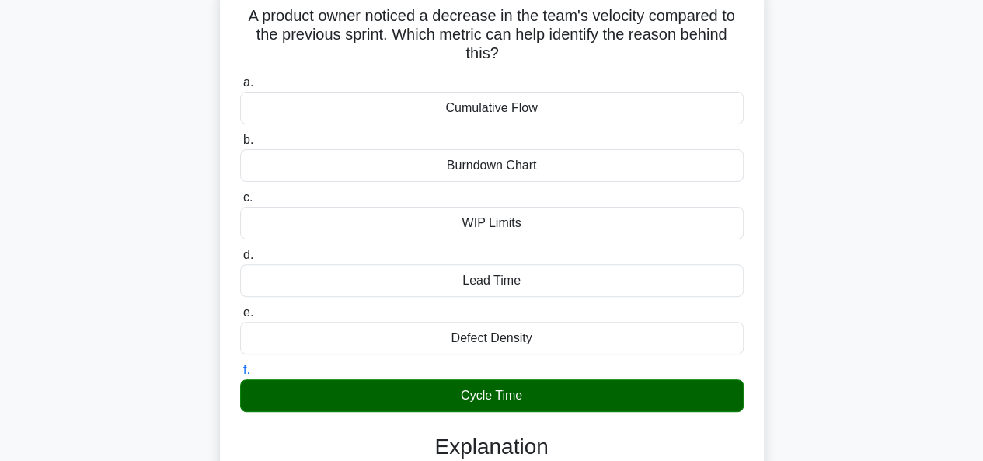
click at [240, 78] on input "a. Cumulative Flow" at bounding box center [240, 83] width 0 height 10
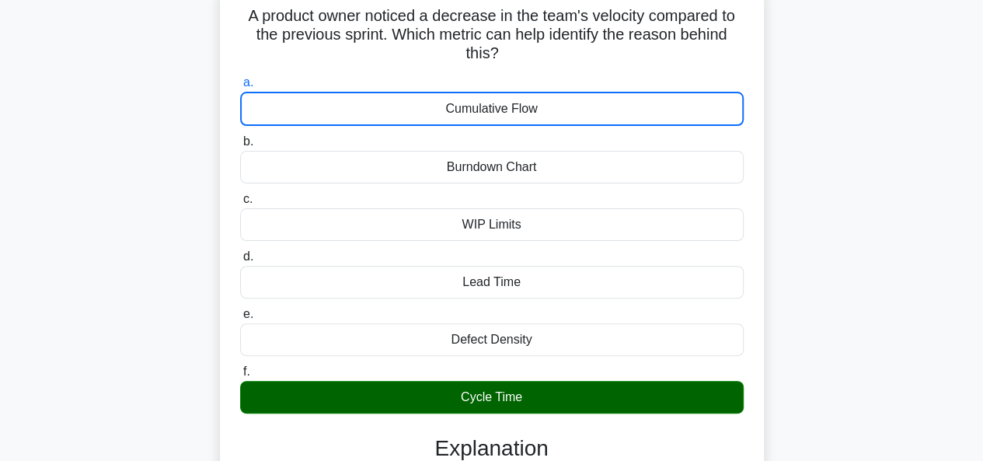
click at [240, 137] on input "b. Burndown Chart" at bounding box center [240, 142] width 0 height 10
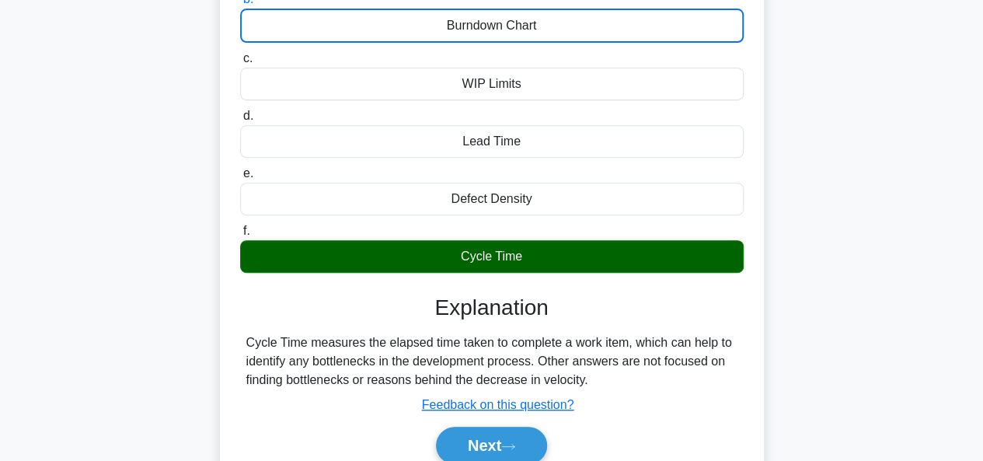
scroll to position [270, 0]
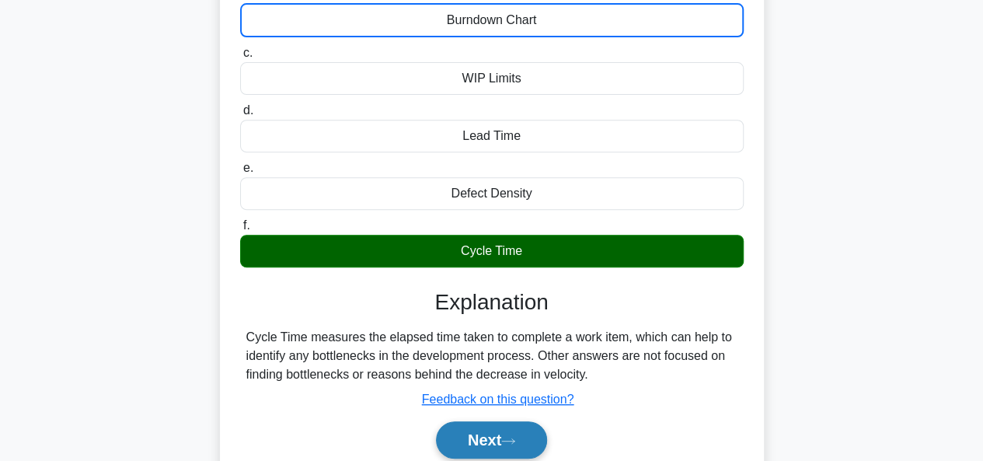
click at [490, 428] on button "Next" at bounding box center [491, 439] width 111 height 37
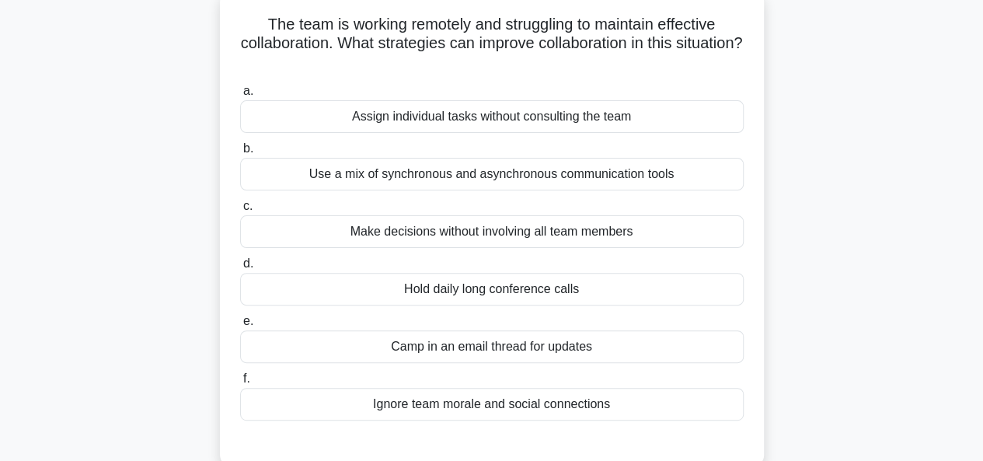
scroll to position [115, 0]
click at [483, 180] on div "Use a mix of synchronous and asynchronous communication tools" at bounding box center [491, 174] width 503 height 33
click at [240, 155] on input "b. Use a mix of synchronous and asynchronous communication tools" at bounding box center [240, 149] width 0 height 10
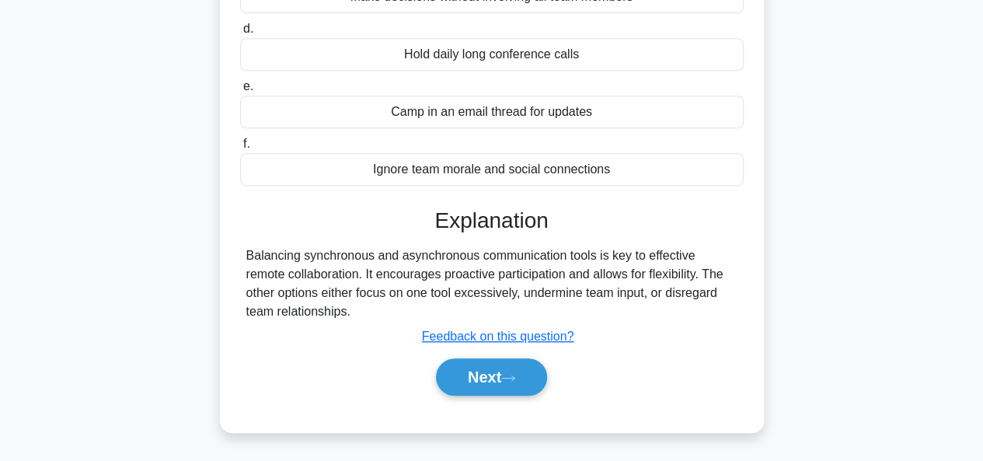
scroll to position [356, 0]
